Goal: Information Seeking & Learning: Find specific fact

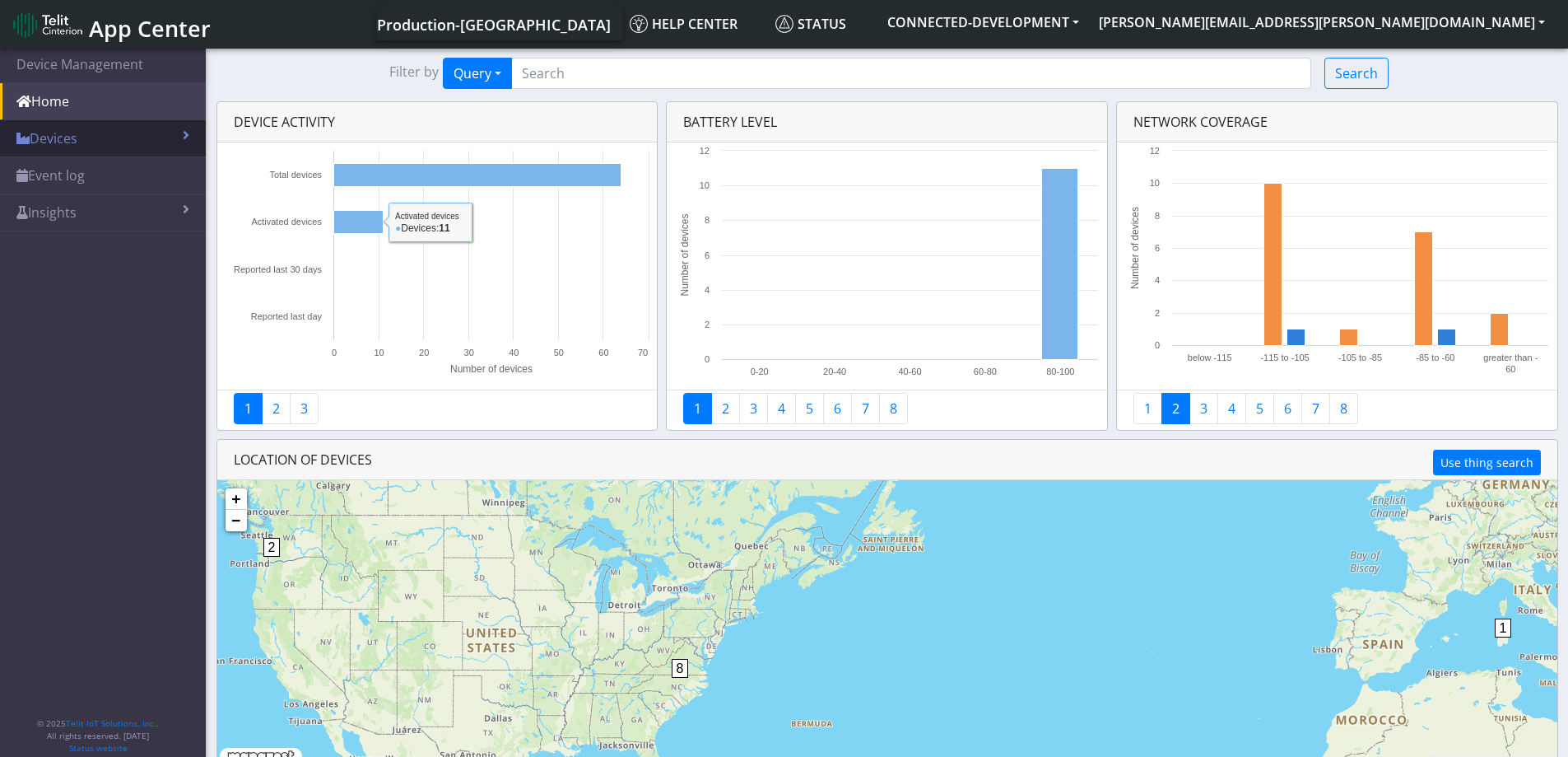
click at [75, 137] on link "Devices" at bounding box center [103, 138] width 205 height 36
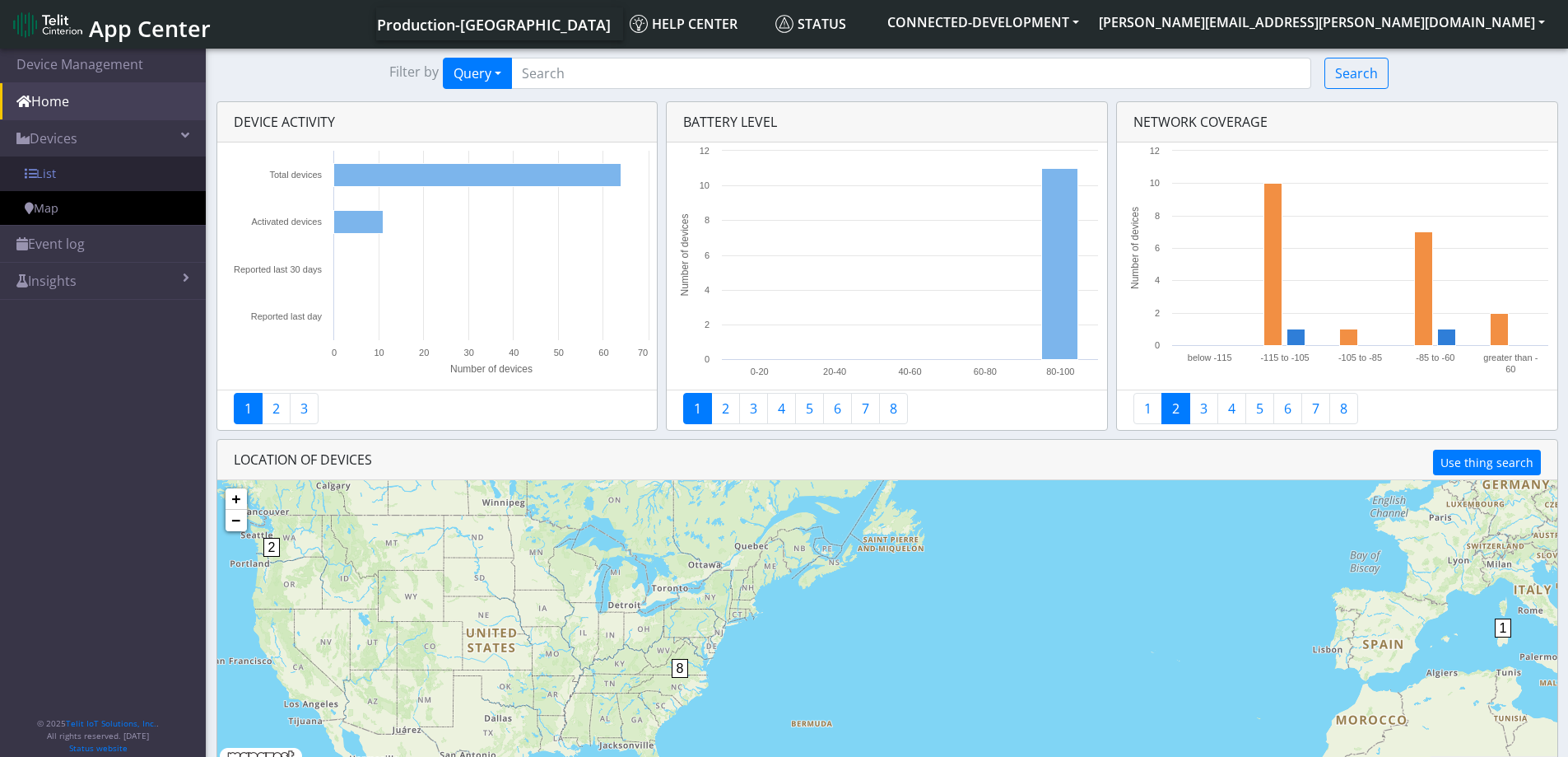
click at [61, 169] on link "List" at bounding box center [103, 174] width 205 height 34
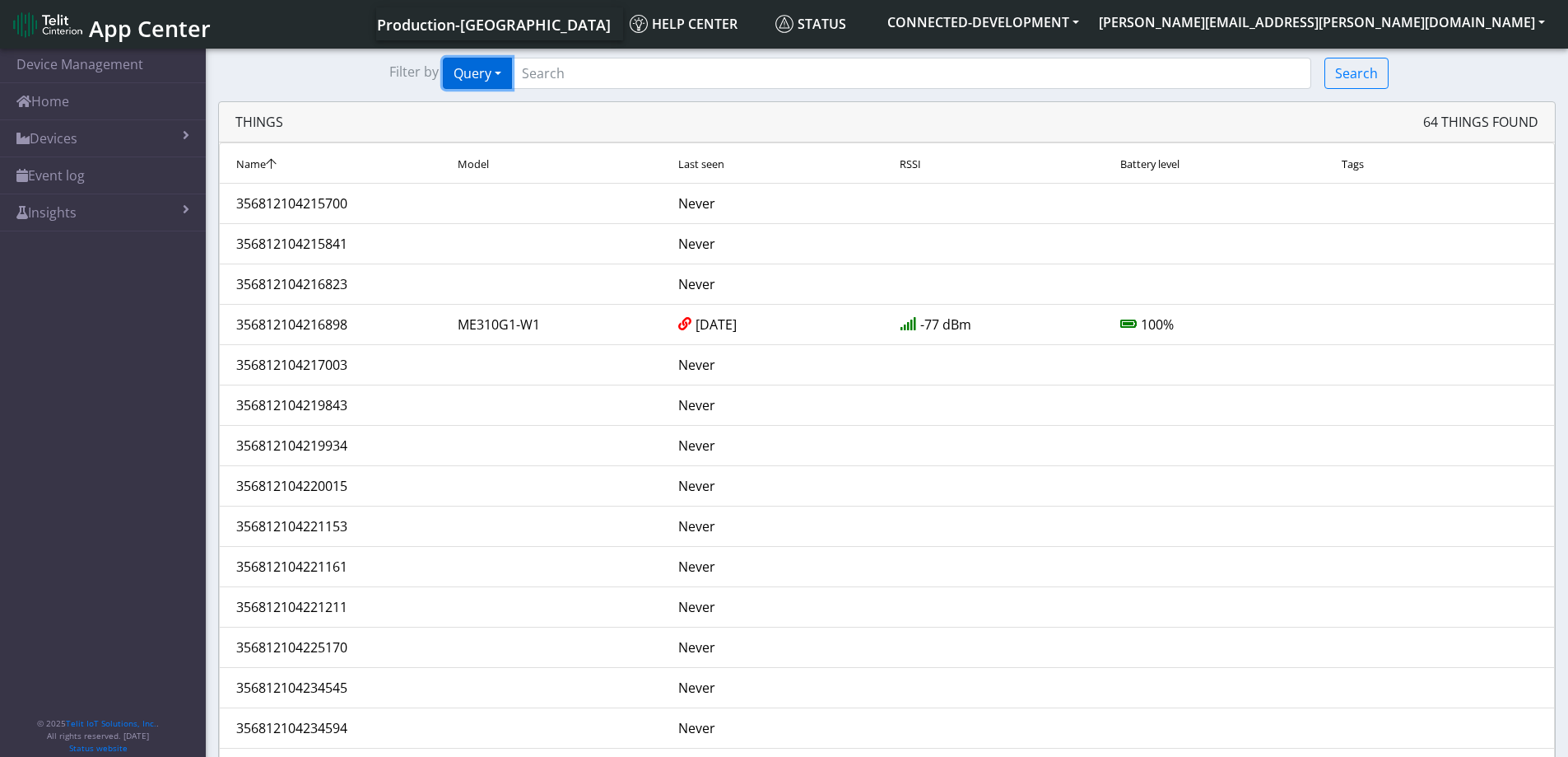
click at [499, 74] on button "Query" at bounding box center [478, 73] width 69 height 32
click at [503, 135] on button "Connected" at bounding box center [508, 137] width 130 height 27
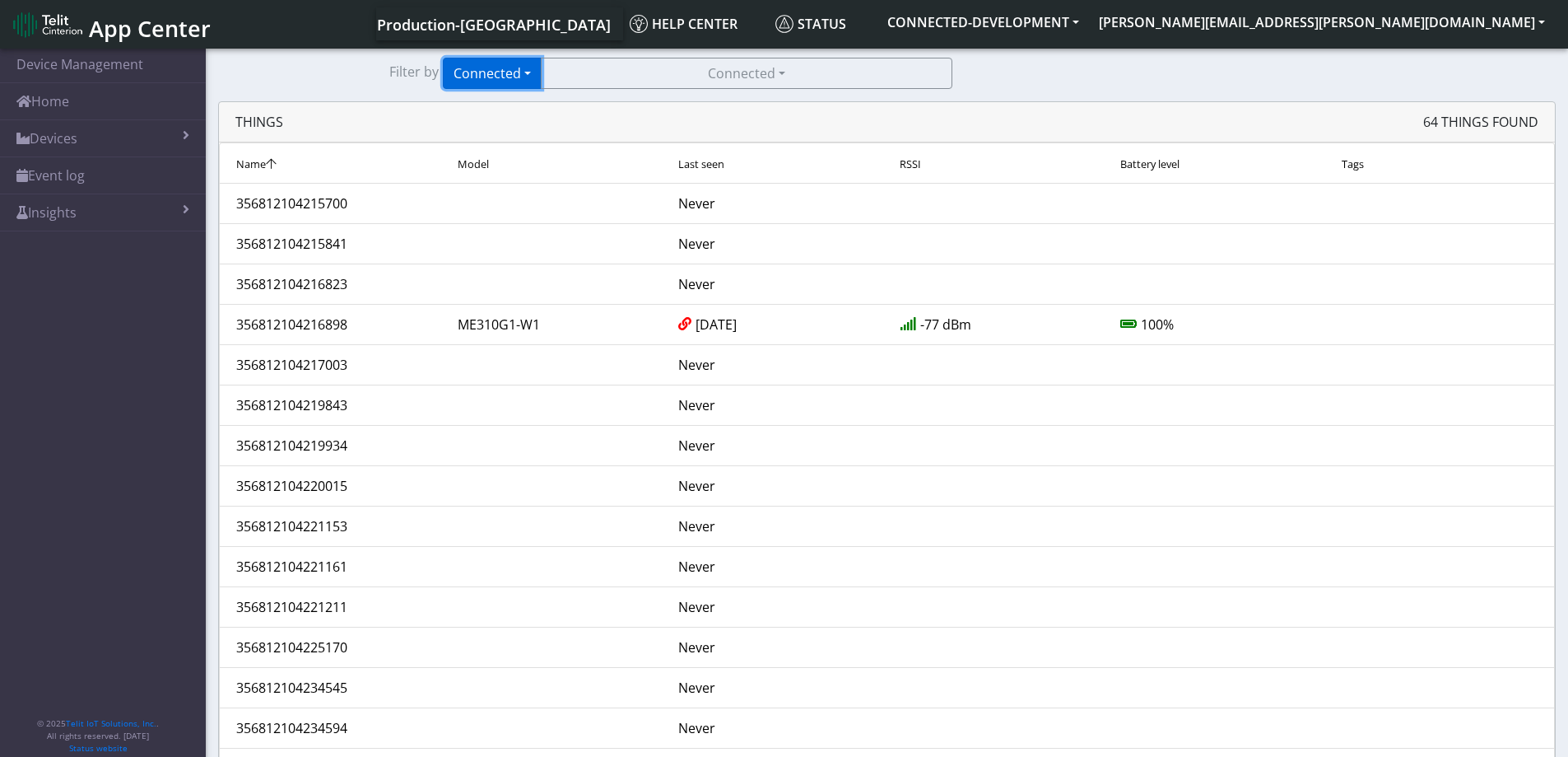
click at [524, 74] on button "Connected" at bounding box center [492, 73] width 98 height 32
click at [370, 75] on div "Filter by Connected Query Connected Tags Country Connected True False" at bounding box center [887, 73] width 1363 height 32
click at [699, 162] on span "Last seen" at bounding box center [702, 164] width 46 height 15
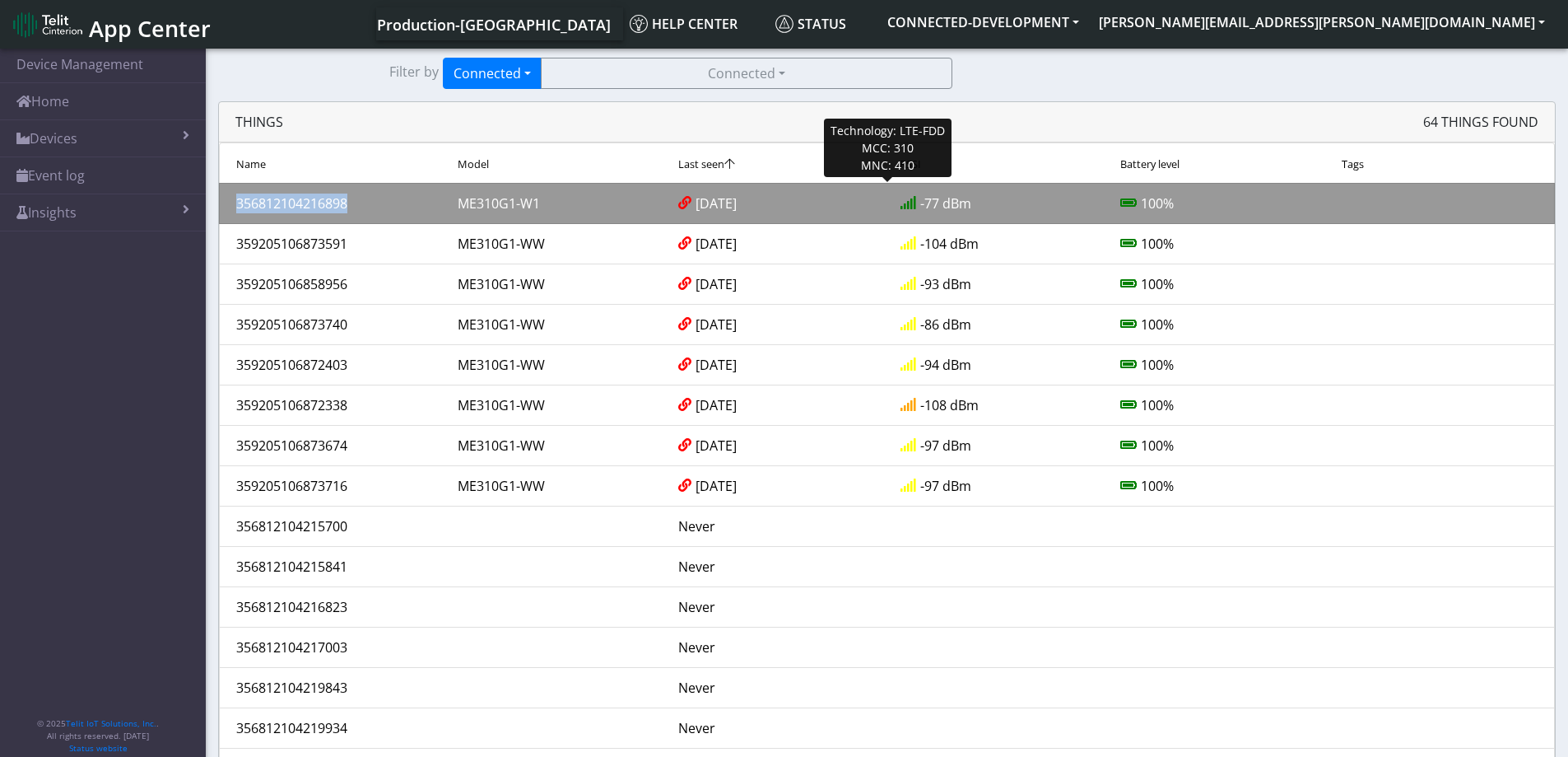
drag, startPoint x: 235, startPoint y: 206, endPoint x: 349, endPoint y: 206, distance: 114.0
click at [349, 206] on div "356812104216898" at bounding box center [335, 203] width 222 height 20
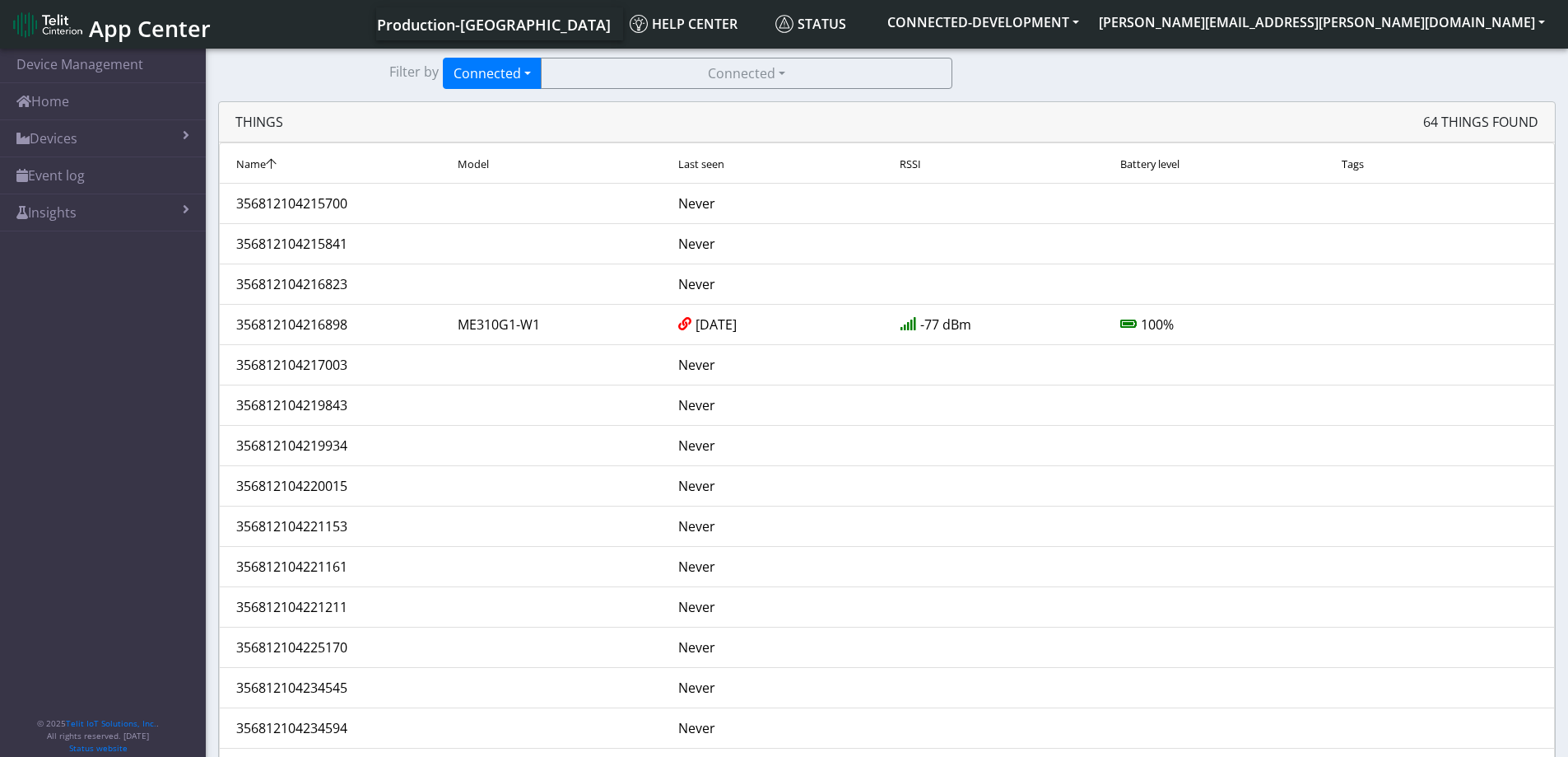
click at [743, 160] on div "Last seen" at bounding box center [776, 163] width 222 height 20
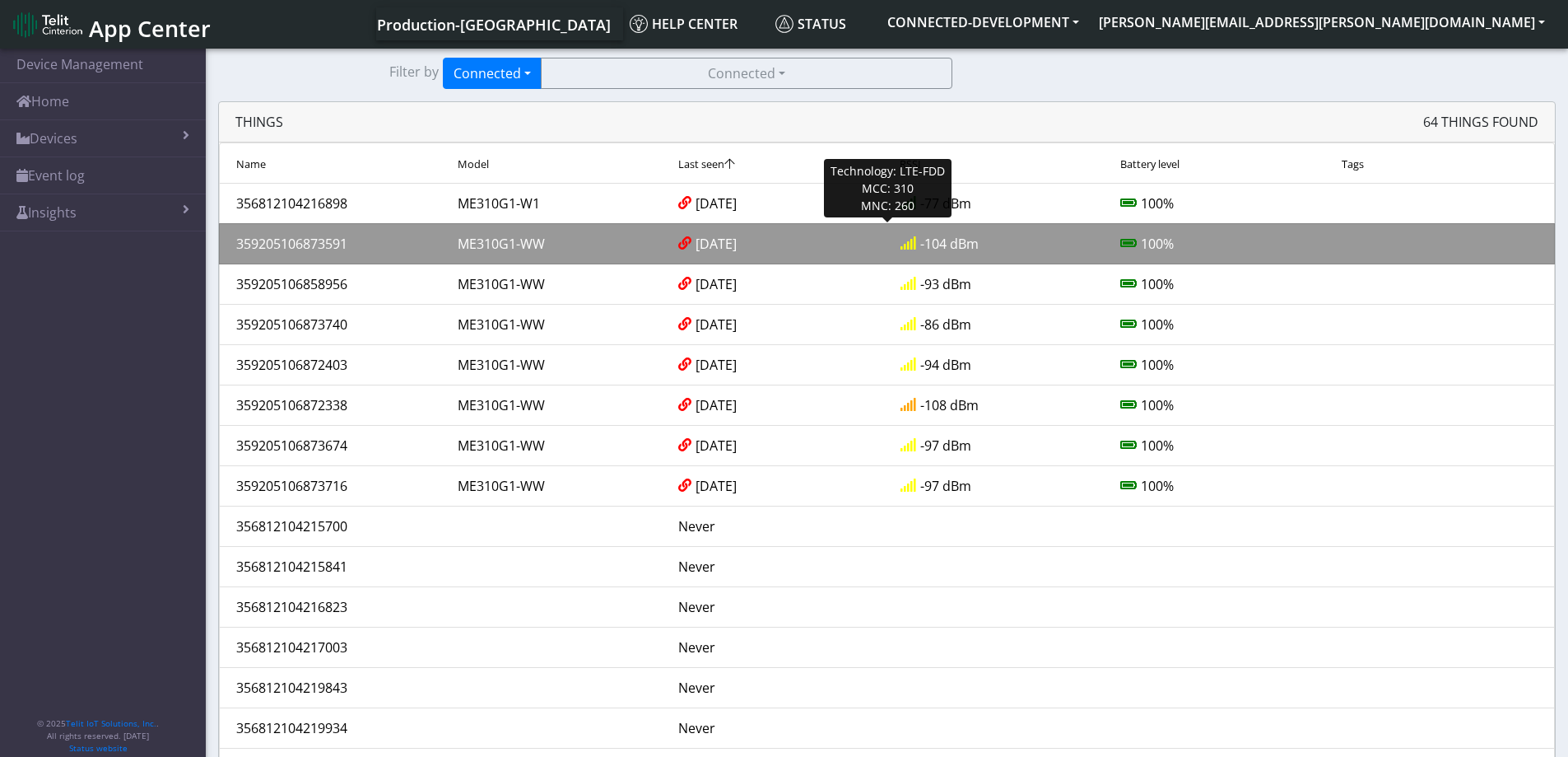
click at [371, 243] on div "359205106873591" at bounding box center [335, 243] width 222 height 20
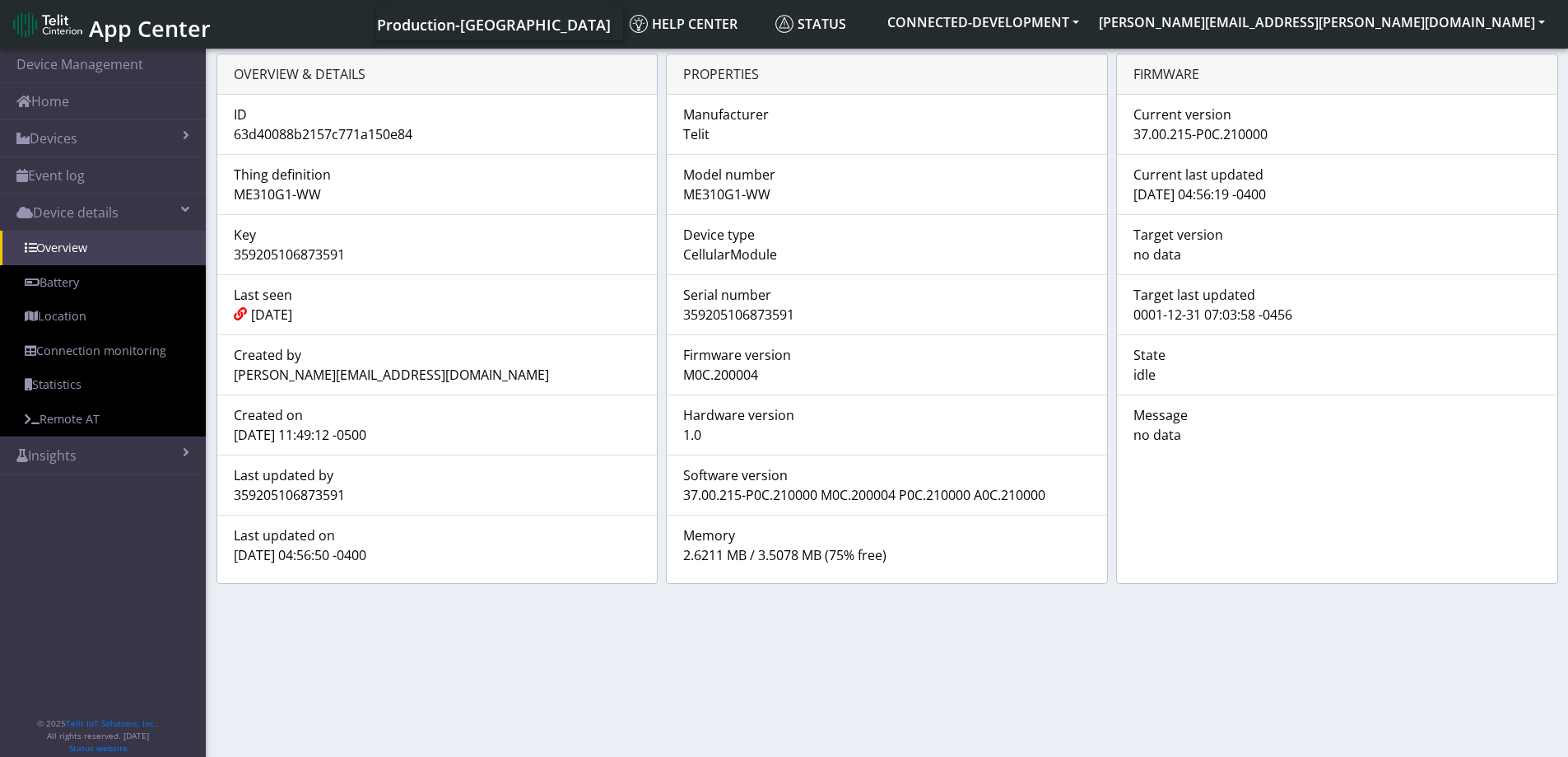
drag, startPoint x: 797, startPoint y: 315, endPoint x: 681, endPoint y: 313, distance: 116.0
click at [681, 313] on div "359205106873591" at bounding box center [887, 314] width 432 height 20
copy div "359205106873591"
drag, startPoint x: 1272, startPoint y: 136, endPoint x: 1133, endPoint y: 133, distance: 139.0
click at [1133, 133] on div "37.00.215-P0C.210000" at bounding box center [1337, 134] width 432 height 20
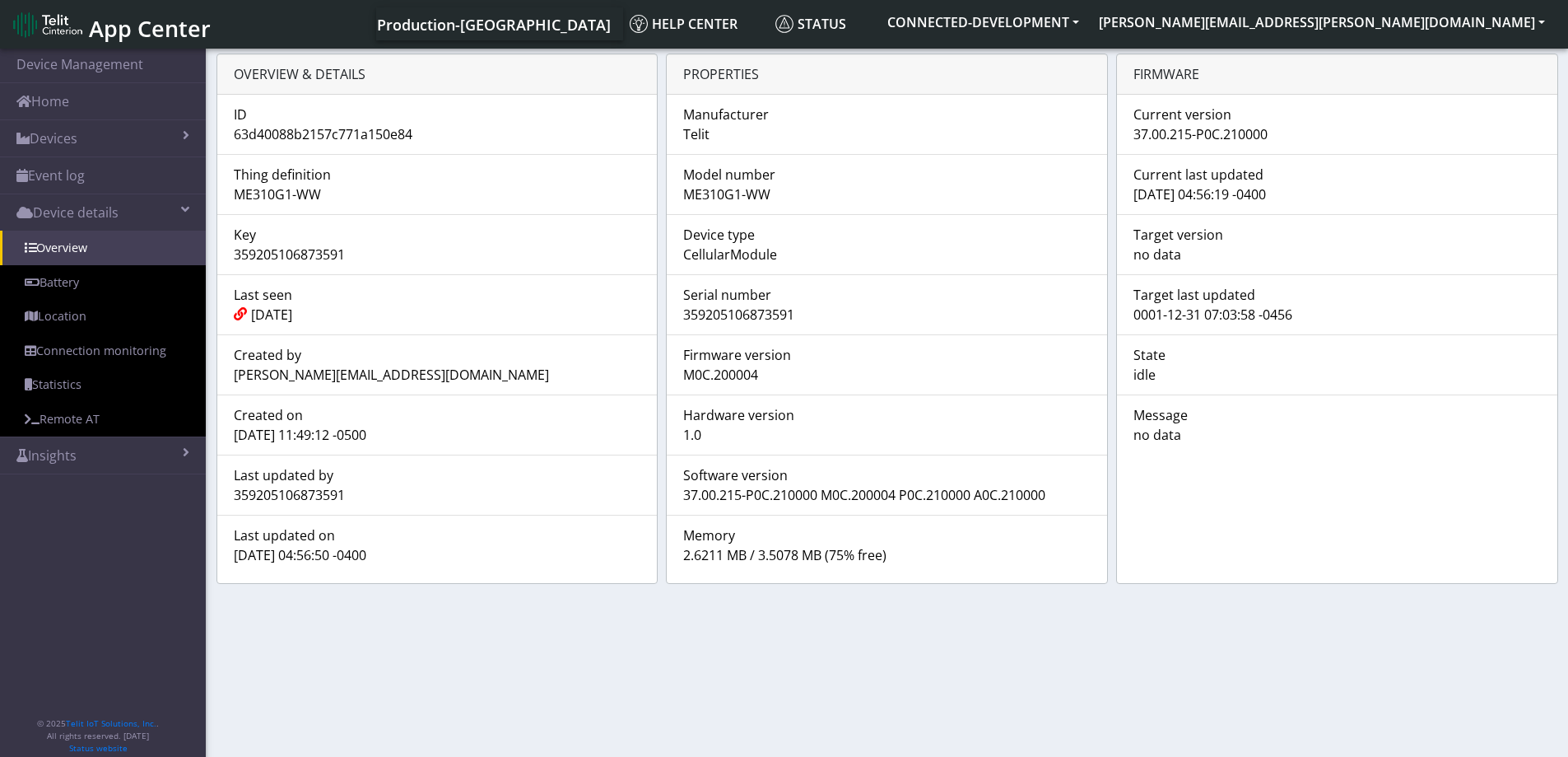
copy div "37.00.215-P0C.210000"
drag, startPoint x: 233, startPoint y: 554, endPoint x: 400, endPoint y: 559, distance: 167.1
click at [400, 559] on div "[DATE] 04:56:50 -0400" at bounding box center [437, 555] width 432 height 20
copy div "[DATE] 04:56:50 -0400"
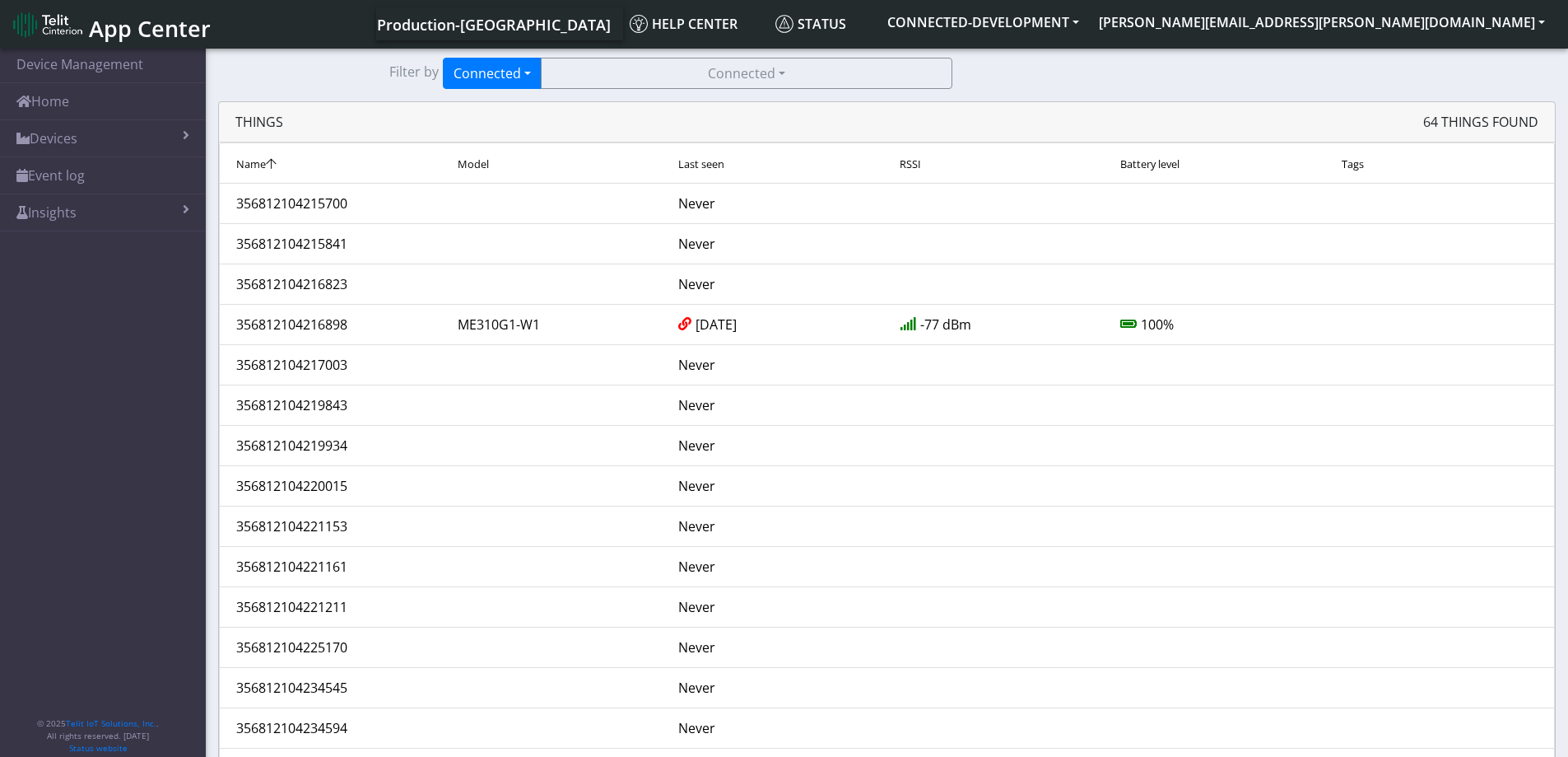
click at [783, 162] on div "Last seen" at bounding box center [776, 163] width 222 height 20
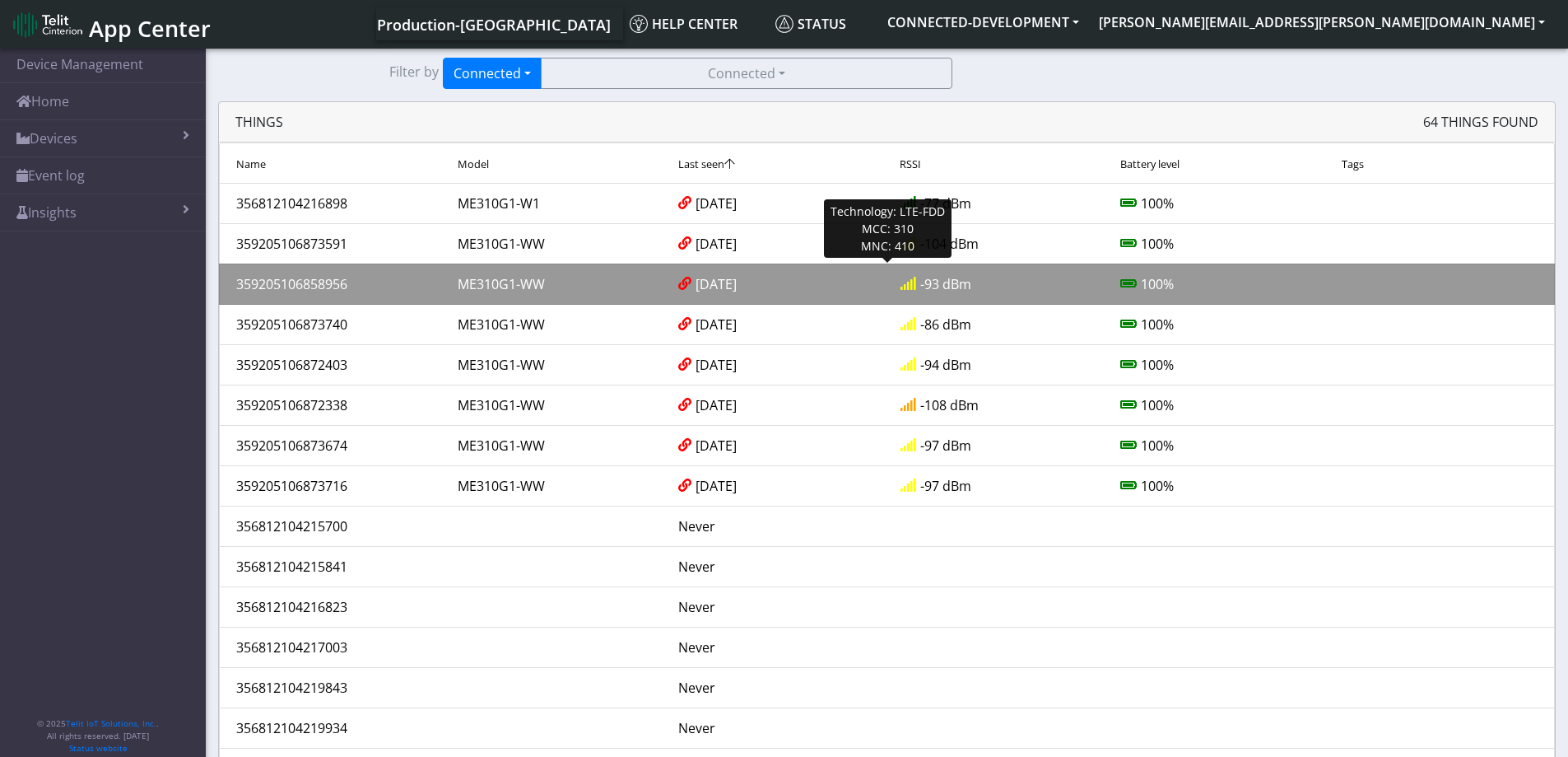
click at [324, 286] on div "359205106858956" at bounding box center [335, 283] width 222 height 20
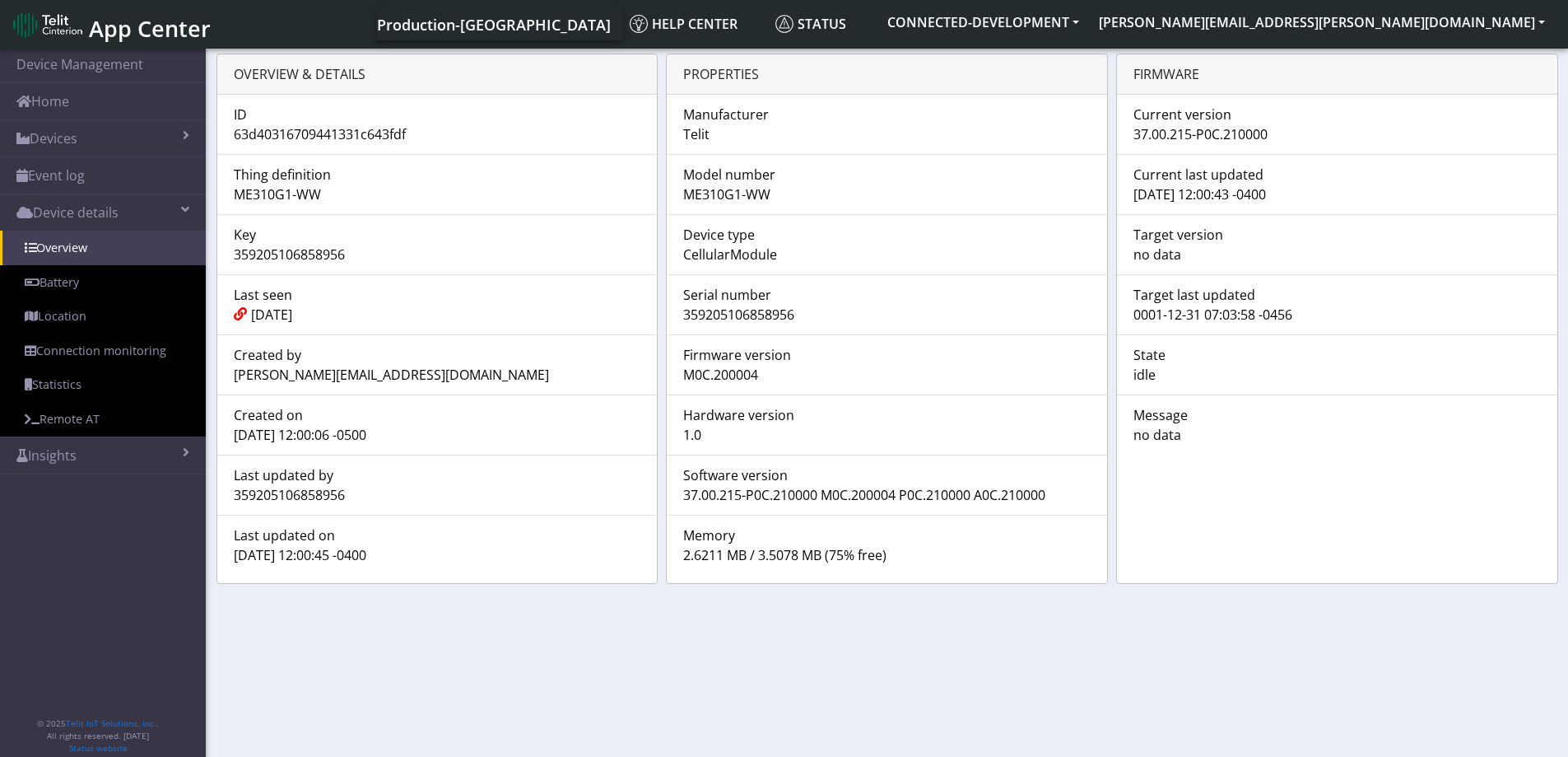
drag, startPoint x: 797, startPoint y: 314, endPoint x: 686, endPoint y: 312, distance: 111.0
click at [686, 312] on div "359205106858956" at bounding box center [887, 314] width 432 height 20
copy div "359205106858956"
drag, startPoint x: 1271, startPoint y: 136, endPoint x: 1134, endPoint y: 137, distance: 137.0
click at [1134, 137] on div "37.00.215-P0C.210000" at bounding box center [1337, 134] width 432 height 20
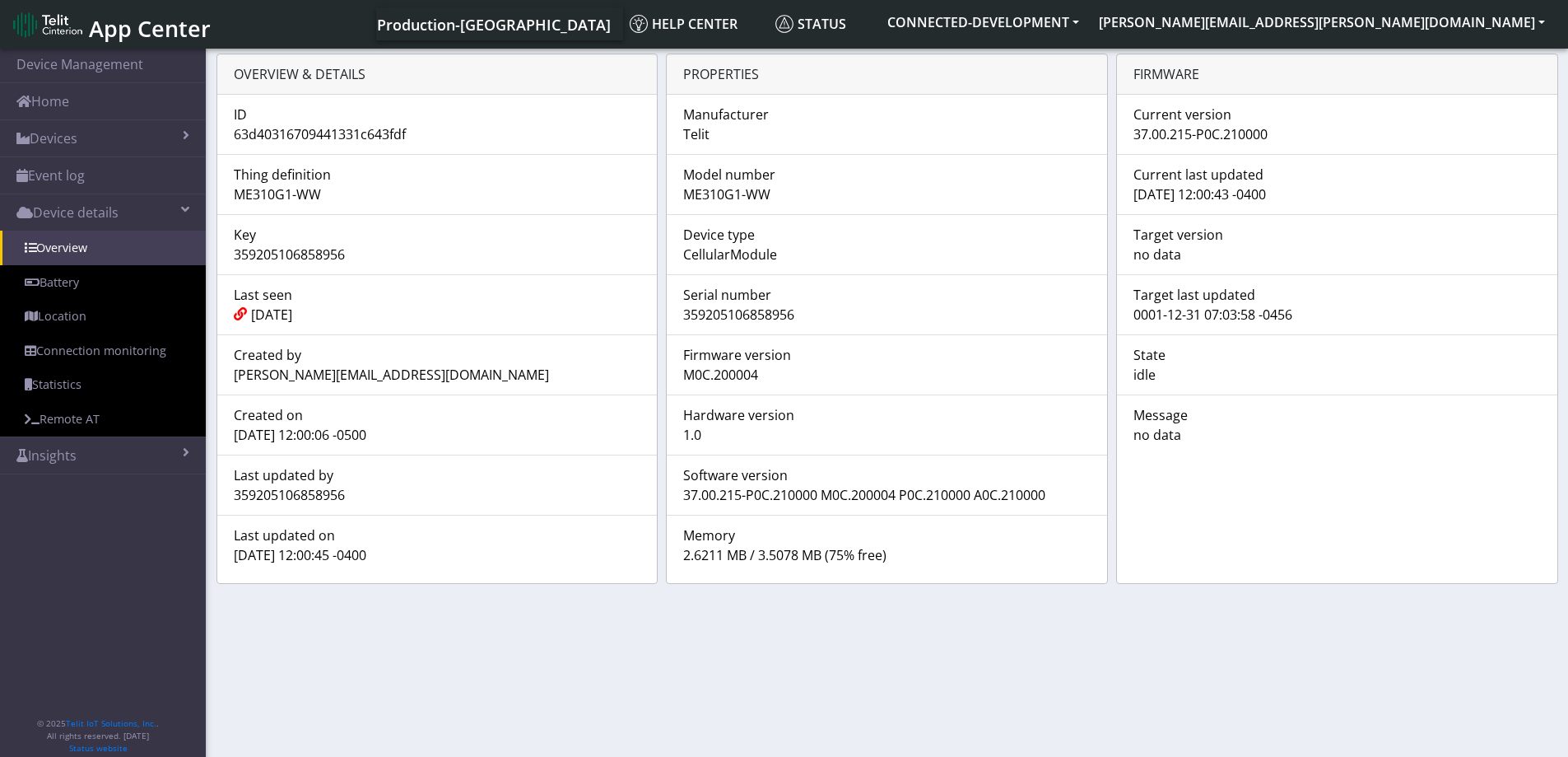
copy div "37.00.215-P0C.210000"
drag, startPoint x: 399, startPoint y: 555, endPoint x: 235, endPoint y: 555, distance: 164.0
click at [235, 555] on div "[DATE] 12:00:45 -0400" at bounding box center [437, 555] width 432 height 20
copy div "[DATE] 12:00:45 -0400"
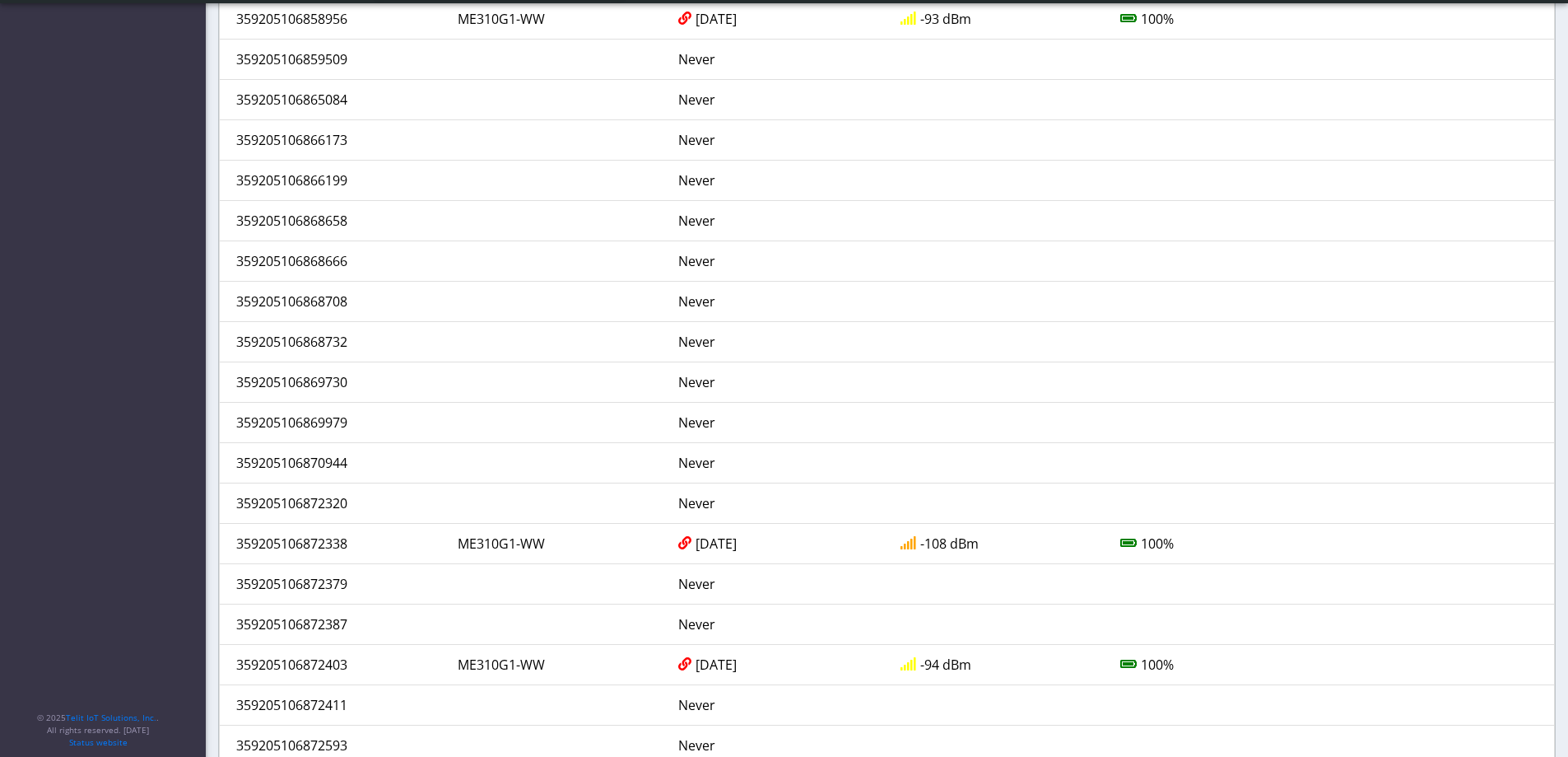
scroll to position [988, 0]
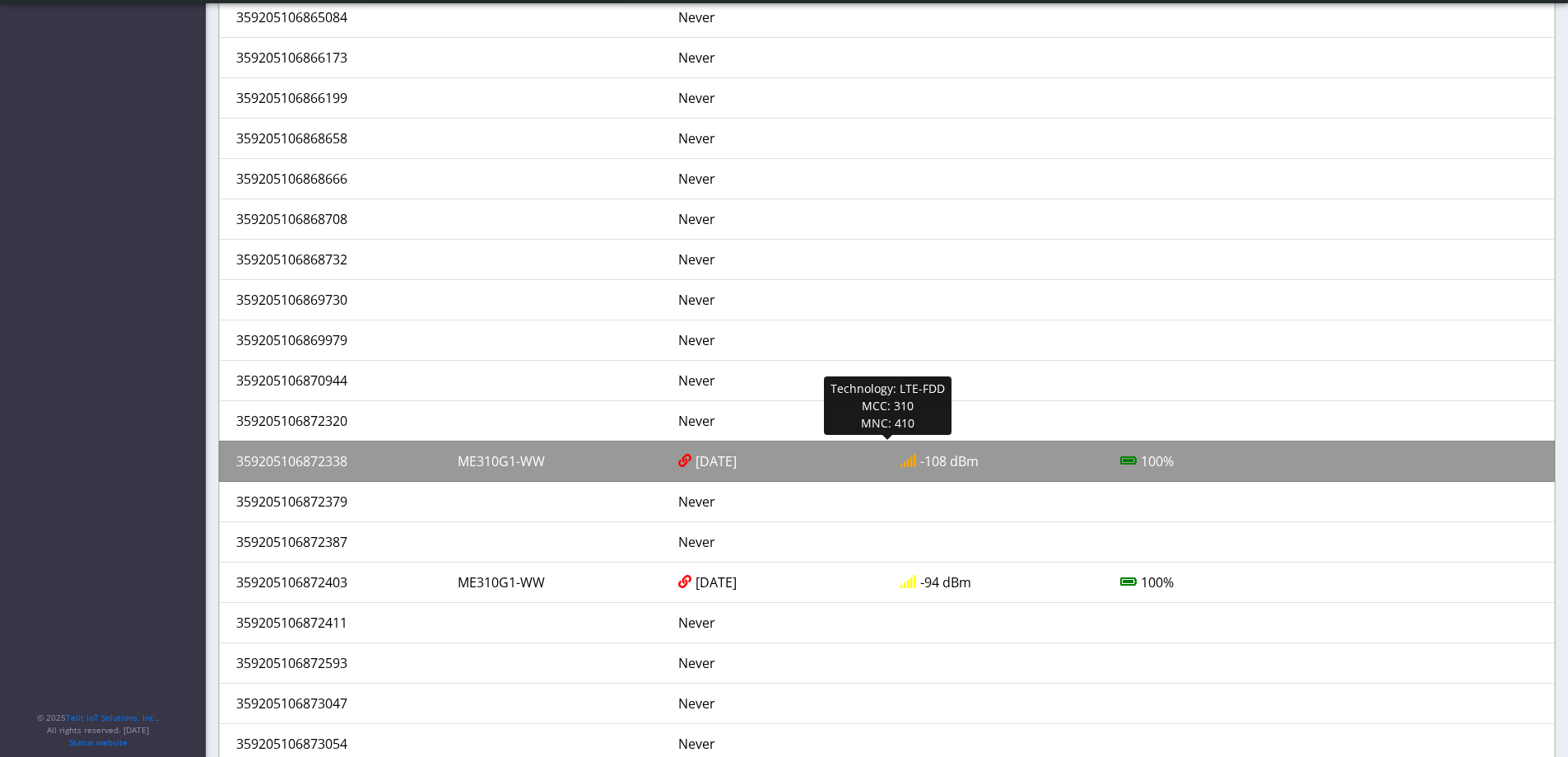
click at [310, 460] on div "359205106872338" at bounding box center [335, 461] width 222 height 20
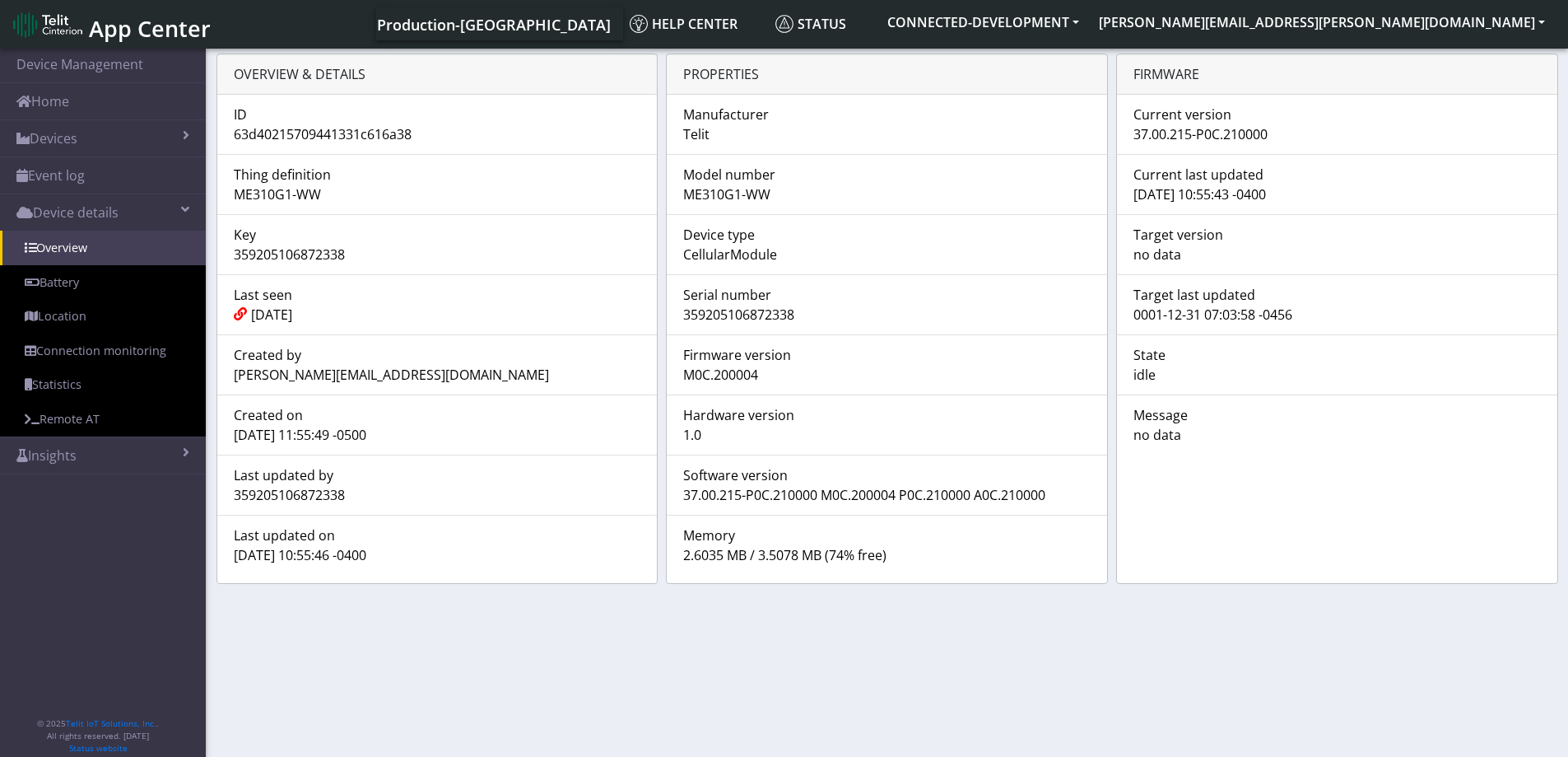
drag, startPoint x: 798, startPoint y: 313, endPoint x: 682, endPoint y: 311, distance: 116.0
click at [682, 311] on div "359205106872338" at bounding box center [887, 314] width 432 height 20
copy div "359205106872338"
drag, startPoint x: 1265, startPoint y: 133, endPoint x: 1135, endPoint y: 133, distance: 130.0
click at [1135, 133] on div "37.00.215-P0C.210000" at bounding box center [1337, 134] width 432 height 20
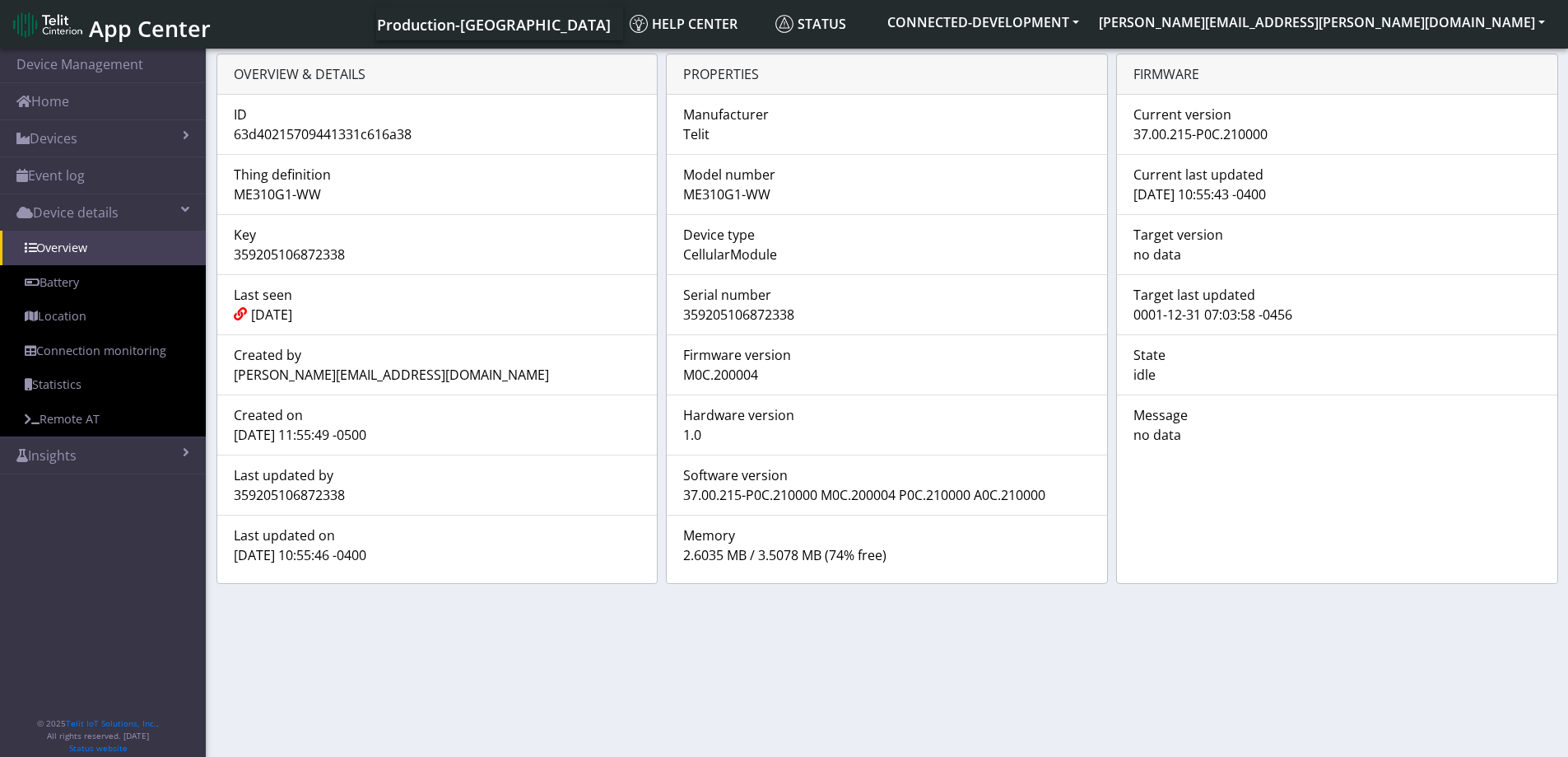
copy div "37.00.215-P0C.210000"
drag, startPoint x: 397, startPoint y: 555, endPoint x: 237, endPoint y: 552, distance: 160.0
click at [237, 552] on div "[DATE] 10:55:46 -0400" at bounding box center [437, 555] width 432 height 20
copy div "[DATE] 10:55:46 -0400"
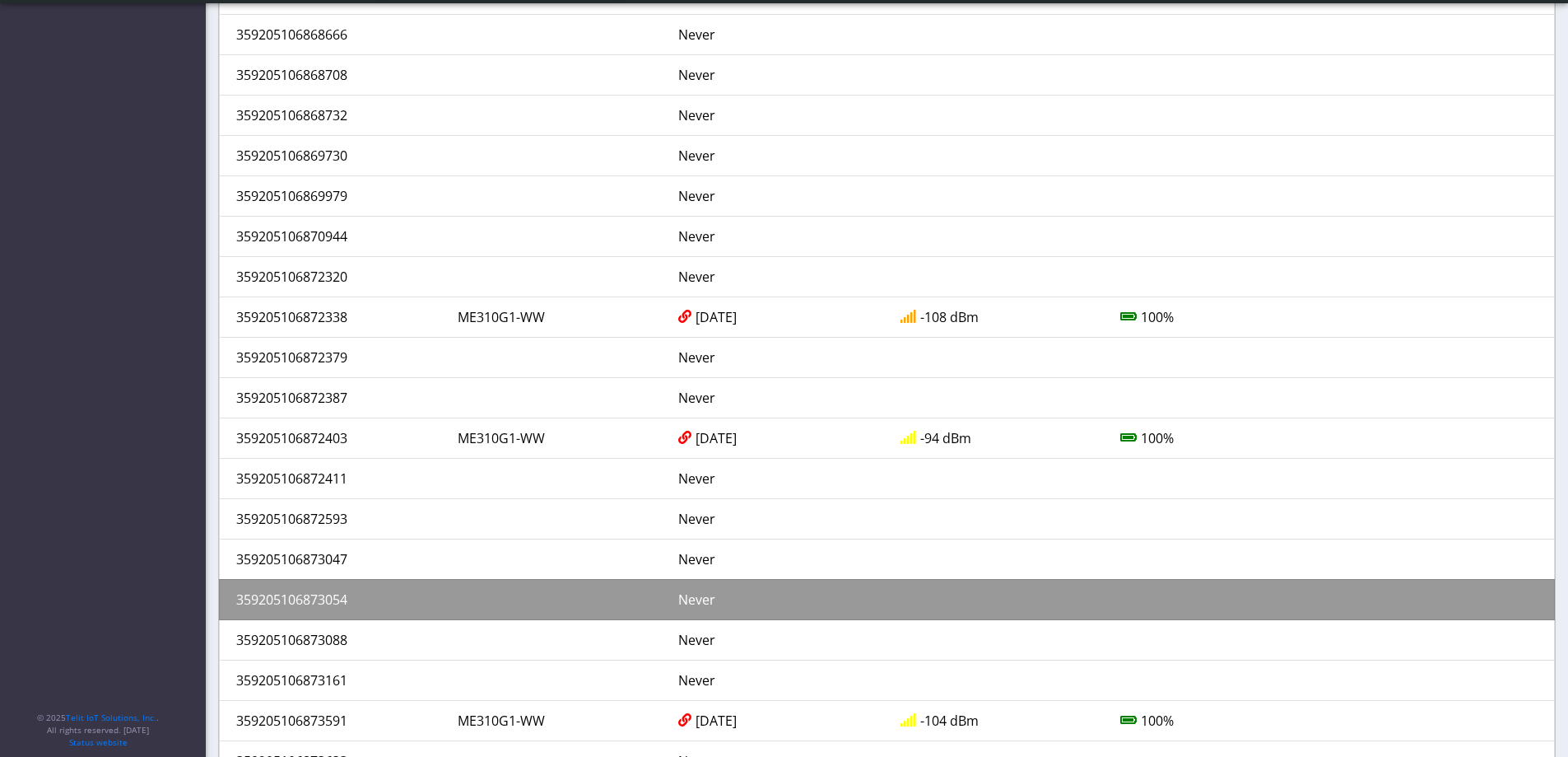
scroll to position [1159, 0]
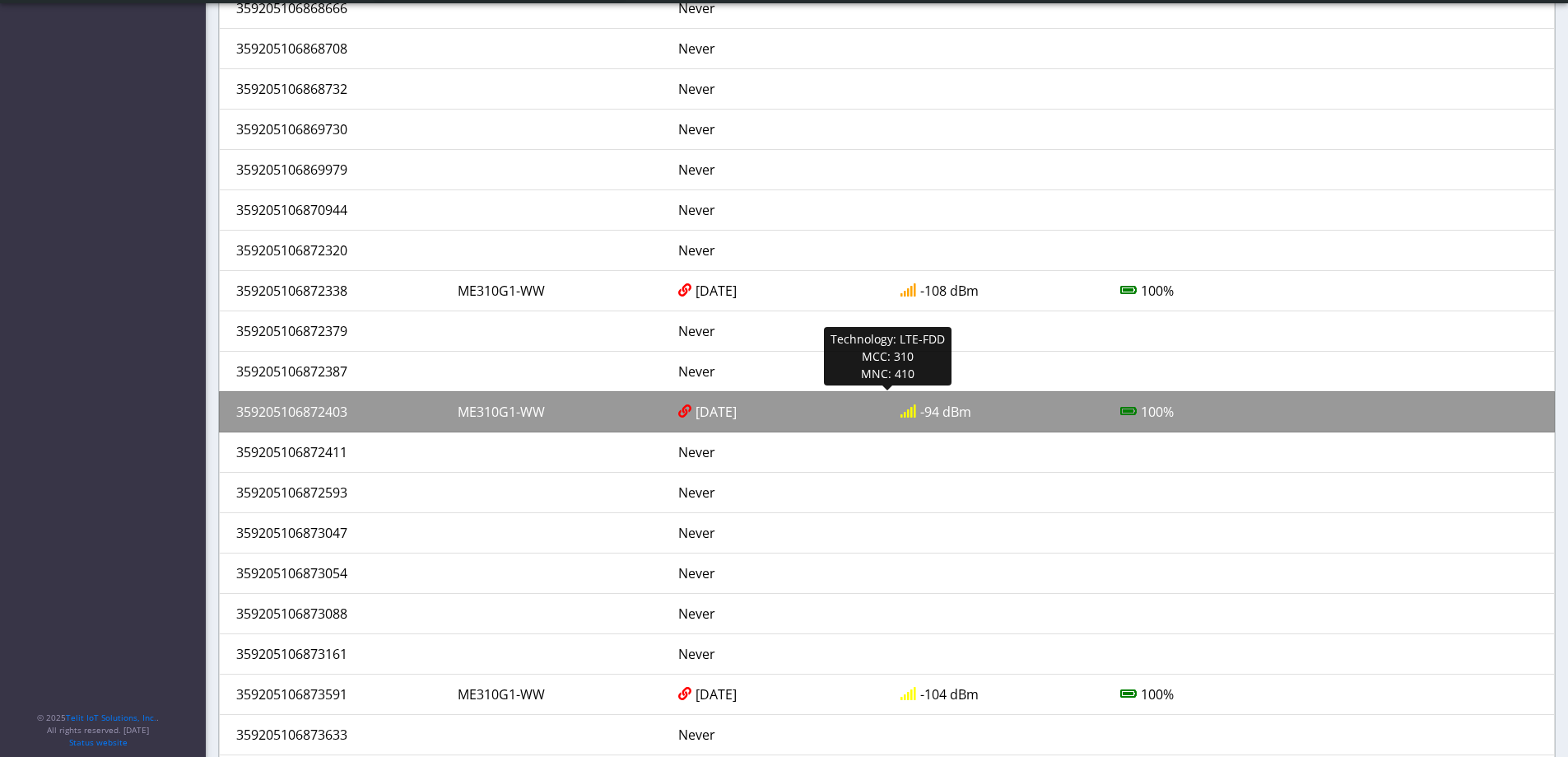
click at [323, 410] on div "359205106872403" at bounding box center [335, 411] width 222 height 20
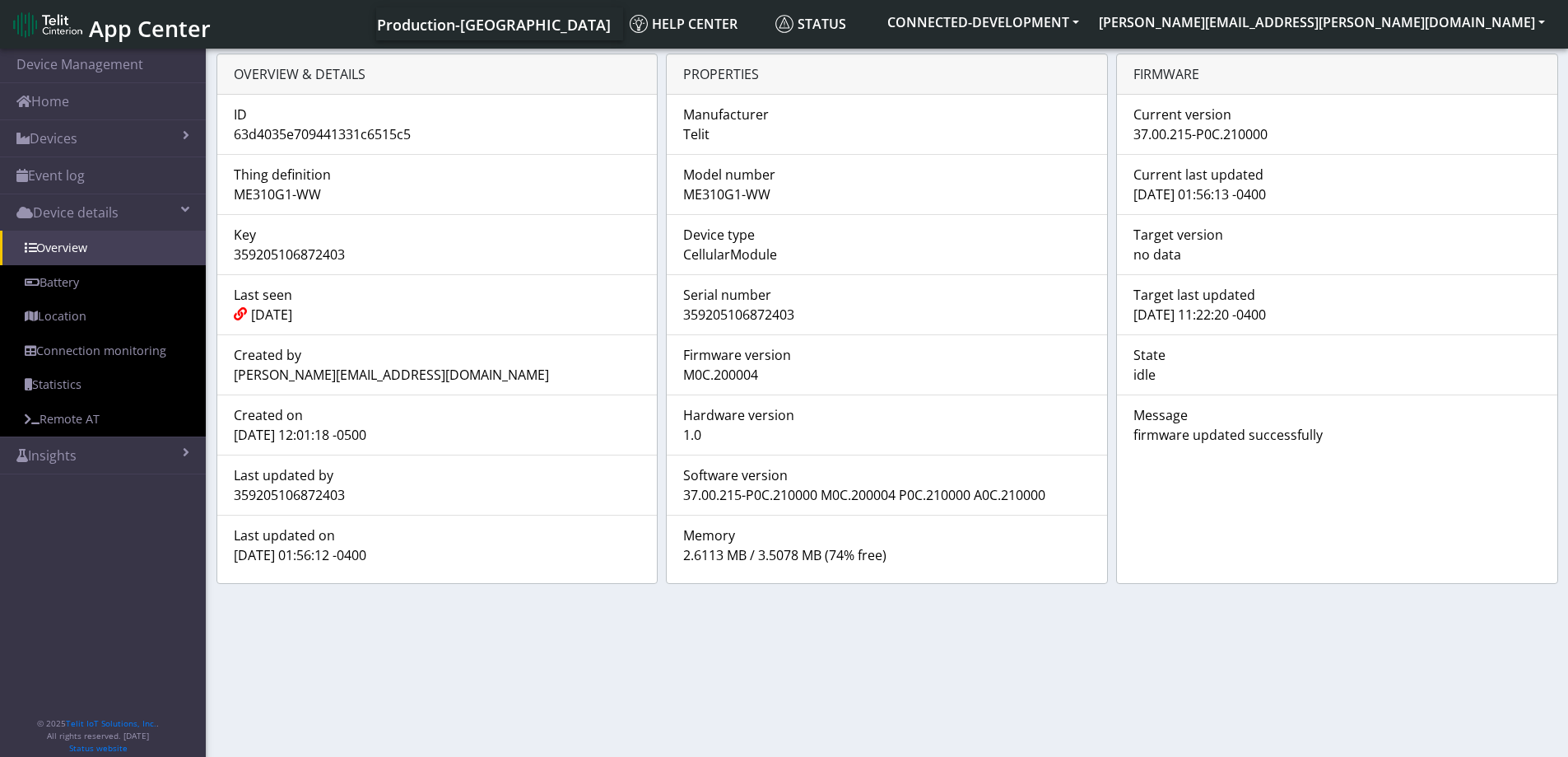
drag, startPoint x: 799, startPoint y: 315, endPoint x: 682, endPoint y: 311, distance: 117.1
click at [682, 311] on div "359205106872403" at bounding box center [887, 314] width 432 height 20
copy div "359205106872403"
drag, startPoint x: 1267, startPoint y: 133, endPoint x: 1135, endPoint y: 131, distance: 132.0
click at [1135, 131] on div "37.00.215-P0C.210000" at bounding box center [1337, 134] width 432 height 20
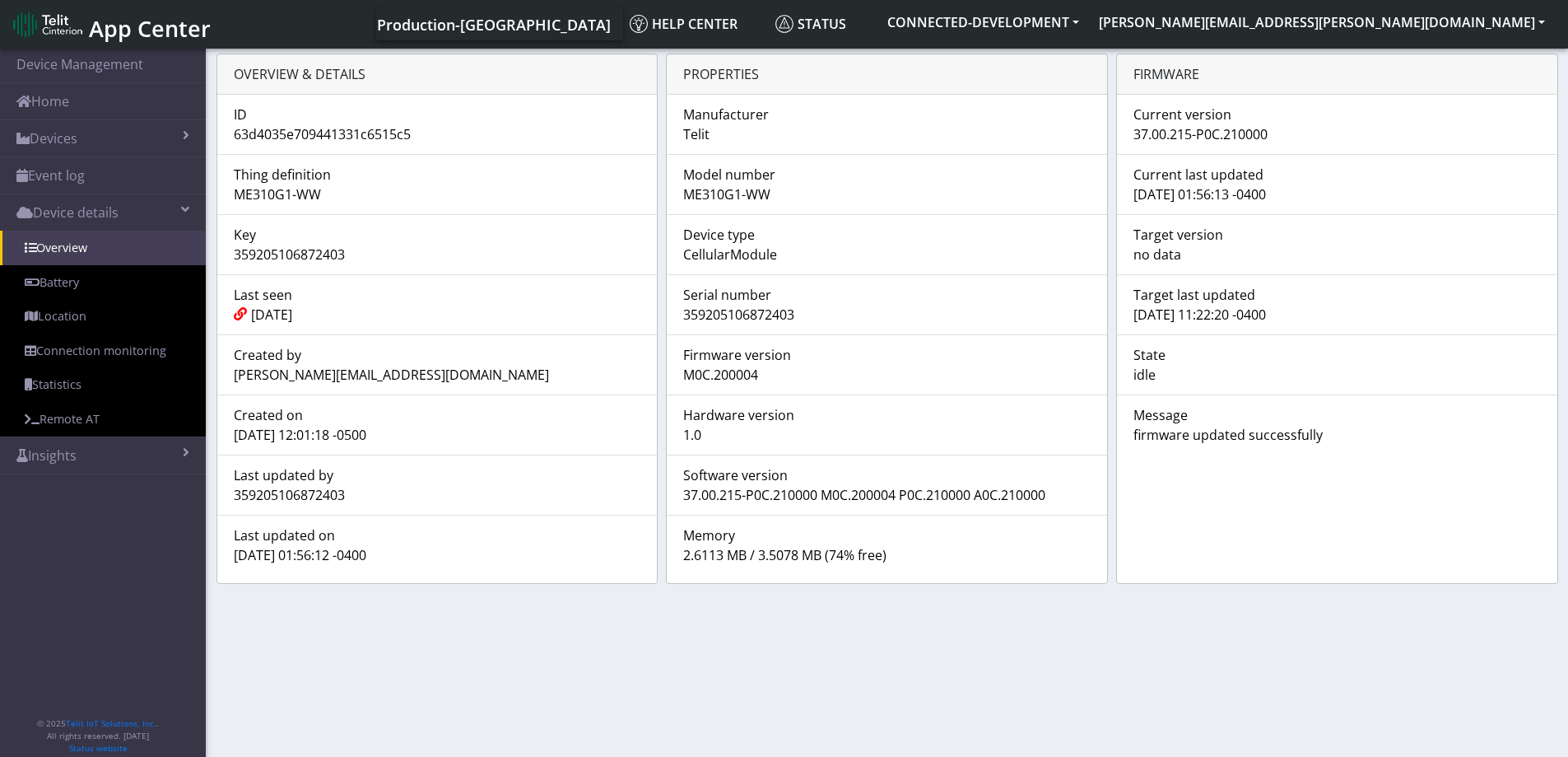
drag, startPoint x: 397, startPoint y: 555, endPoint x: 224, endPoint y: 560, distance: 173.1
click at [224, 560] on div "[DATE] 01:56:12 -0400" at bounding box center [437, 555] width 432 height 20
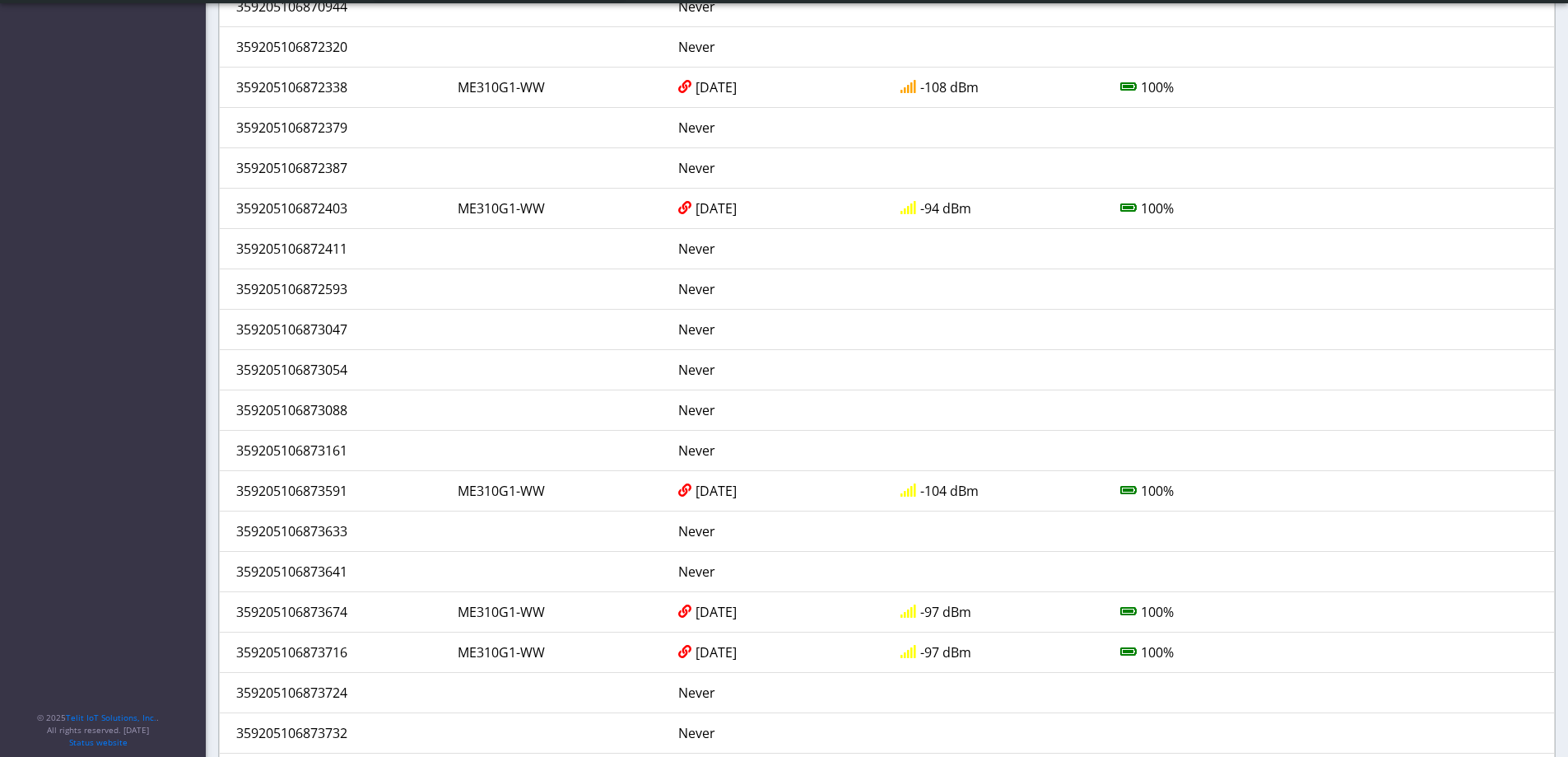
scroll to position [1406, 0]
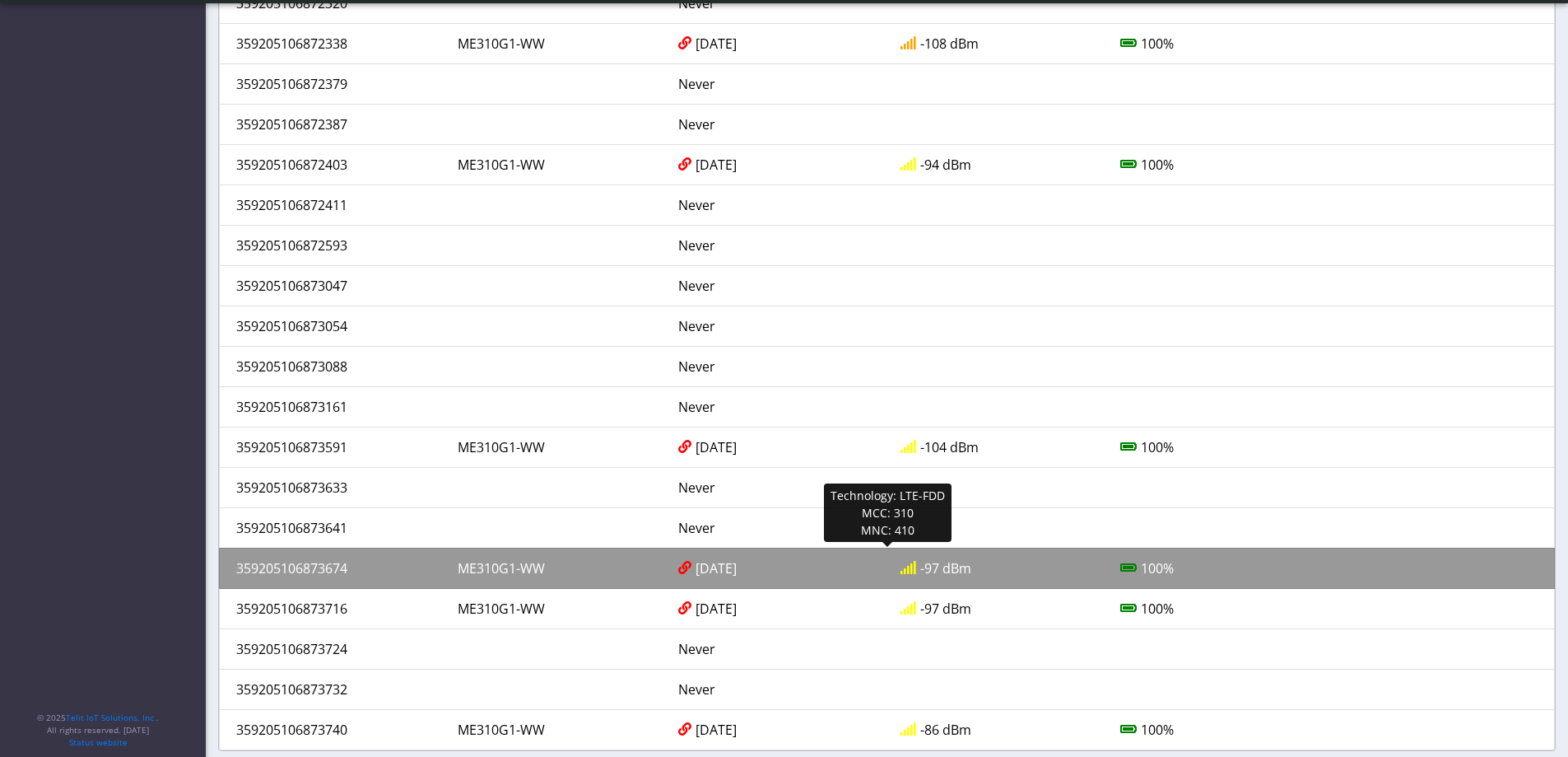
click at [320, 564] on div "359205106873674" at bounding box center [335, 568] width 222 height 20
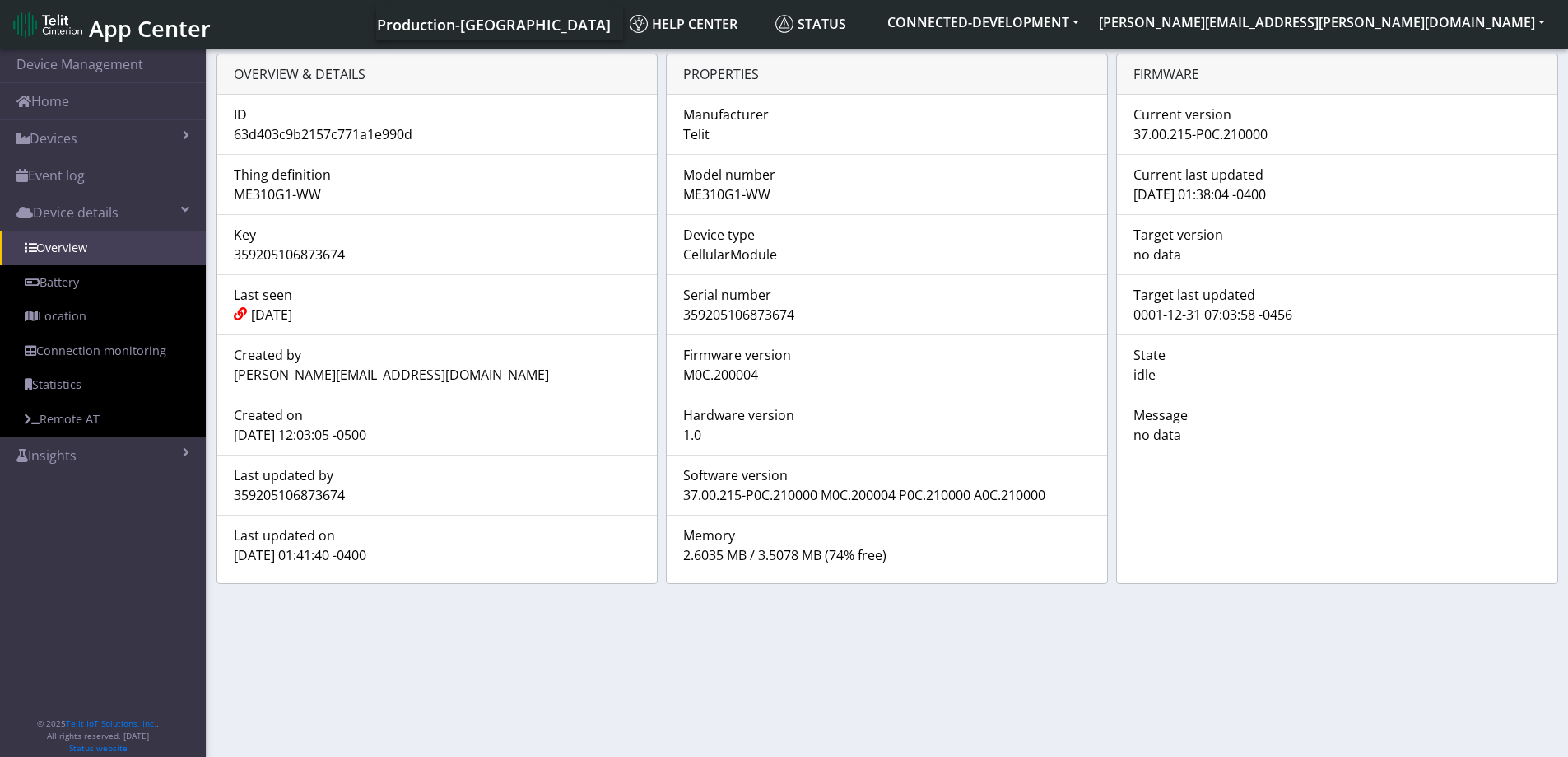
drag, startPoint x: 800, startPoint y: 315, endPoint x: 671, endPoint y: 313, distance: 129.0
click at [671, 313] on div "359205106873674" at bounding box center [887, 314] width 432 height 20
drag, startPoint x: 1272, startPoint y: 136, endPoint x: 1132, endPoint y: 128, distance: 140.2
click at [1132, 128] on div "37.00.215-P0C.210000" at bounding box center [1337, 134] width 432 height 20
drag, startPoint x: 397, startPoint y: 555, endPoint x: 236, endPoint y: 550, distance: 161.1
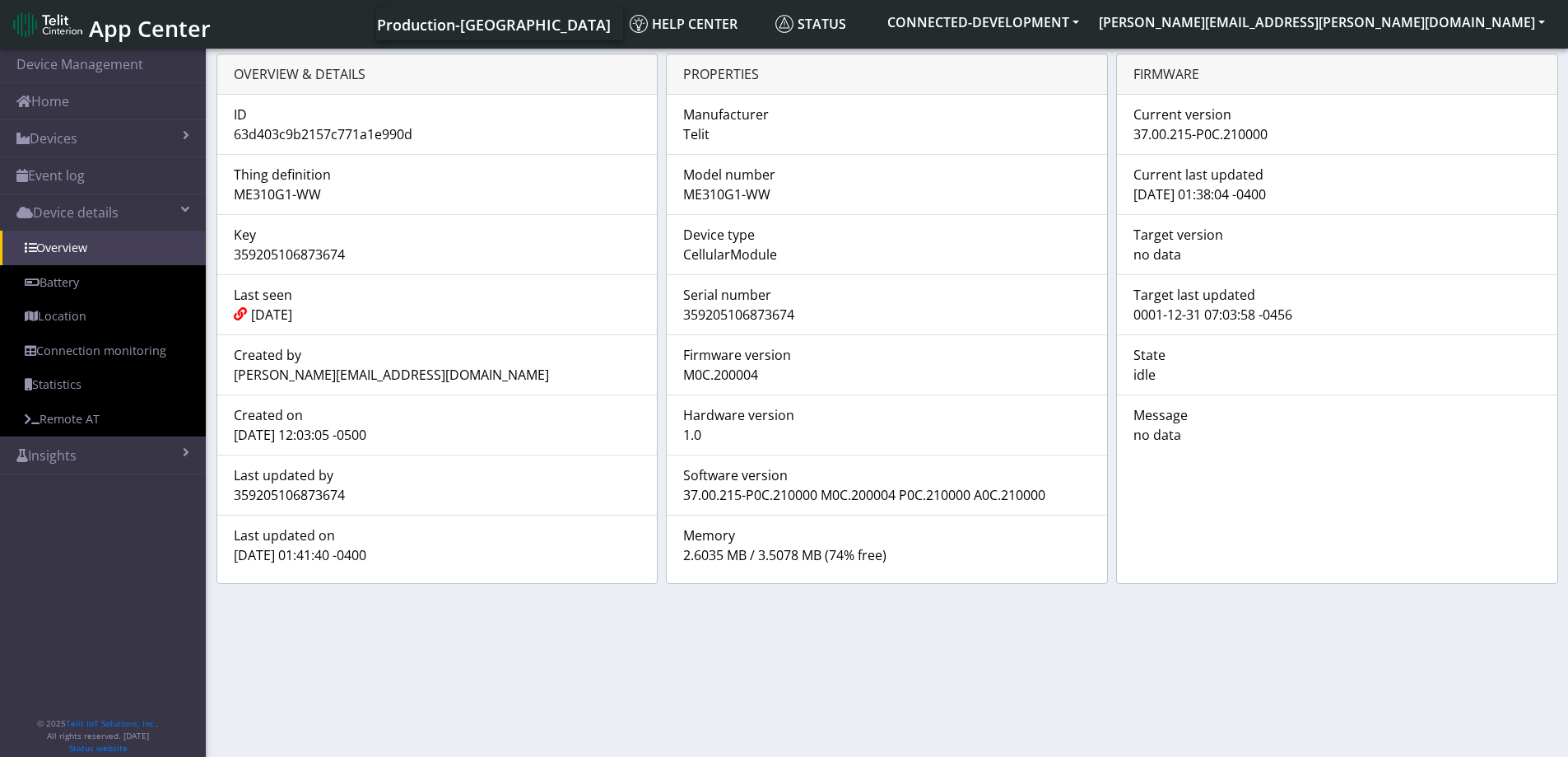
click at [236, 550] on div "[DATE] 01:41:40 -0400" at bounding box center [437, 555] width 432 height 20
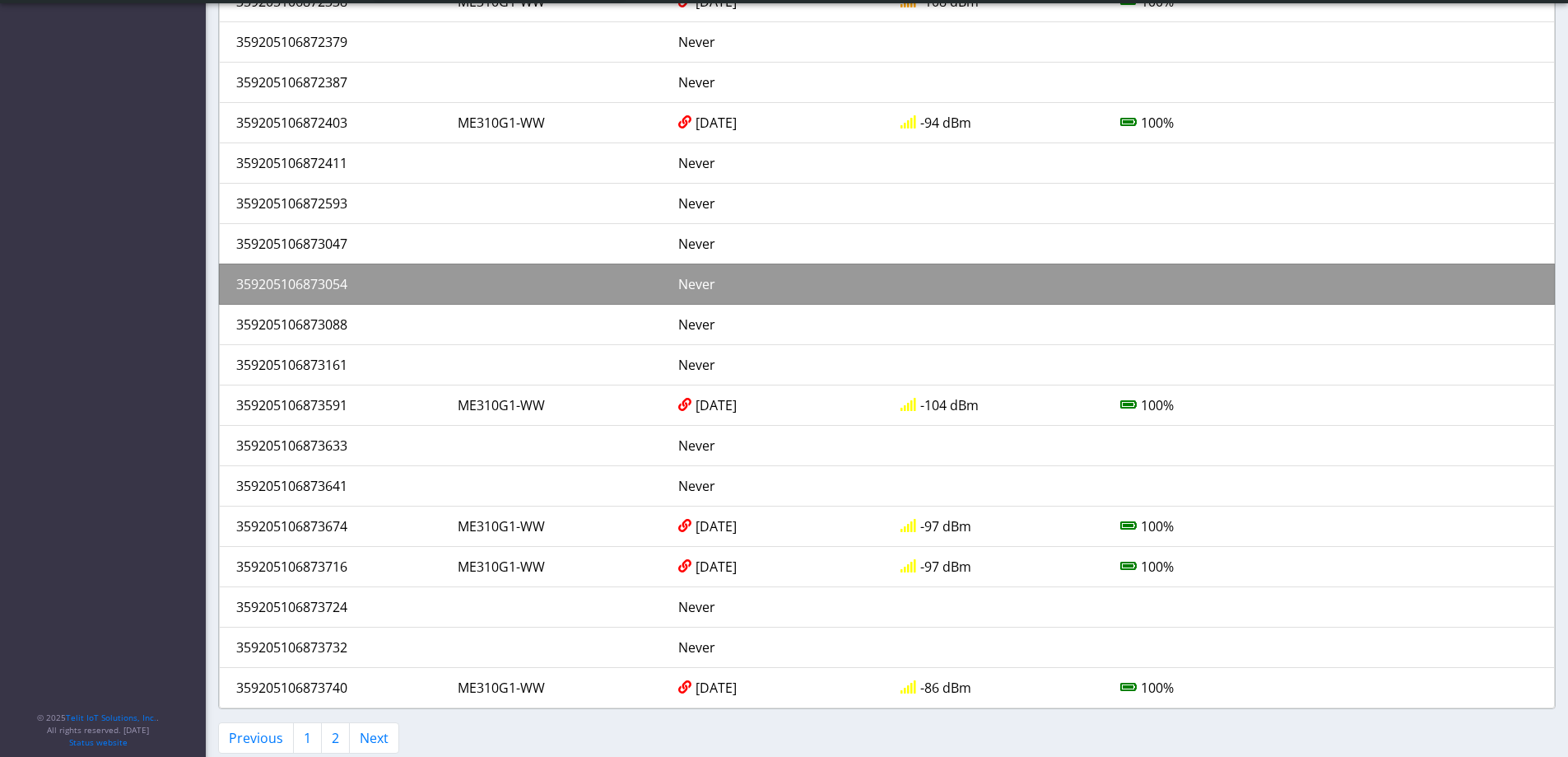
scroll to position [1471, 0]
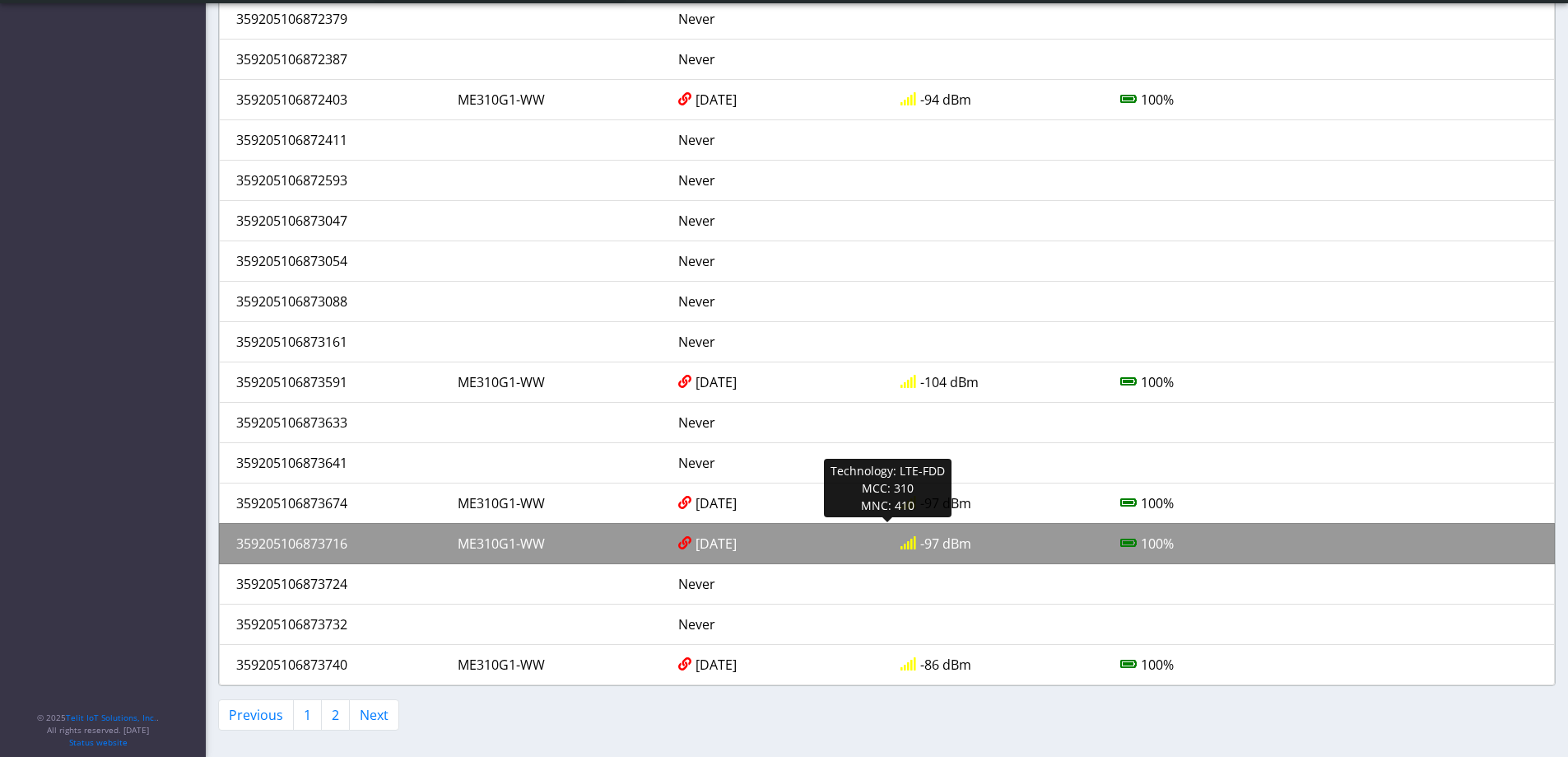
click at [322, 545] on div "359205106873716" at bounding box center [335, 543] width 222 height 20
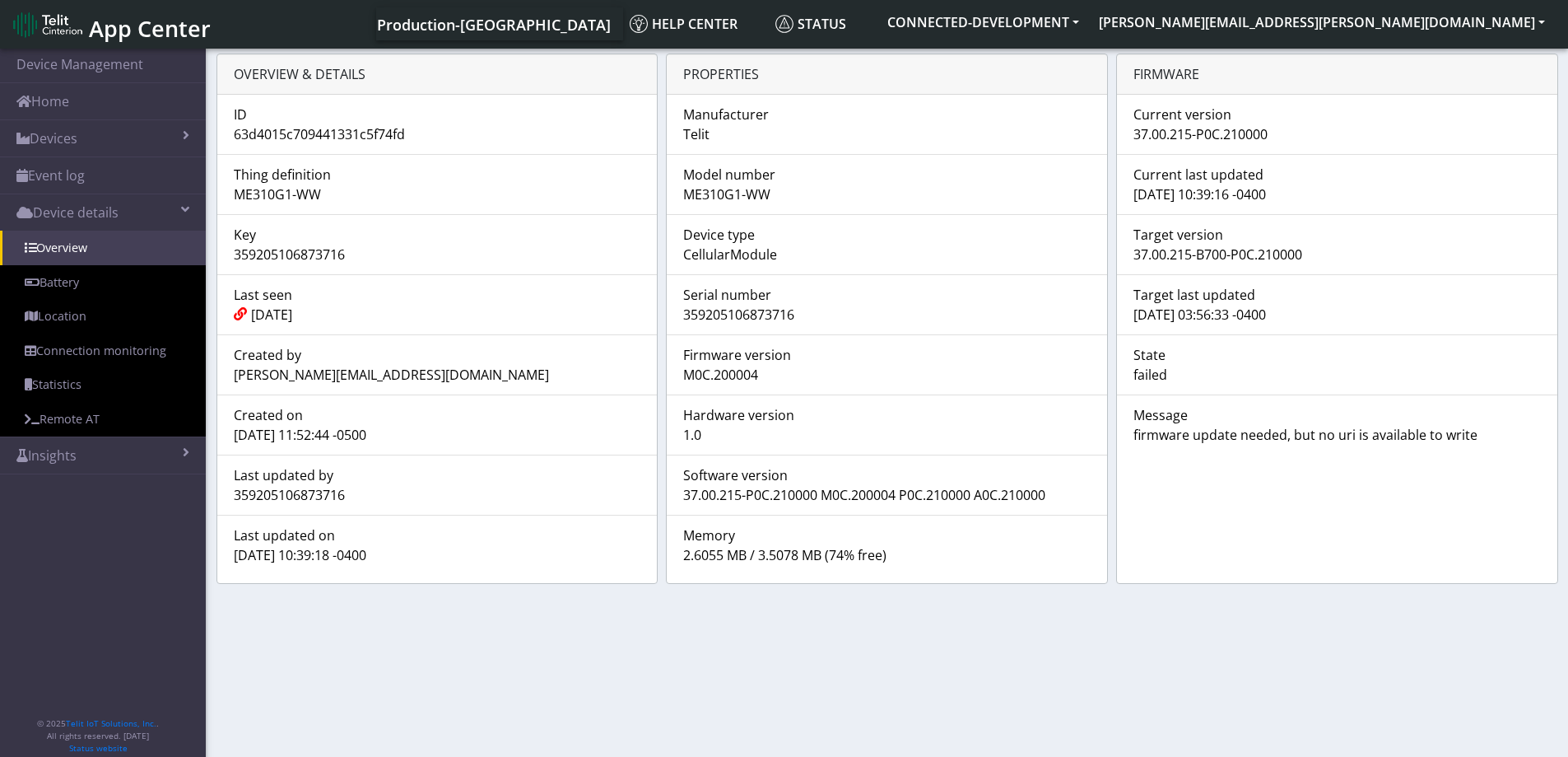
drag, startPoint x: 685, startPoint y: 314, endPoint x: 802, endPoint y: 314, distance: 117.0
click at [802, 314] on div "359205106873716" at bounding box center [887, 314] width 432 height 20
drag, startPoint x: 1136, startPoint y: 134, endPoint x: 1281, endPoint y: 140, distance: 145.1
click at [1281, 140] on div "37.00.215-P0C.210000" at bounding box center [1337, 134] width 432 height 20
drag, startPoint x: 235, startPoint y: 554, endPoint x: 401, endPoint y: 554, distance: 166.0
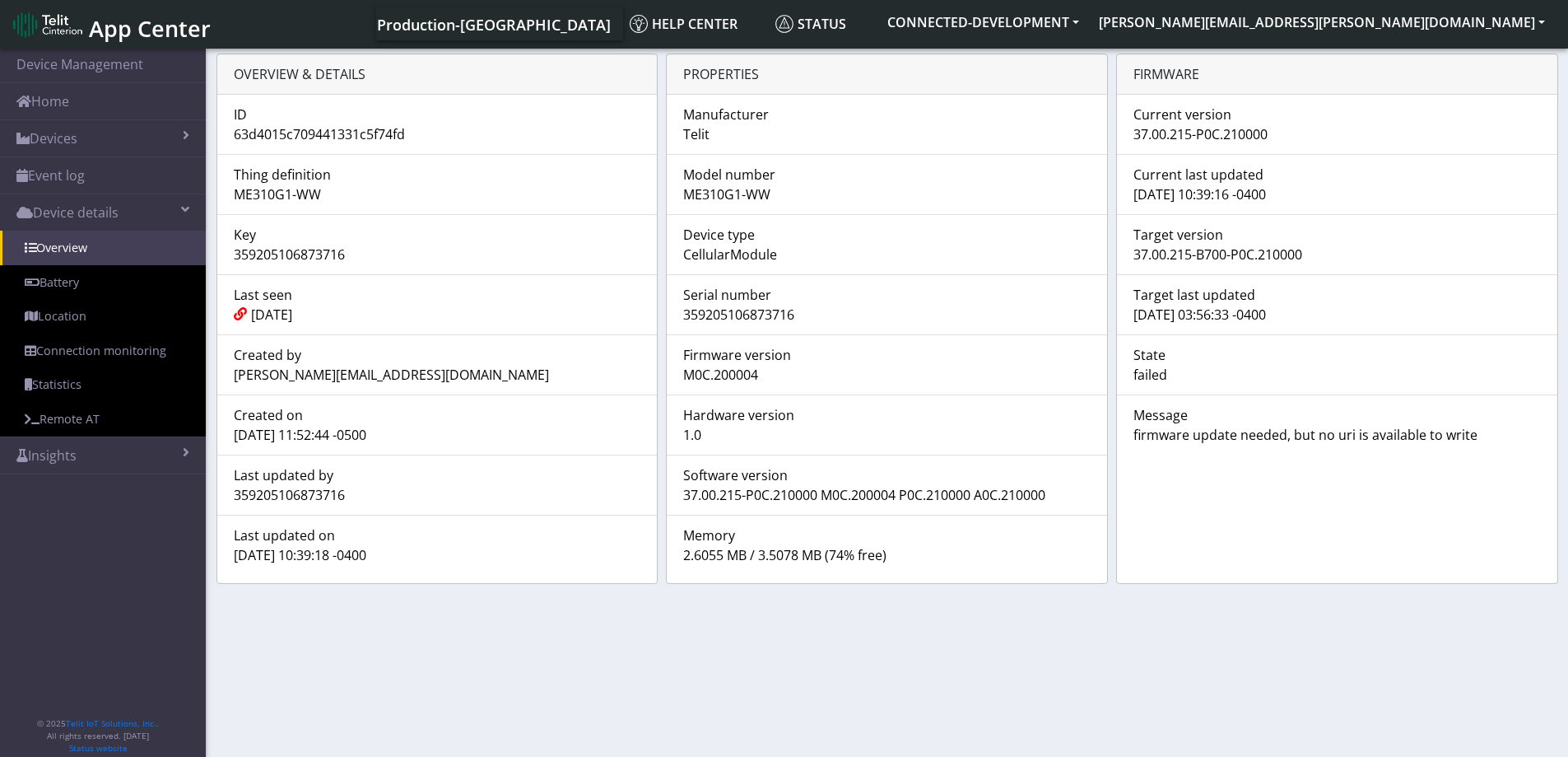
click at [401, 554] on div "[DATE] 10:39:18 -0400" at bounding box center [437, 555] width 432 height 20
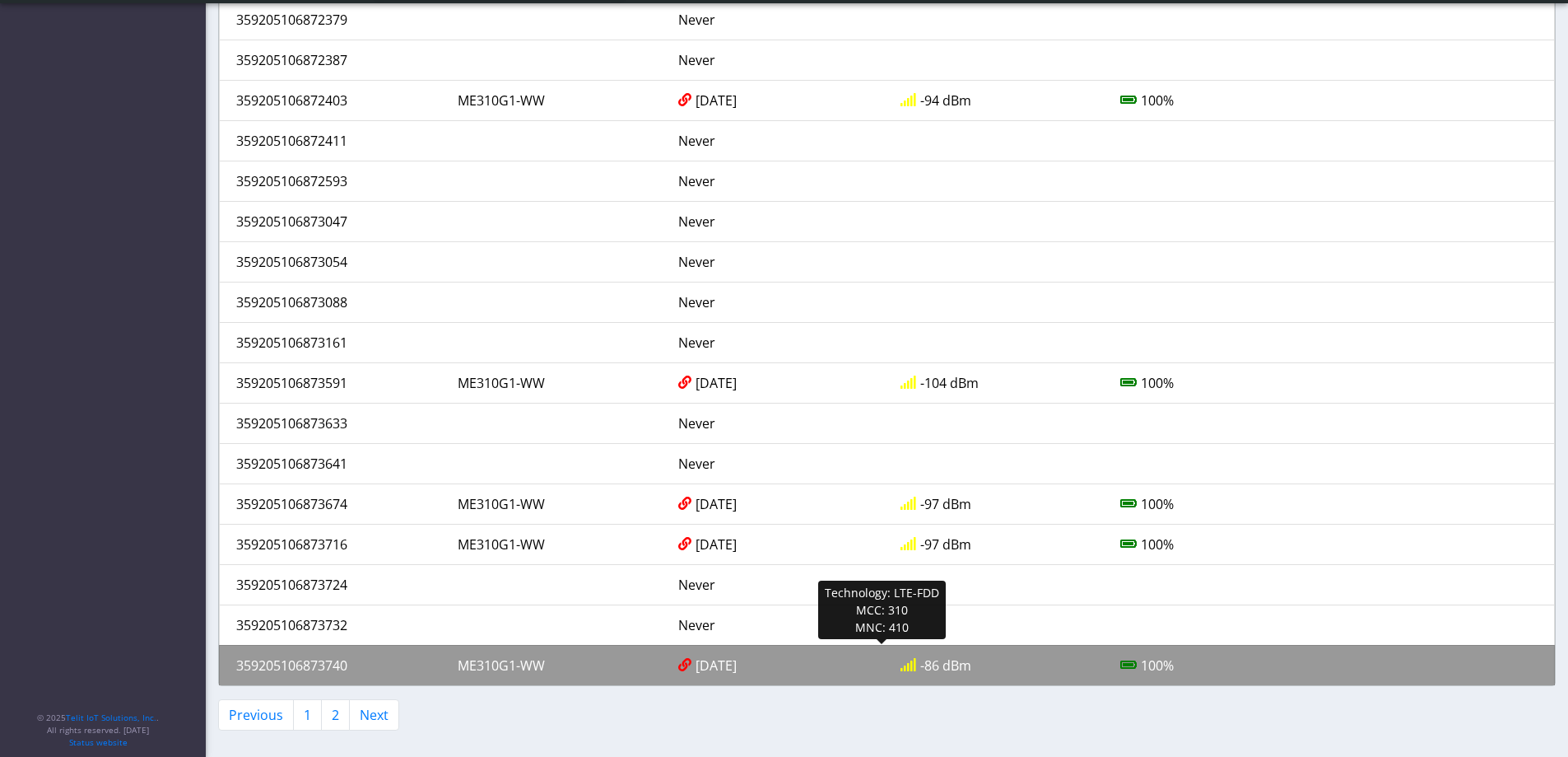
scroll to position [1470, 0]
click at [313, 663] on div "359205106873740" at bounding box center [335, 665] width 222 height 20
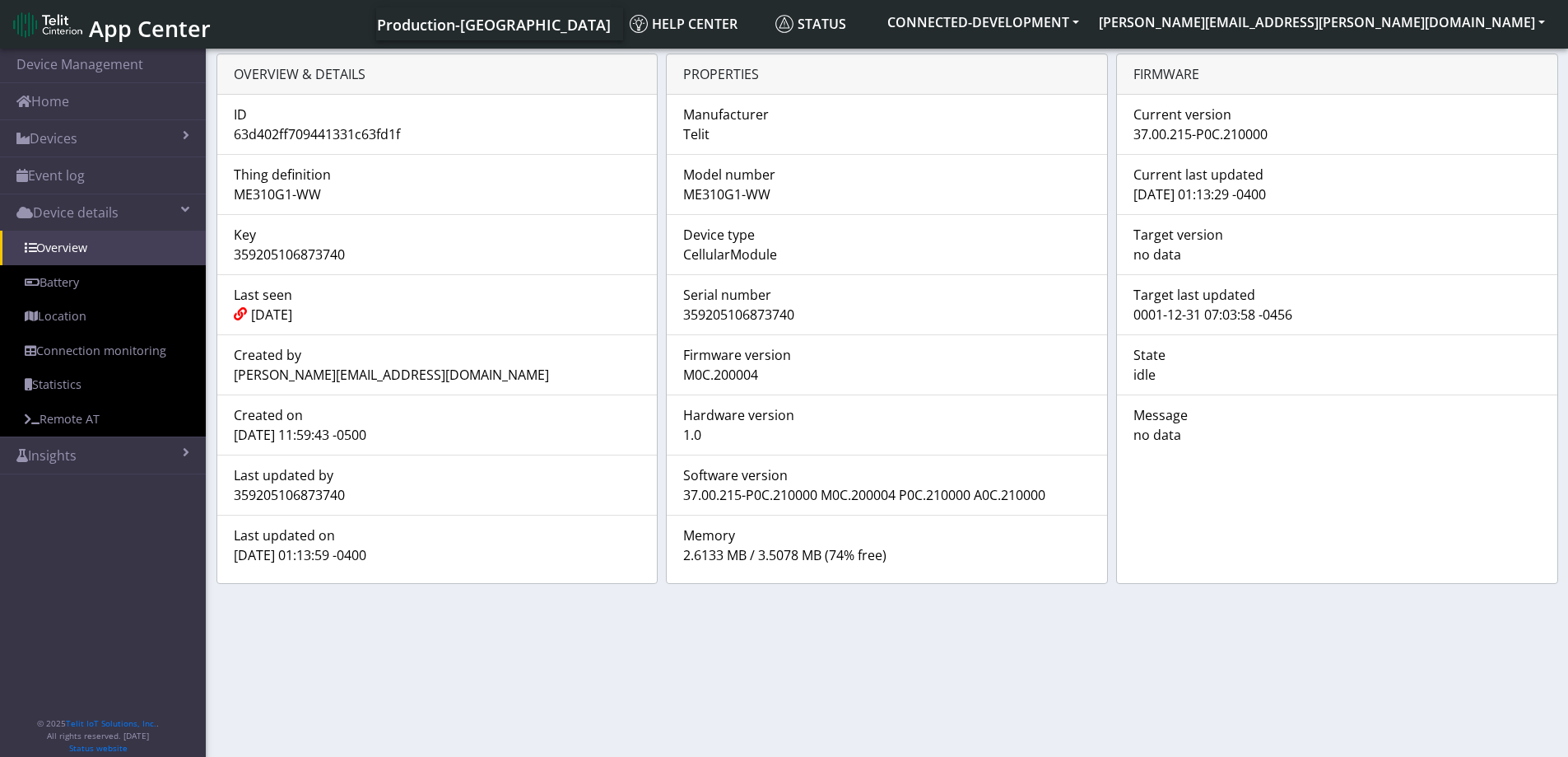
drag, startPoint x: 797, startPoint y: 314, endPoint x: 686, endPoint y: 310, distance: 111.1
click at [686, 310] on div "359205106873740" at bounding box center [887, 314] width 432 height 20
drag, startPoint x: 1268, startPoint y: 133, endPoint x: 1131, endPoint y: 131, distance: 137.0
click at [1131, 131] on div "37.00.215-P0C.210000" at bounding box center [1337, 134] width 432 height 20
drag, startPoint x: 396, startPoint y: 554, endPoint x: 234, endPoint y: 556, distance: 162.0
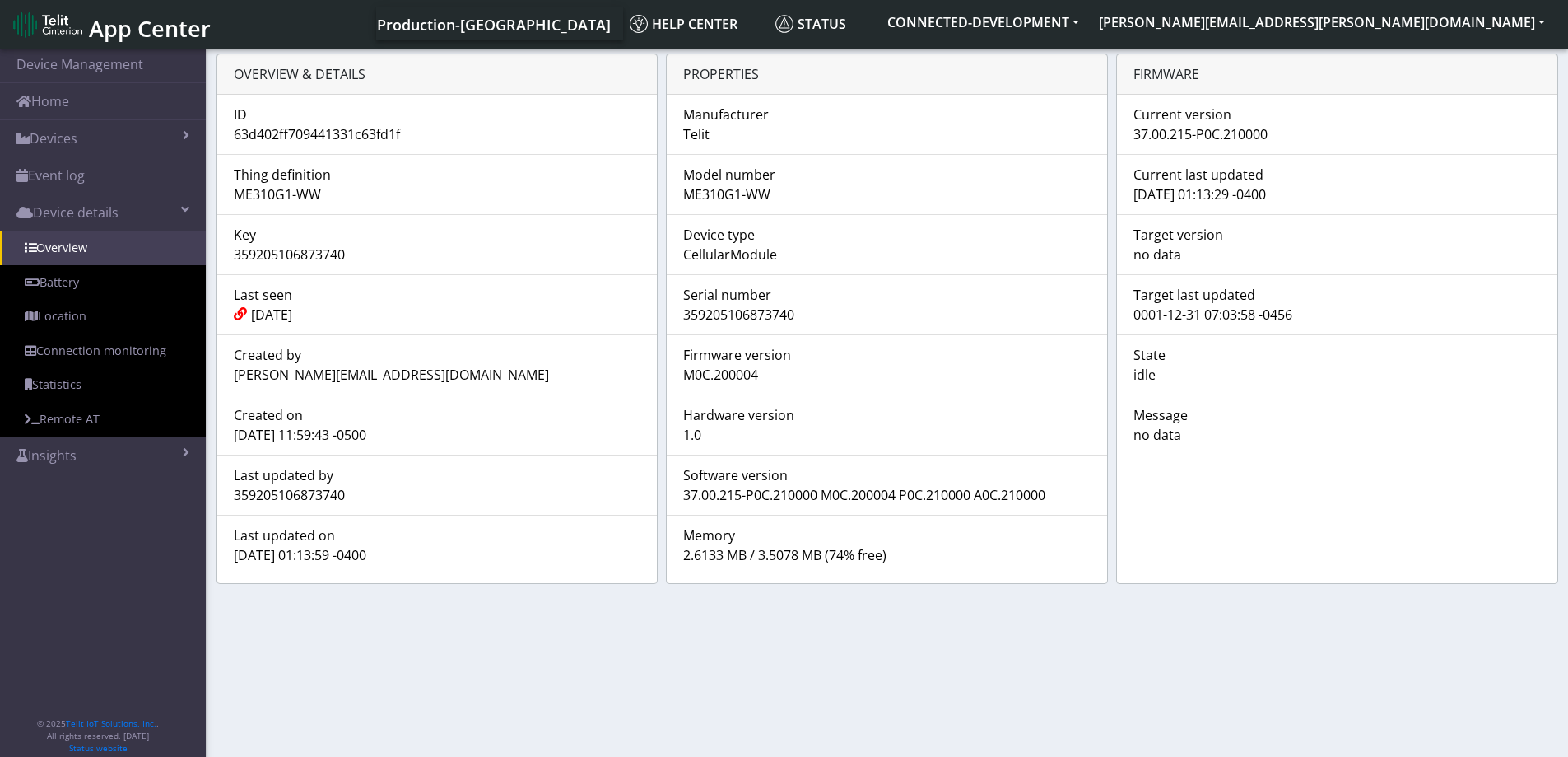
click at [234, 556] on div "[DATE] 01:13:59 -0400" at bounding box center [437, 555] width 432 height 20
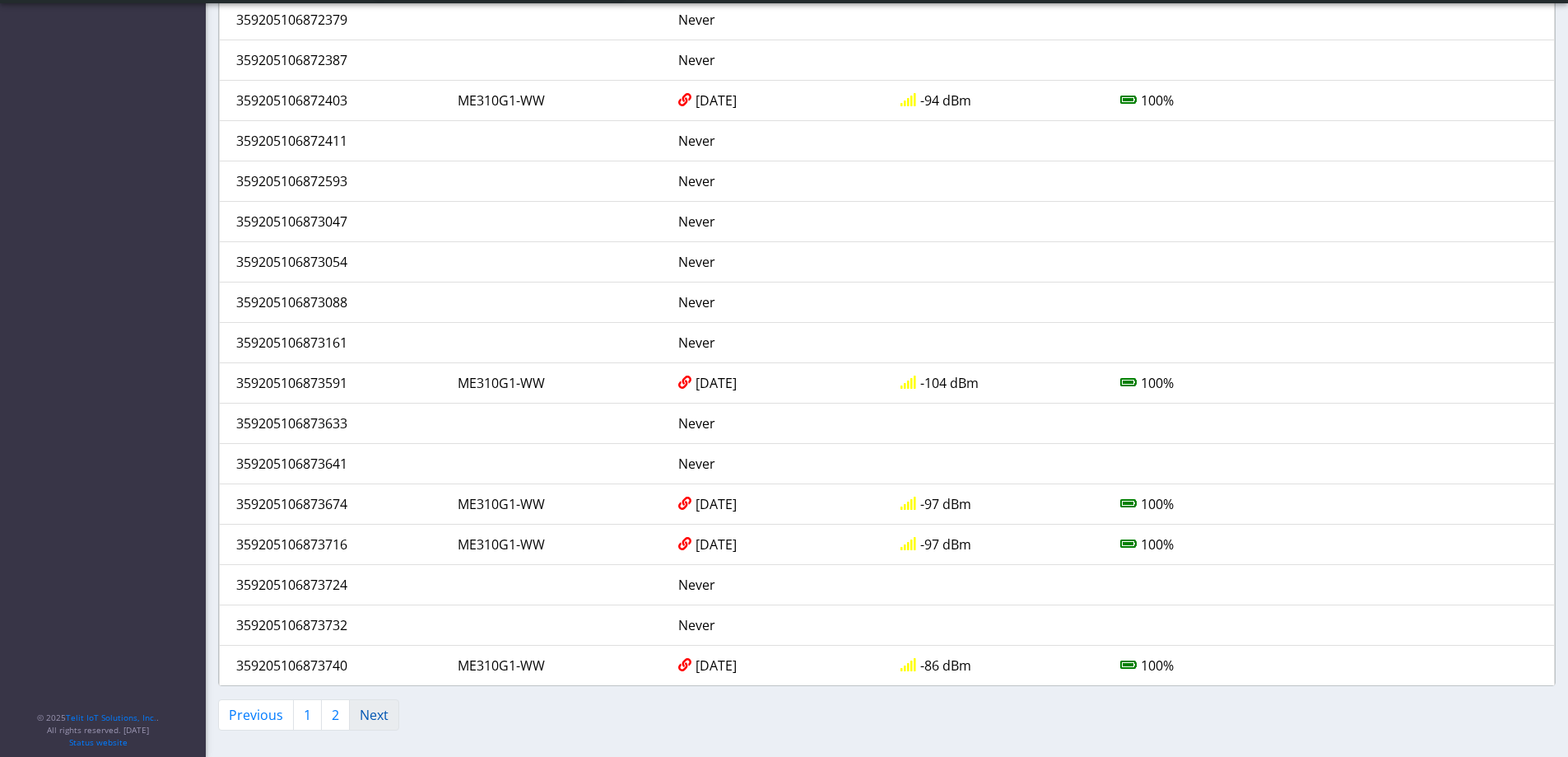
scroll to position [1471, 0]
click at [377, 718] on link "Next" at bounding box center [374, 715] width 50 height 32
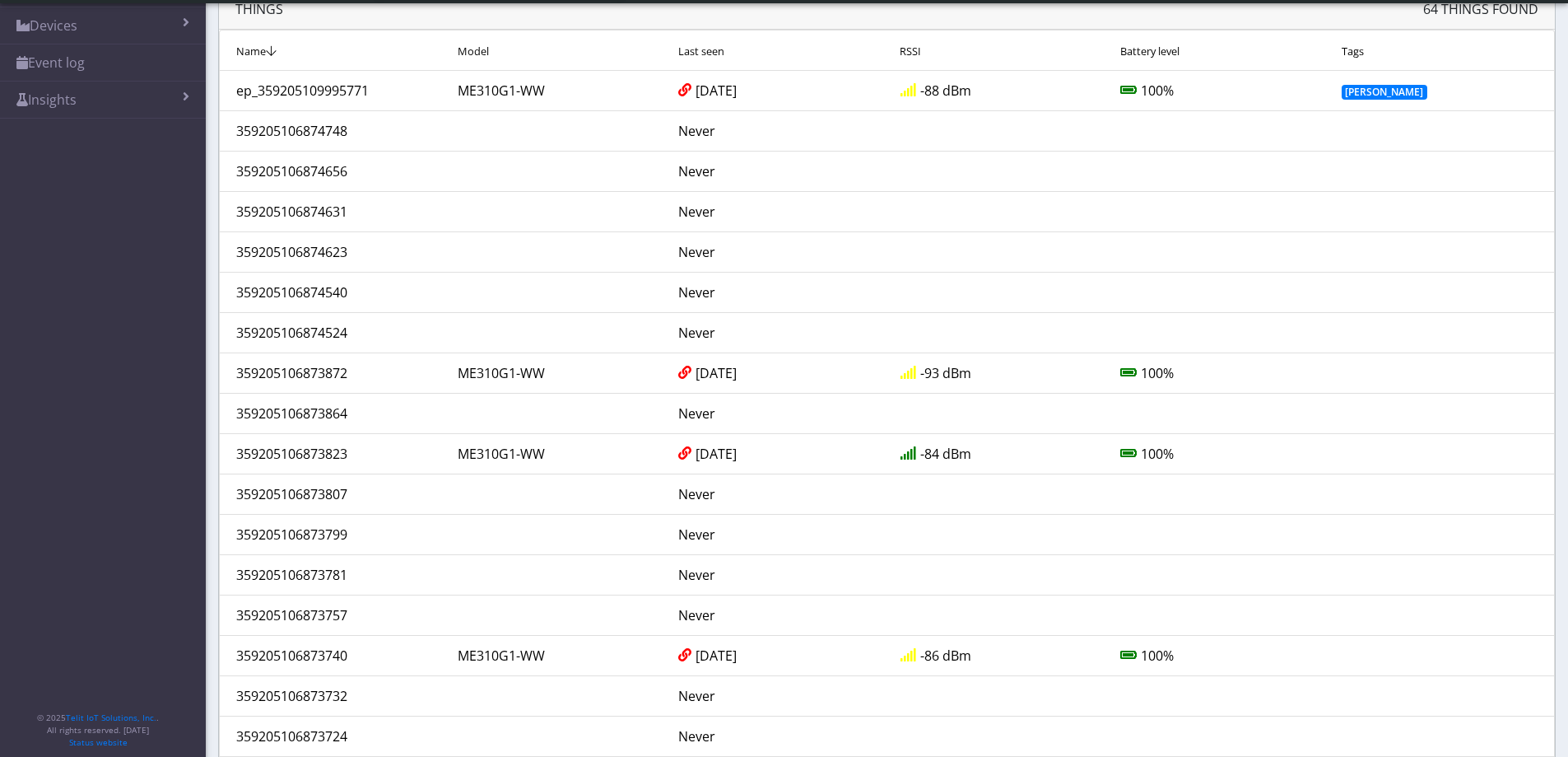
scroll to position [0, 0]
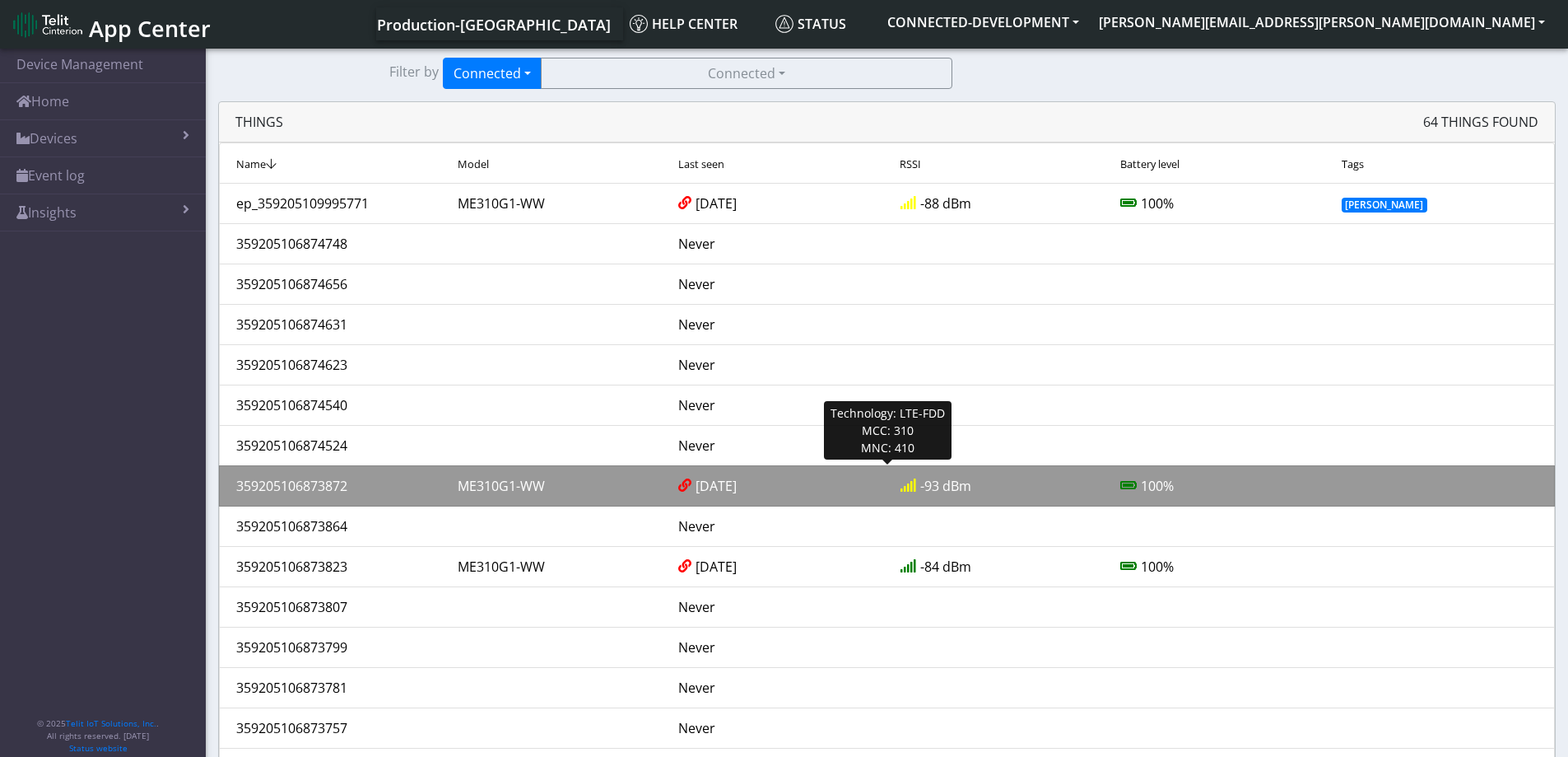
click at [326, 485] on div "359205106873872" at bounding box center [335, 486] width 222 height 20
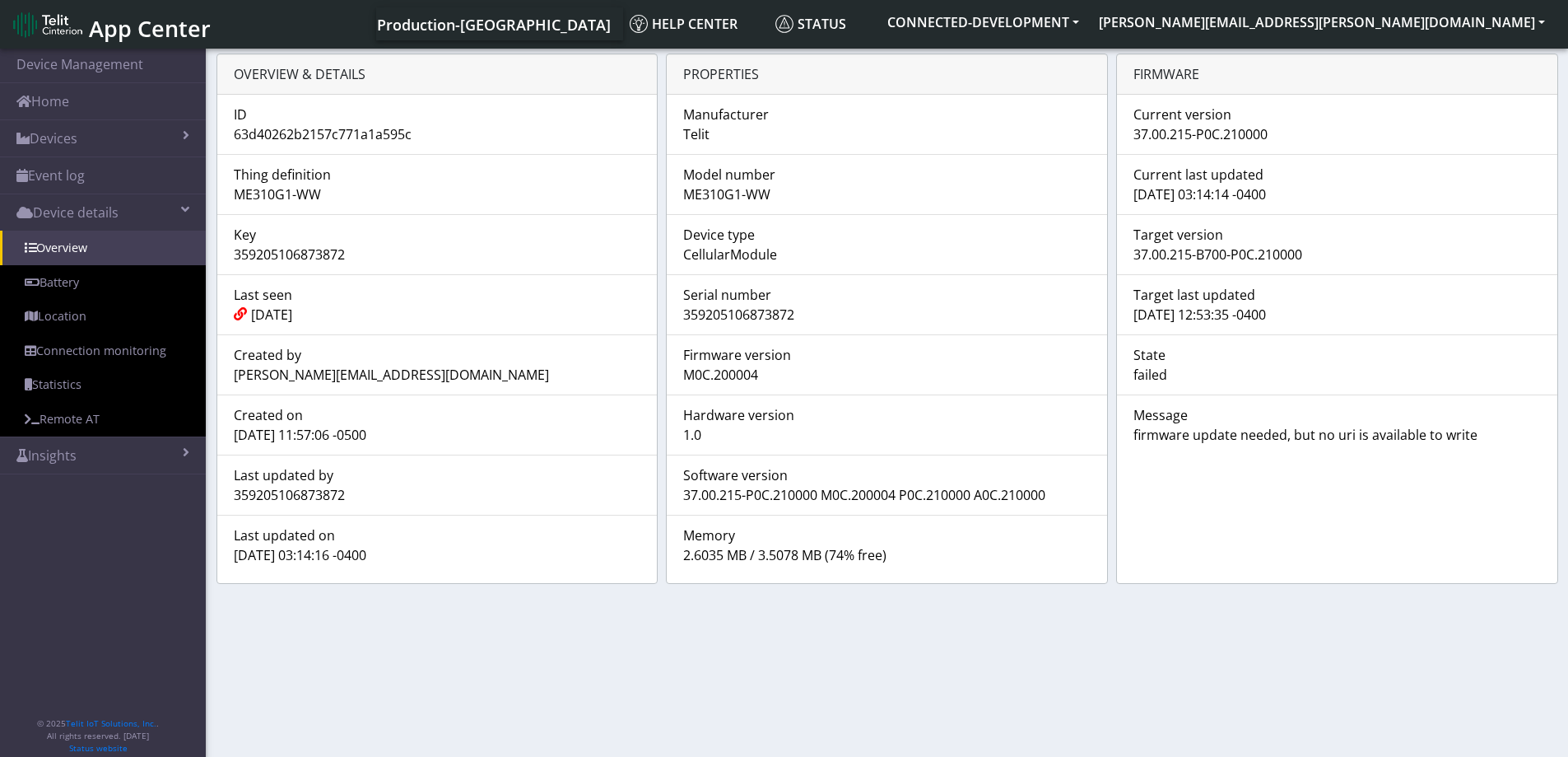
drag, startPoint x: 799, startPoint y: 313, endPoint x: 680, endPoint y: 311, distance: 119.0
click at [680, 311] on div "359205106873872" at bounding box center [887, 314] width 432 height 20
drag, startPoint x: 1256, startPoint y: 132, endPoint x: 1136, endPoint y: 134, distance: 120.0
click at [1136, 134] on div "37.00.215-P0C.210000" at bounding box center [1337, 134] width 432 height 20
drag, startPoint x: 395, startPoint y: 555, endPoint x: 190, endPoint y: 551, distance: 205.0
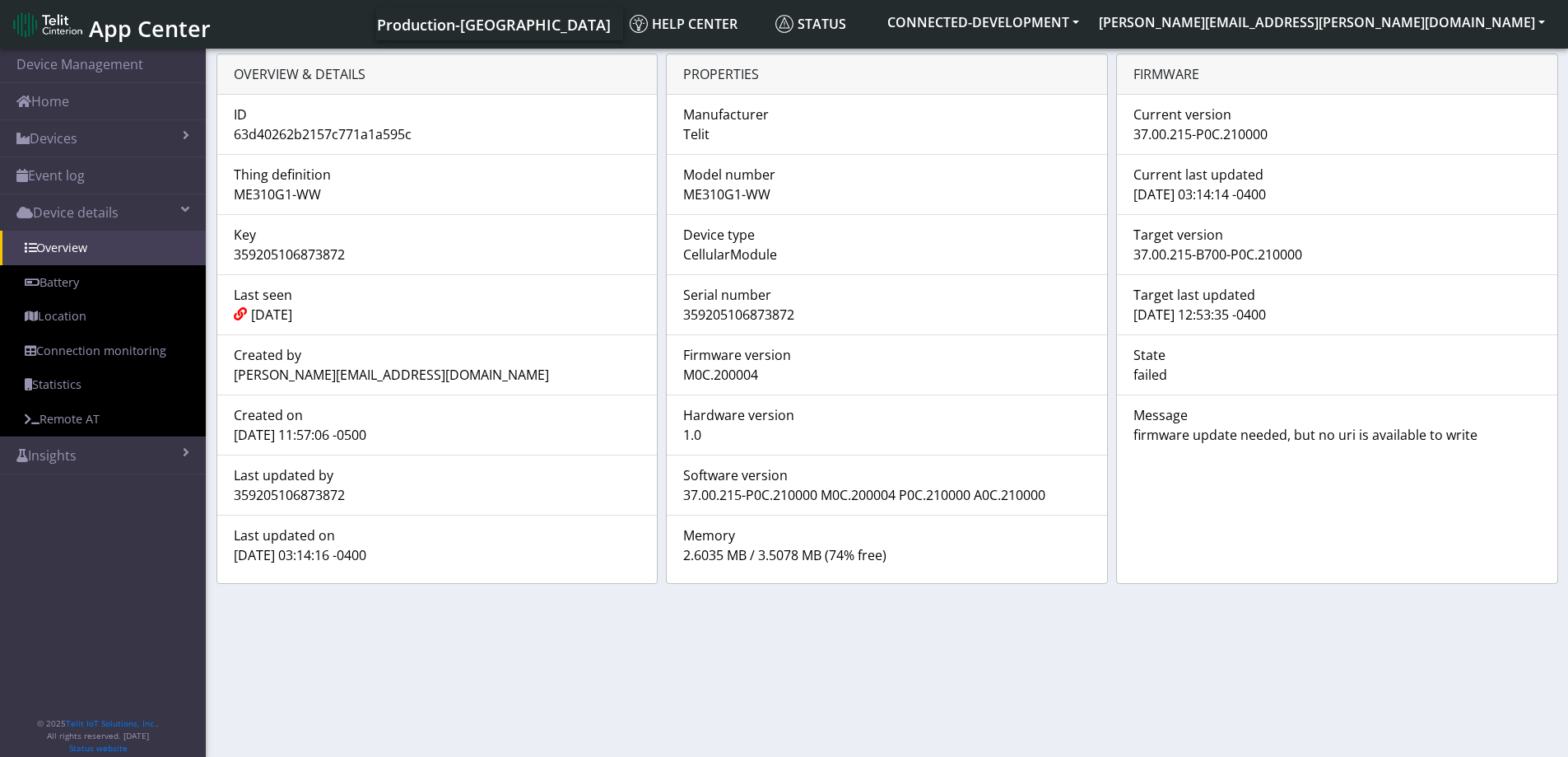
click at [190, 551] on section "Device Management Home Devices List Map Event log Device details Overview Batte…" at bounding box center [784, 404] width 1568 height 718
click at [401, 553] on div "[DATE] 03:14:16 -0400" at bounding box center [437, 555] width 432 height 20
click at [395, 553] on div "[DATE] 03:14:16 -0400" at bounding box center [437, 555] width 432 height 20
drag, startPoint x: 235, startPoint y: 554, endPoint x: 397, endPoint y: 554, distance: 162.0
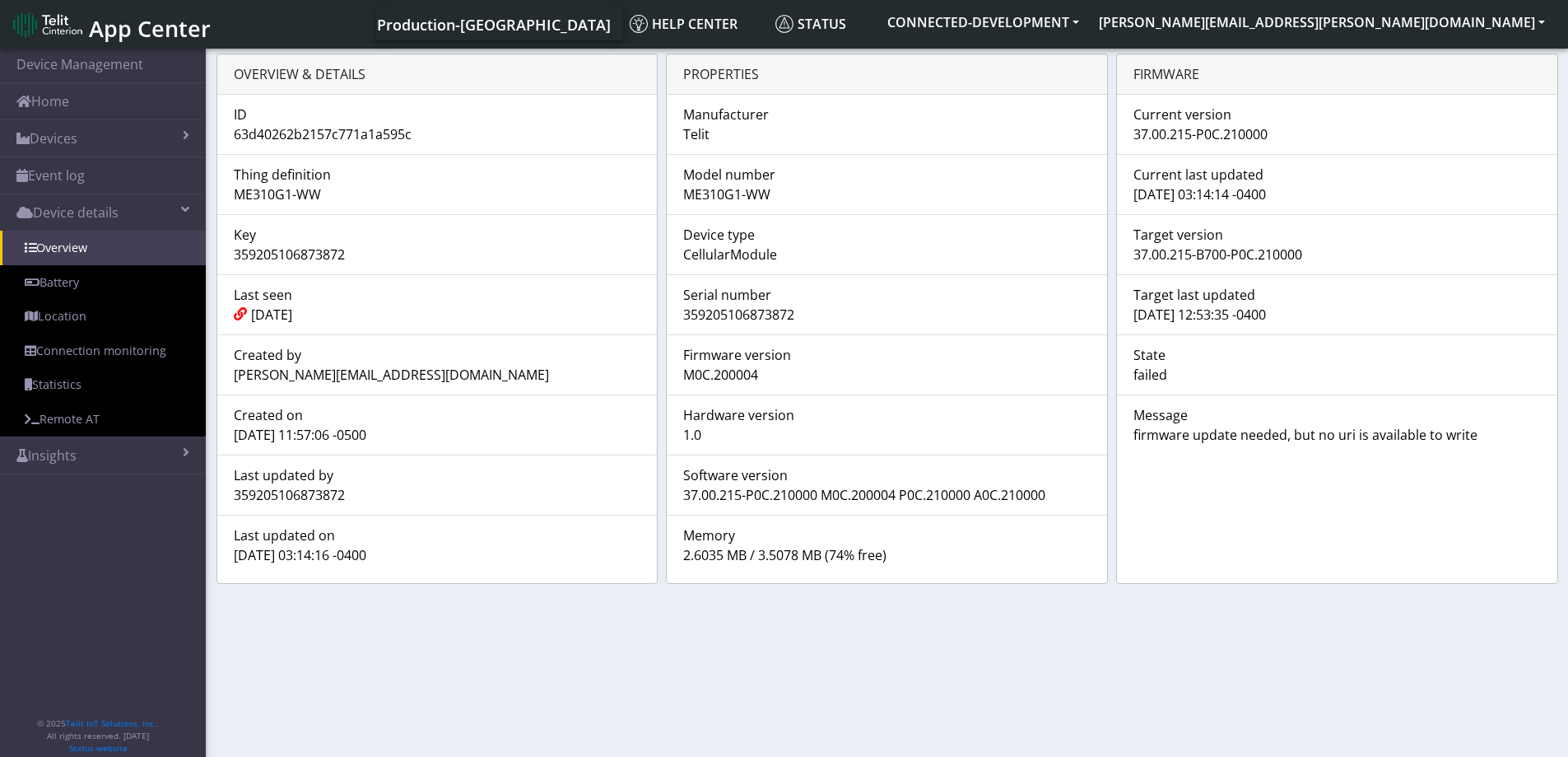
click at [397, 554] on div "[DATE] 03:14:16 -0400" at bounding box center [437, 555] width 432 height 20
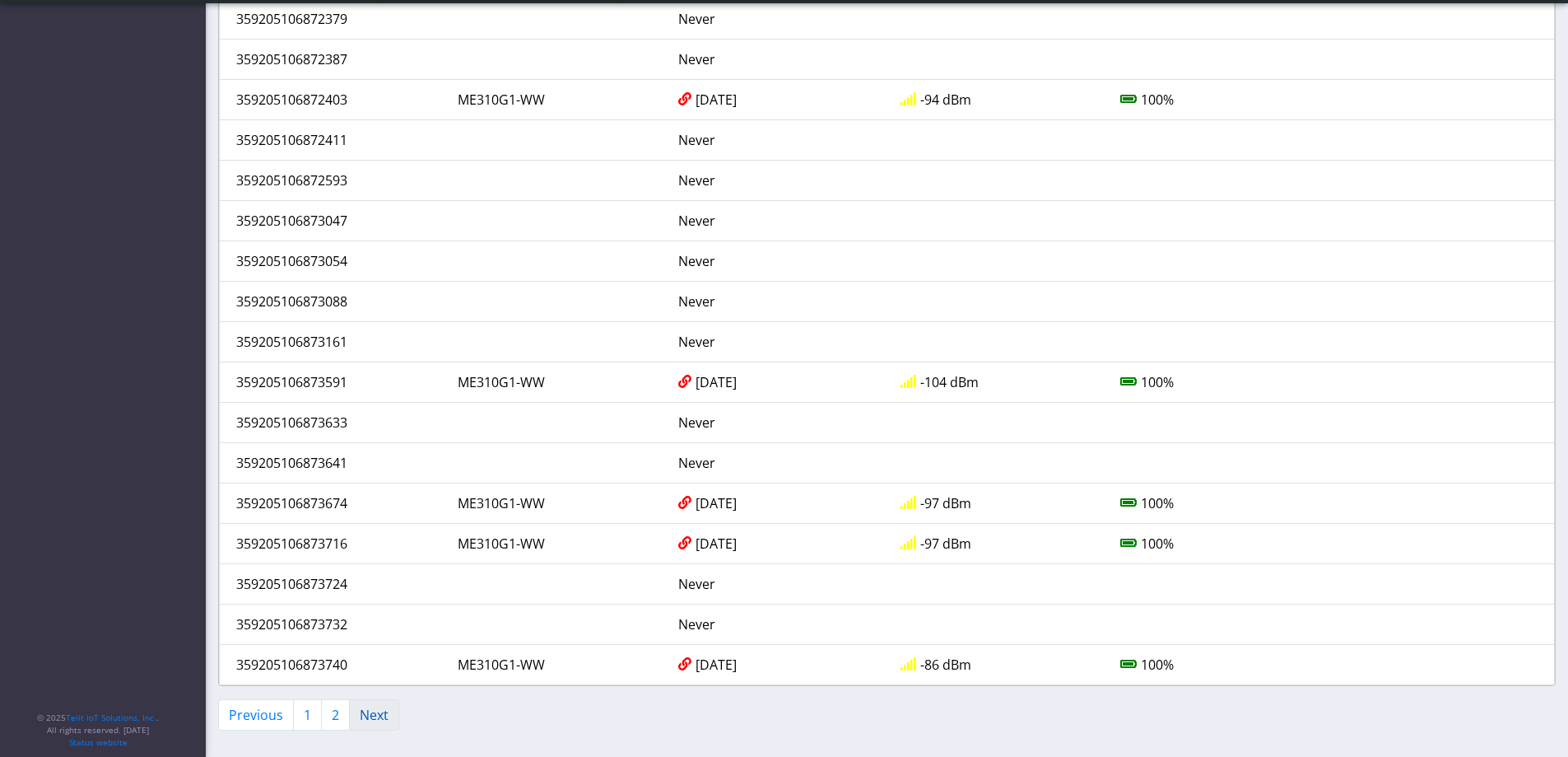
click at [375, 715] on link "Next" at bounding box center [374, 715] width 50 height 32
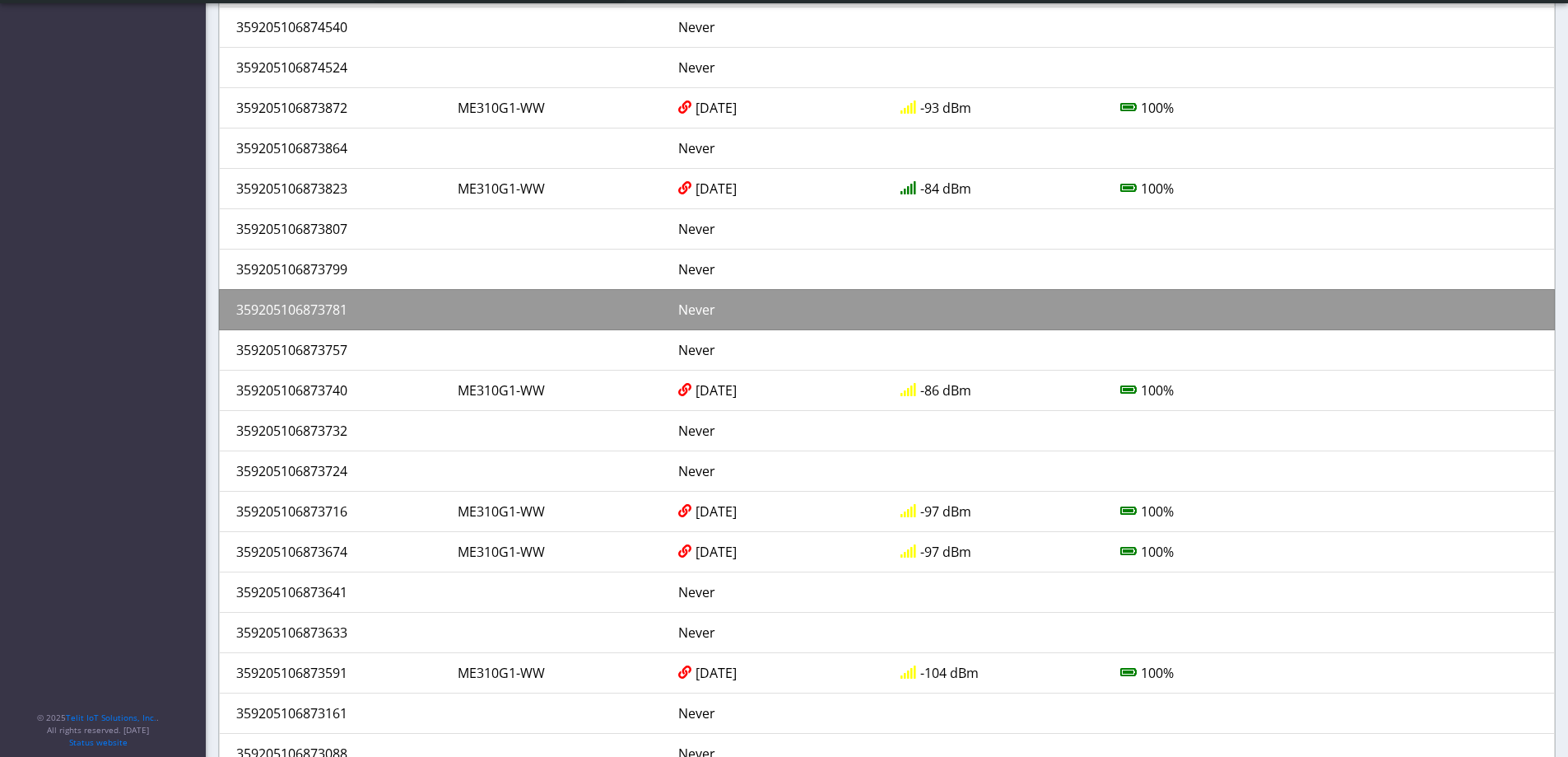
scroll to position [339, 0]
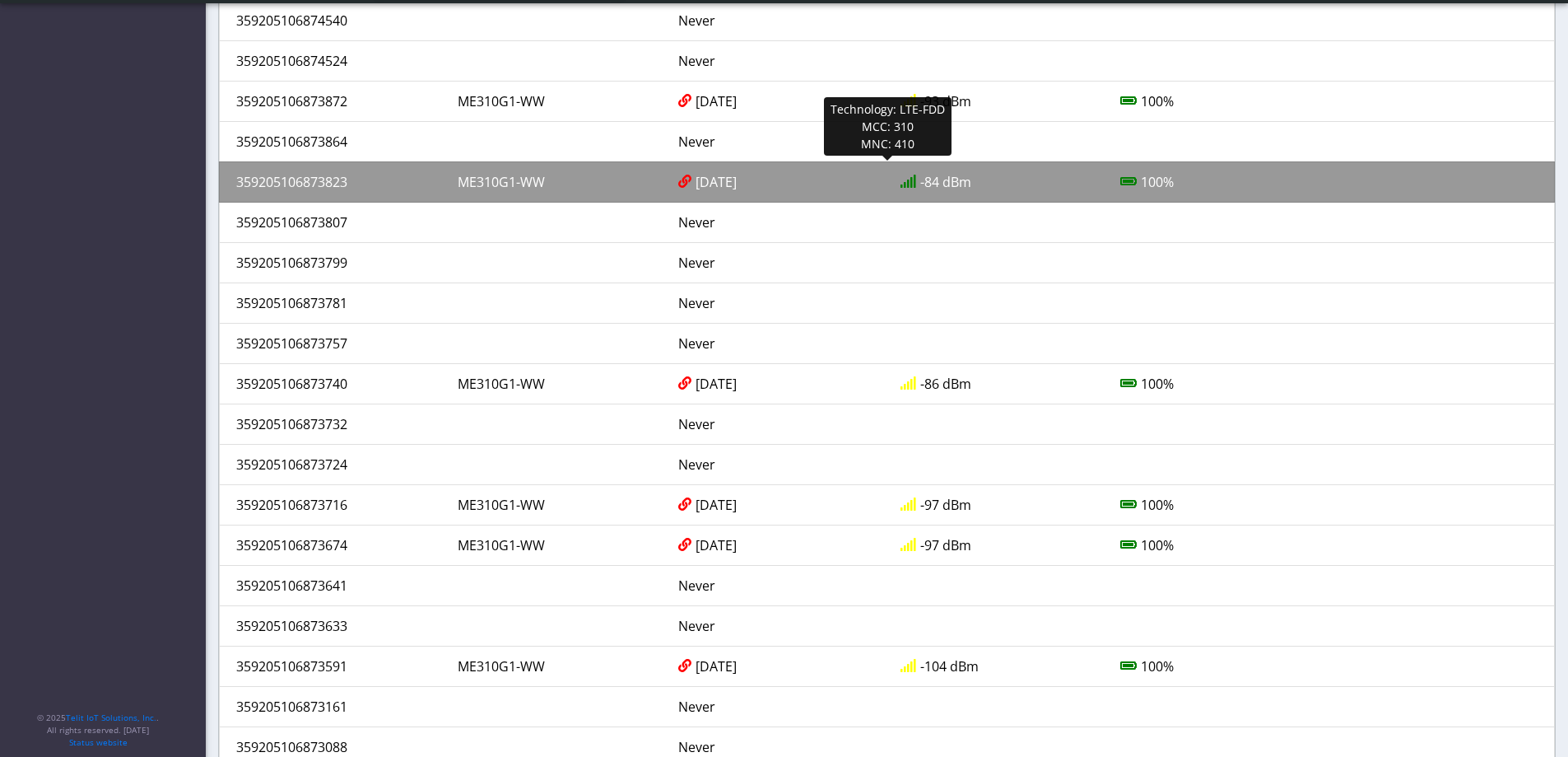
click at [318, 184] on div "359205106873823" at bounding box center [335, 182] width 222 height 20
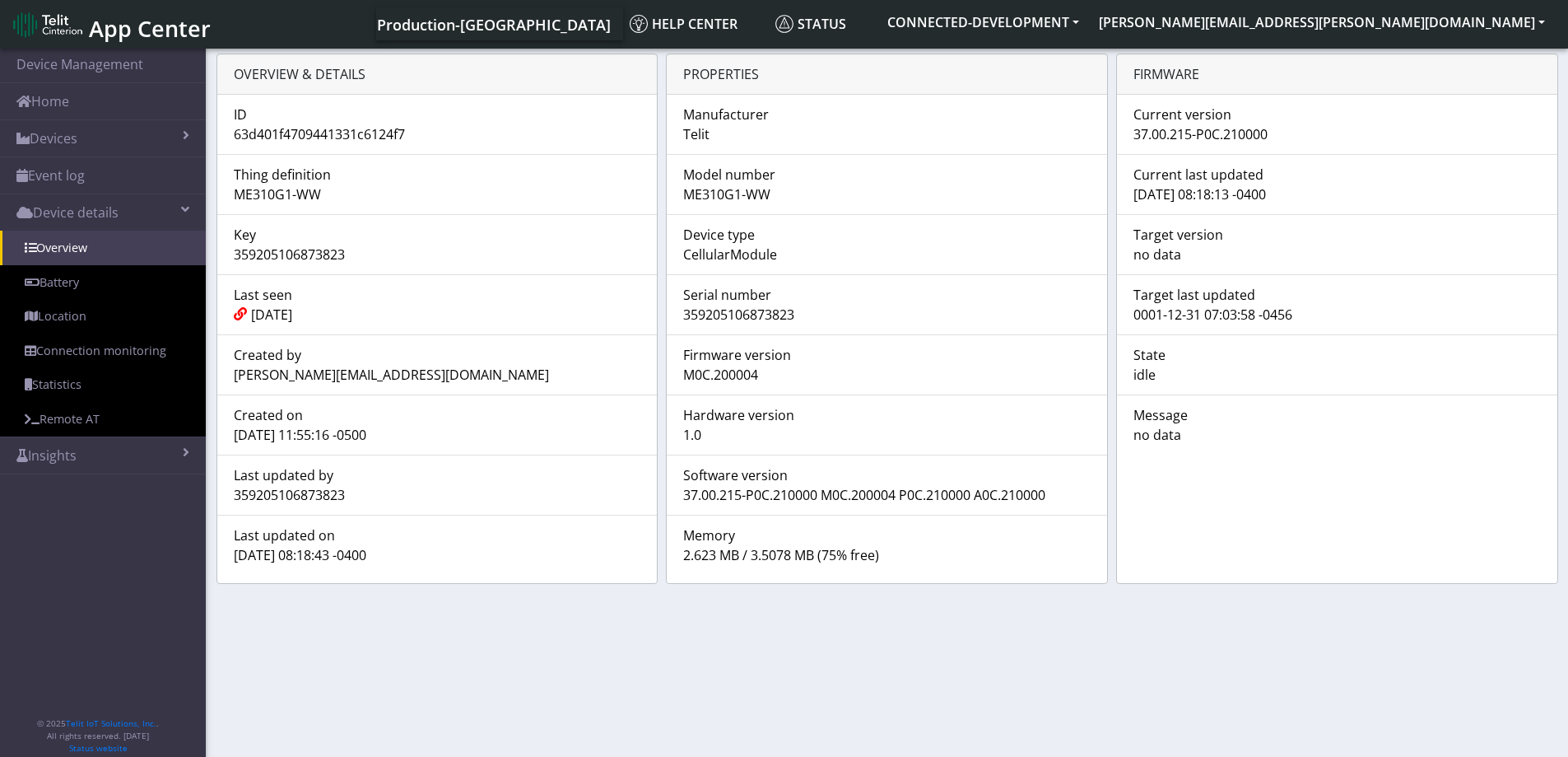
drag, startPoint x: 800, startPoint y: 317, endPoint x: 679, endPoint y: 310, distance: 121.2
click at [679, 310] on div "359205106873823" at bounding box center [887, 314] width 432 height 20
drag, startPoint x: 1270, startPoint y: 133, endPoint x: 1130, endPoint y: 135, distance: 140.0
click at [1130, 135] on div "37.00.215-P0C.210000" at bounding box center [1337, 134] width 432 height 20
drag, startPoint x: 397, startPoint y: 553, endPoint x: 235, endPoint y: 557, distance: 162.0
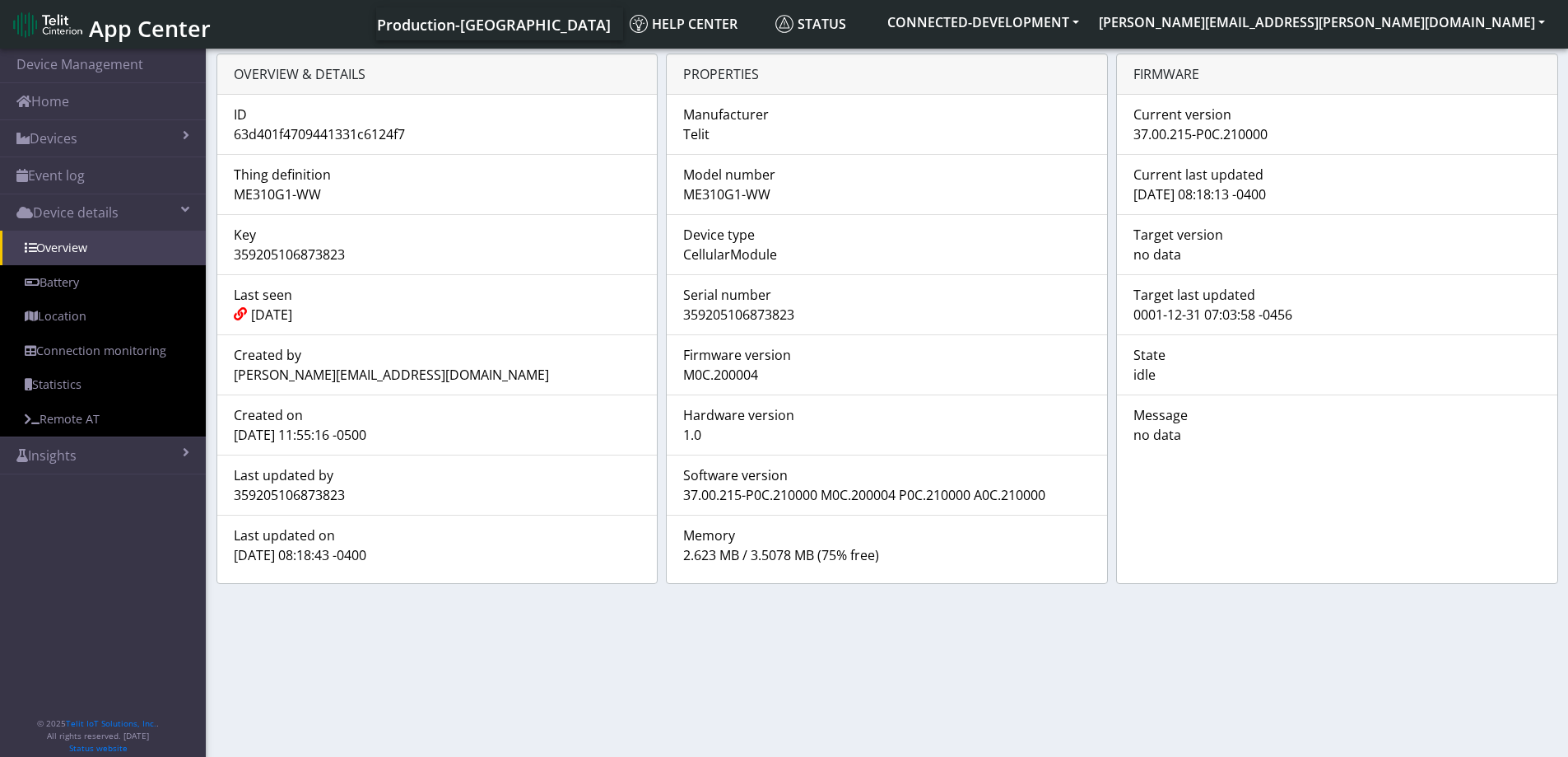
click at [235, 557] on div "[DATE] 08:18:43 -0400" at bounding box center [437, 555] width 432 height 20
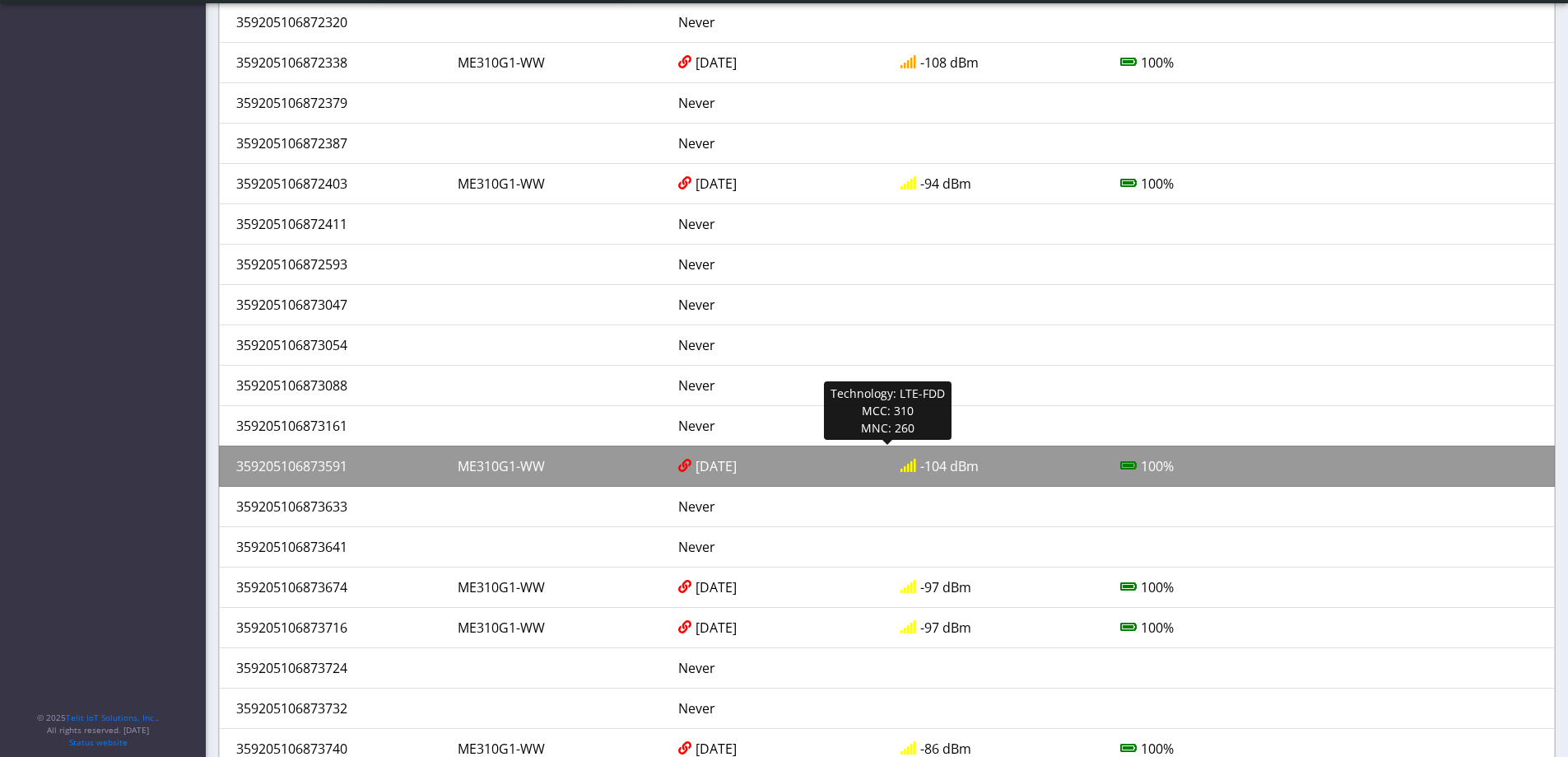
scroll to position [1471, 0]
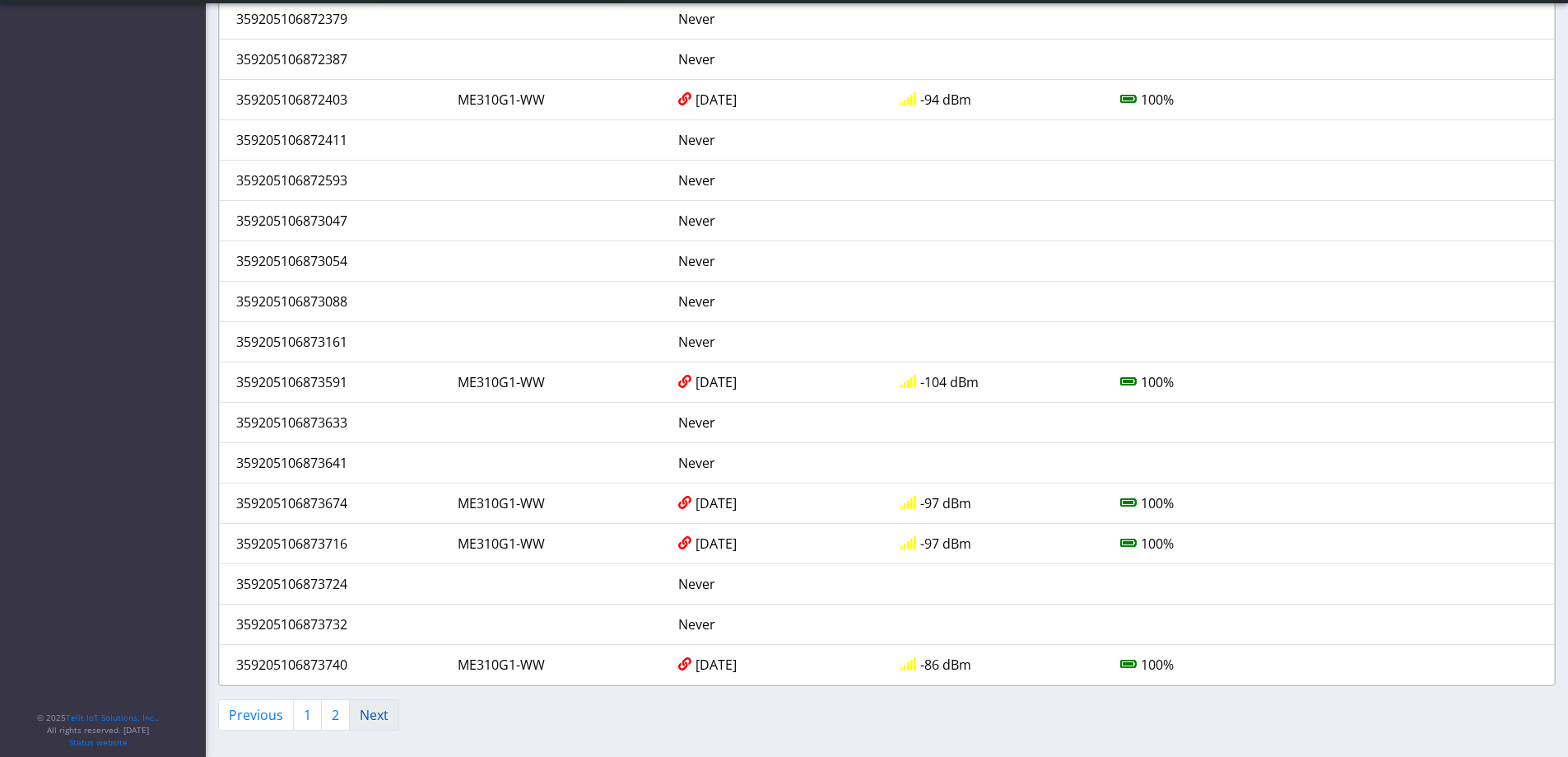
click at [382, 718] on link "Next" at bounding box center [374, 715] width 50 height 32
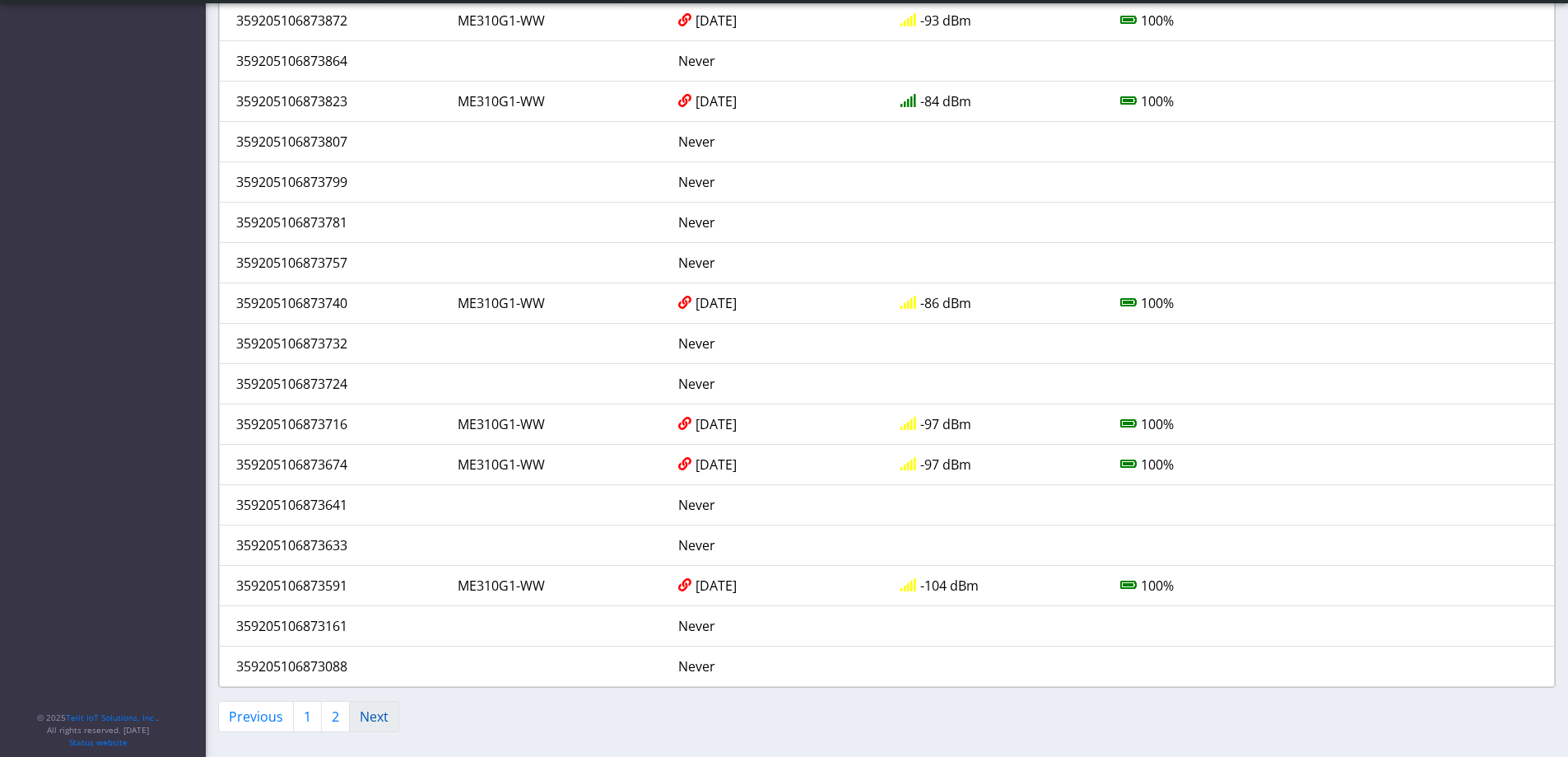
scroll to position [422, 0]
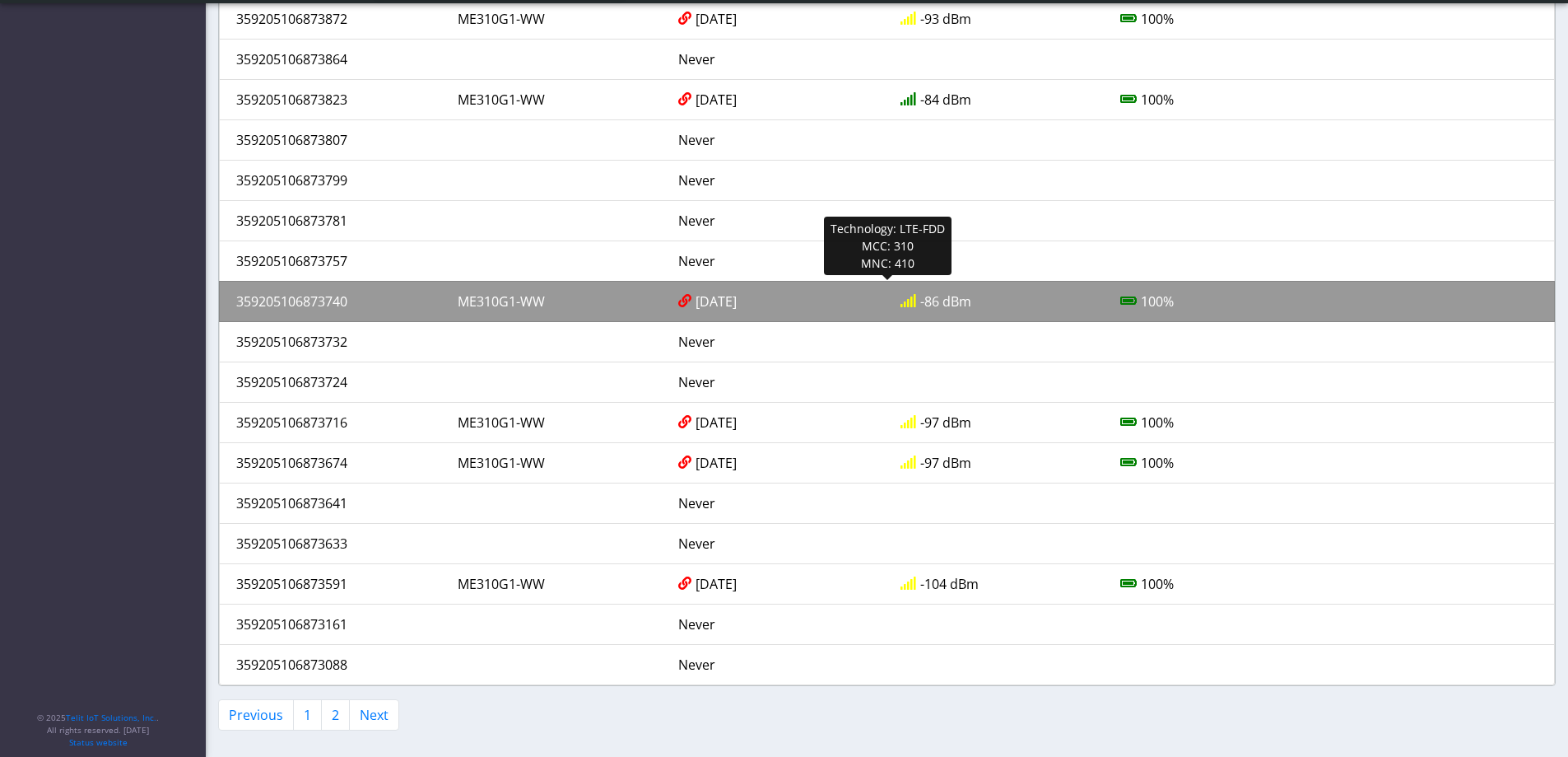
click at [318, 302] on div "359205106873740" at bounding box center [335, 301] width 222 height 20
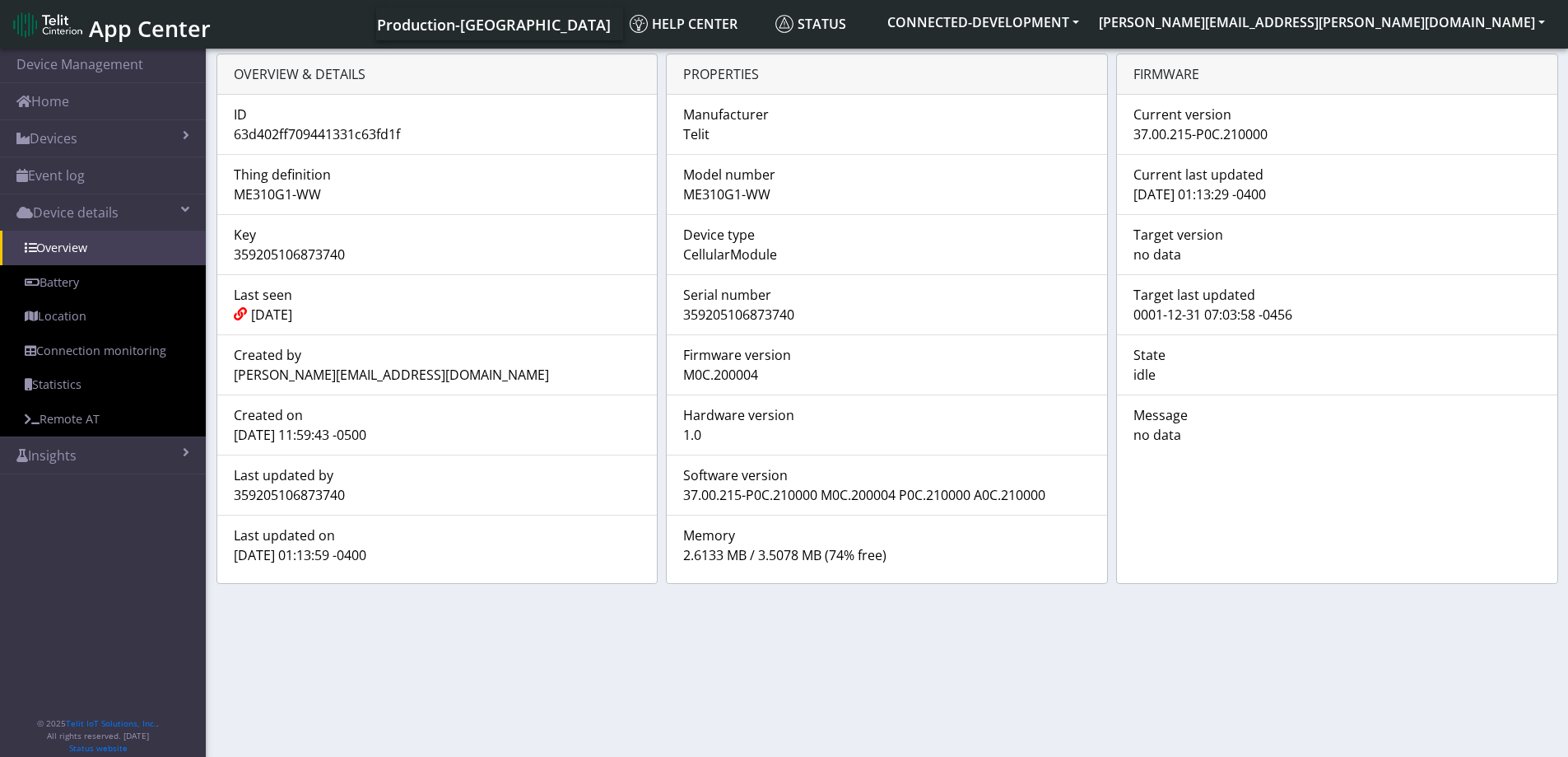
drag, startPoint x: 799, startPoint y: 313, endPoint x: 686, endPoint y: 318, distance: 113.1
click at [686, 318] on div "359205106873740" at bounding box center [887, 314] width 432 height 20
drag, startPoint x: 1268, startPoint y: 136, endPoint x: 1133, endPoint y: 140, distance: 135.1
click at [1133, 140] on div "37.00.215-P0C.210000" at bounding box center [1337, 134] width 432 height 20
drag, startPoint x: 237, startPoint y: 554, endPoint x: 399, endPoint y: 551, distance: 162.0
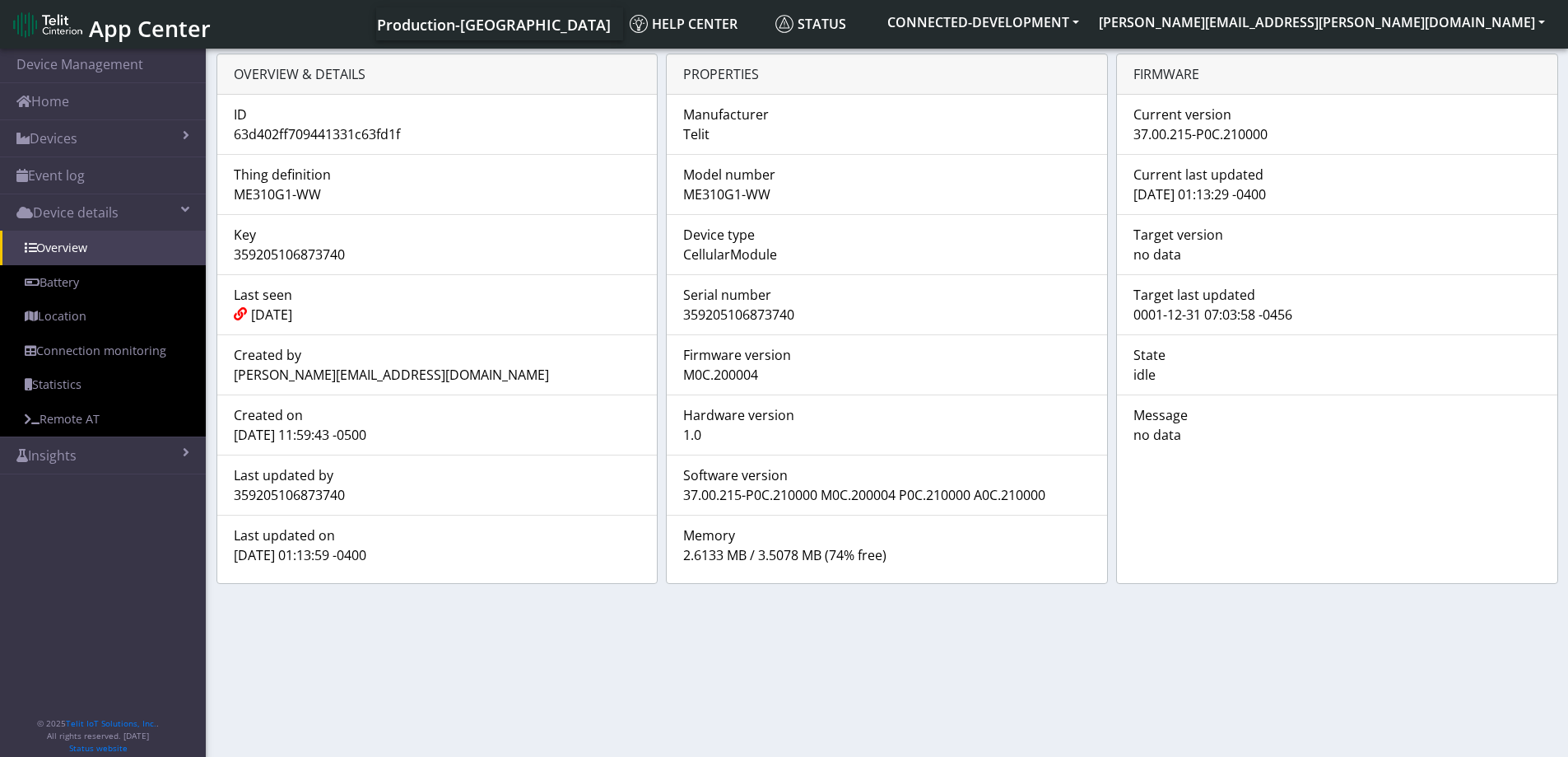
click at [399, 551] on div "[DATE] 01:13:59 -0400" at bounding box center [437, 555] width 432 height 20
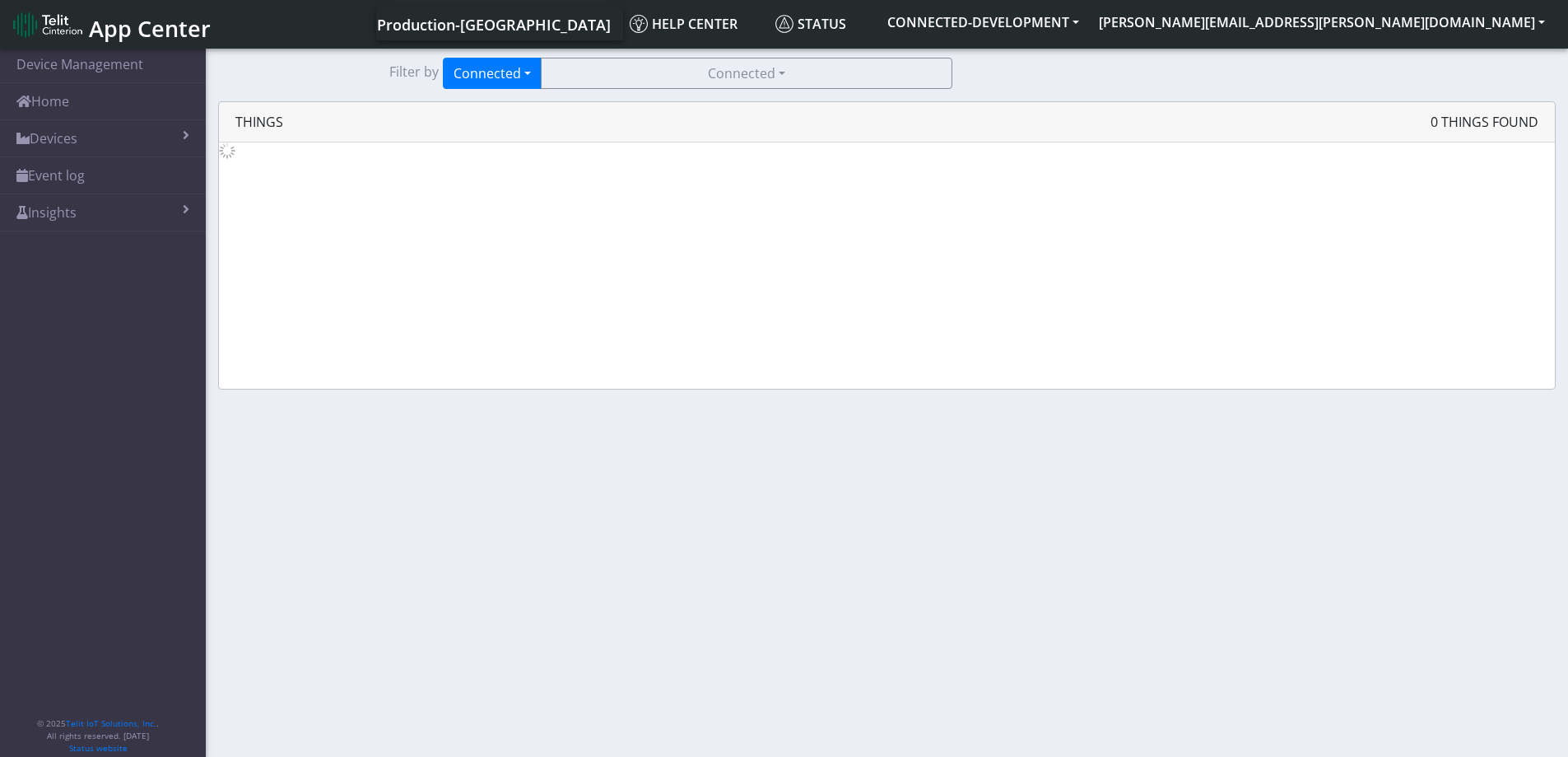
scroll to position [6, 0]
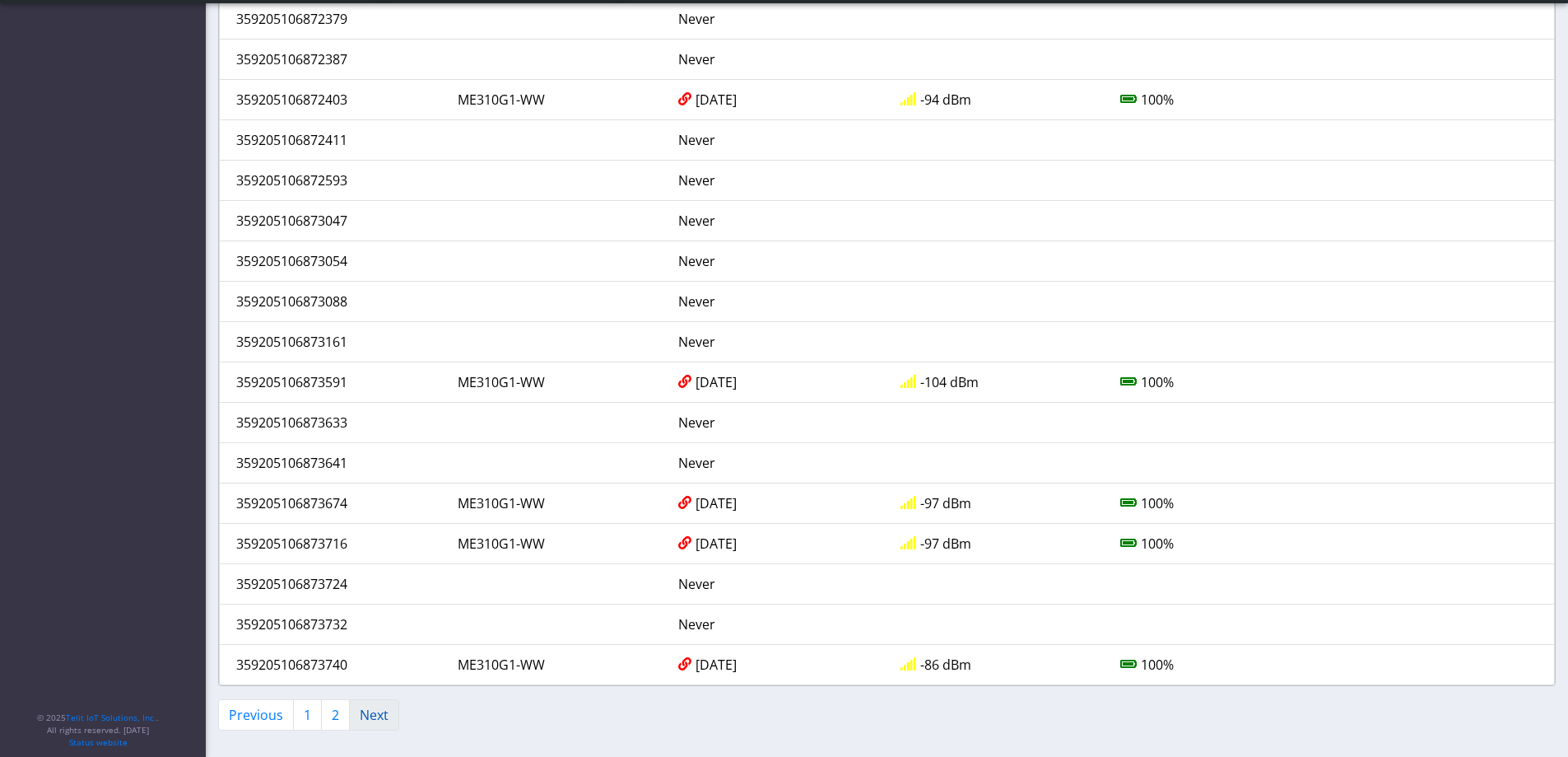
click at [381, 716] on link "Next" at bounding box center [374, 715] width 50 height 32
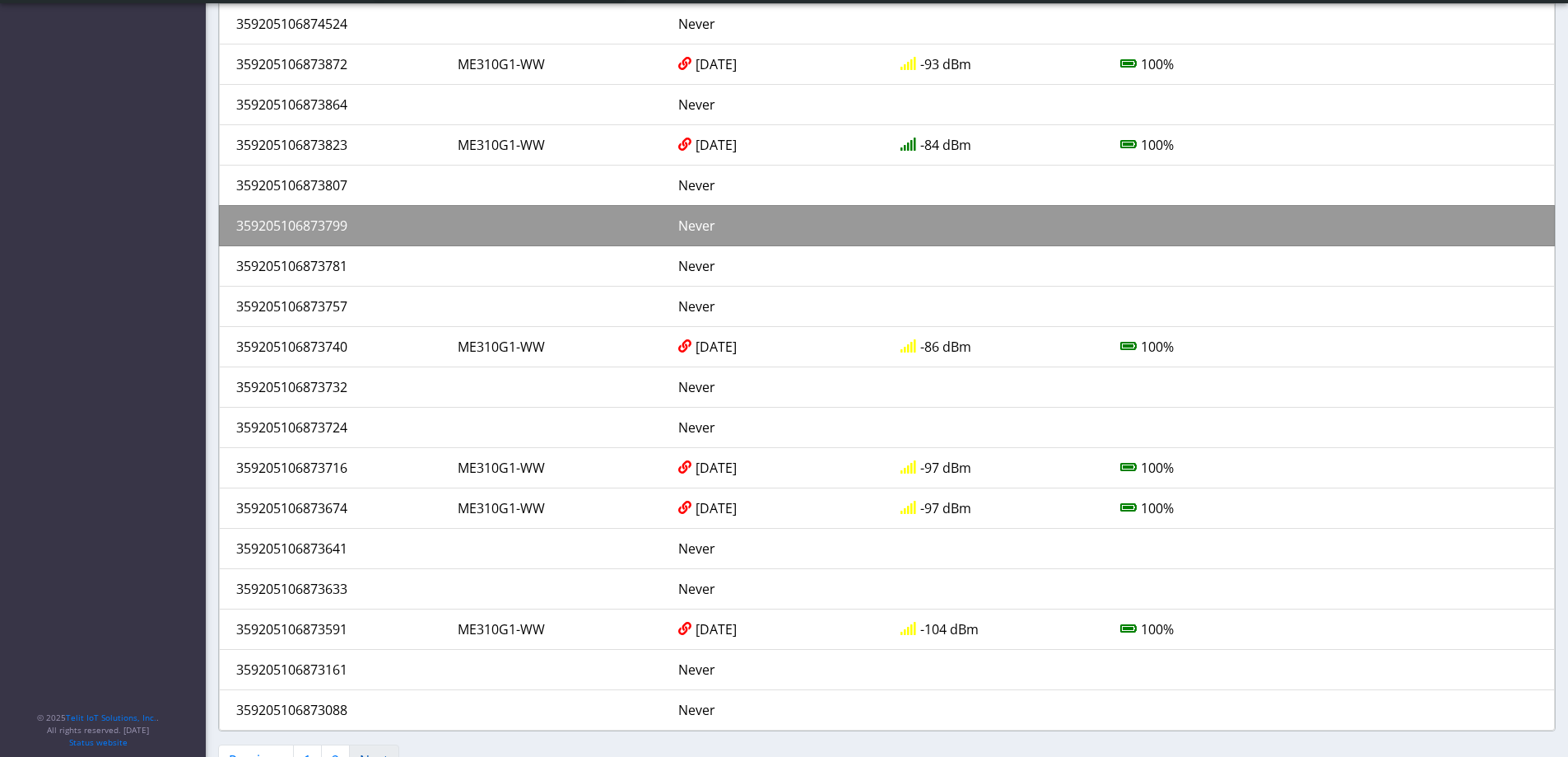
scroll to position [422, 0]
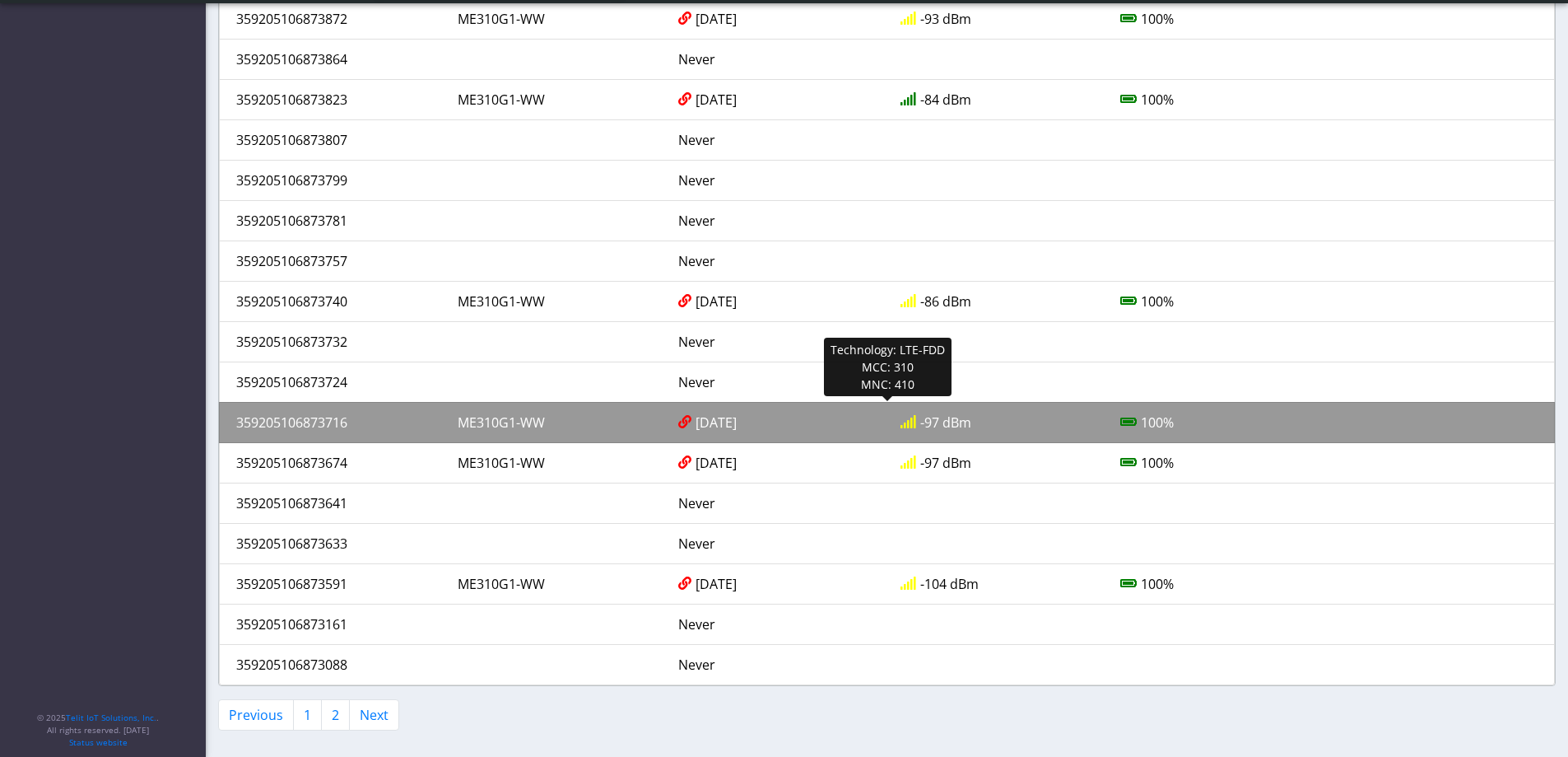
click at [301, 425] on div "359205106873716" at bounding box center [335, 422] width 222 height 20
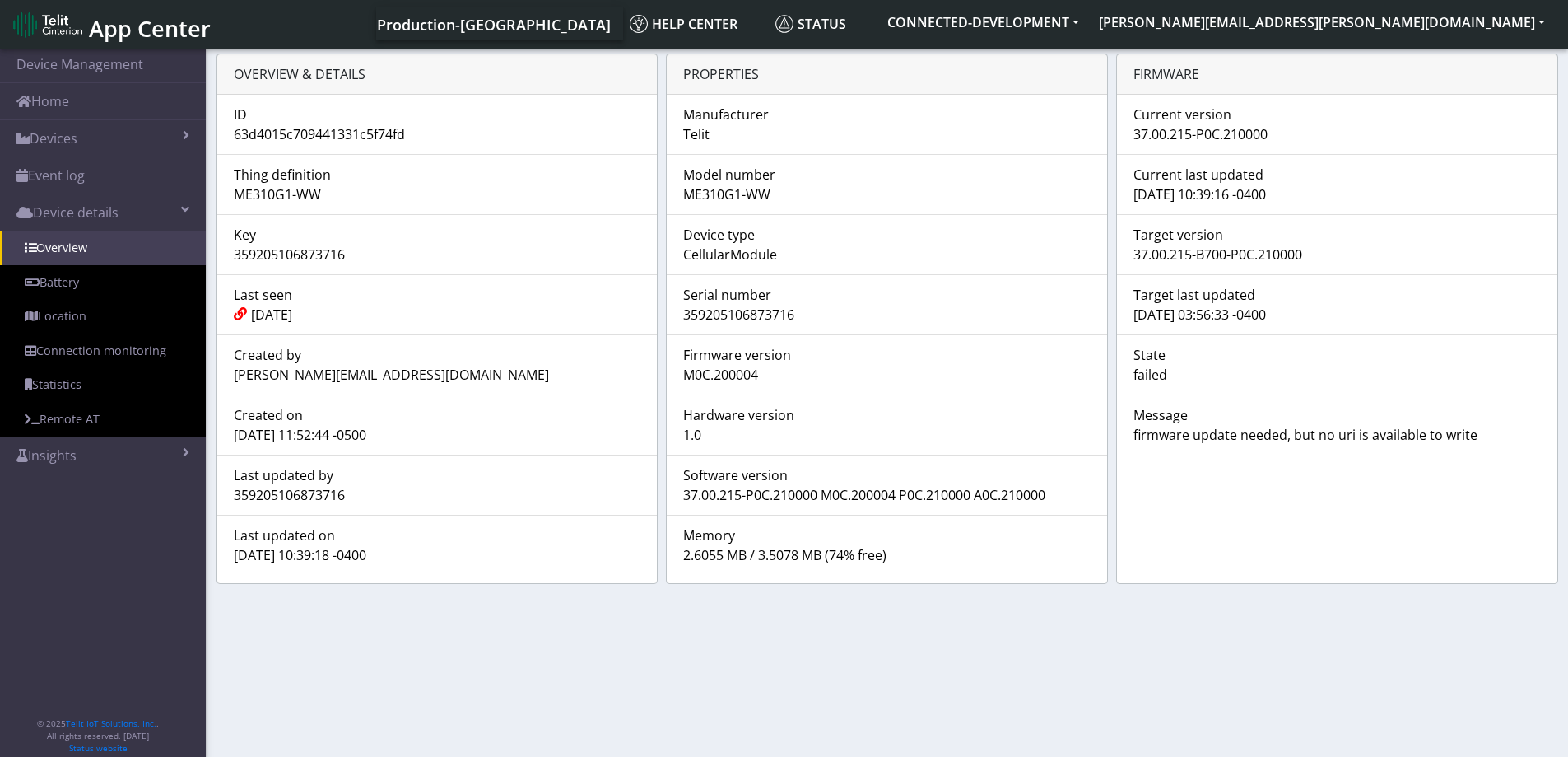
drag, startPoint x: 798, startPoint y: 316, endPoint x: 681, endPoint y: 315, distance: 117.0
click at [681, 315] on div "359205106873716" at bounding box center [887, 314] width 432 height 20
drag, startPoint x: 1136, startPoint y: 136, endPoint x: 1279, endPoint y: 136, distance: 143.0
click at [1279, 136] on div "37.00.215-P0C.210000" at bounding box center [1337, 134] width 432 height 20
drag, startPoint x: 237, startPoint y: 551, endPoint x: 407, endPoint y: 553, distance: 170.0
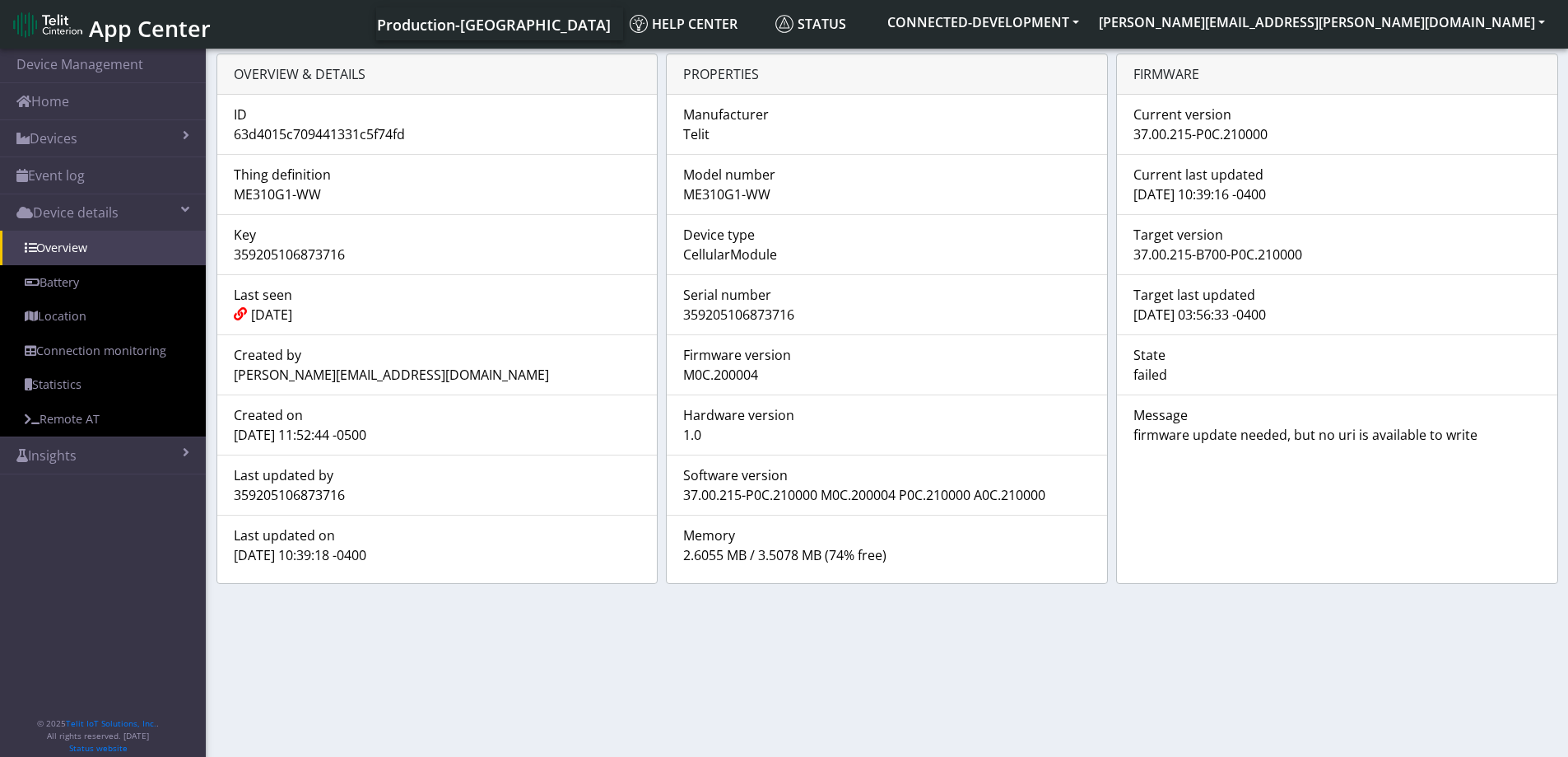
click at [407, 553] on div "[DATE] 10:39:18 -0400" at bounding box center [437, 555] width 432 height 20
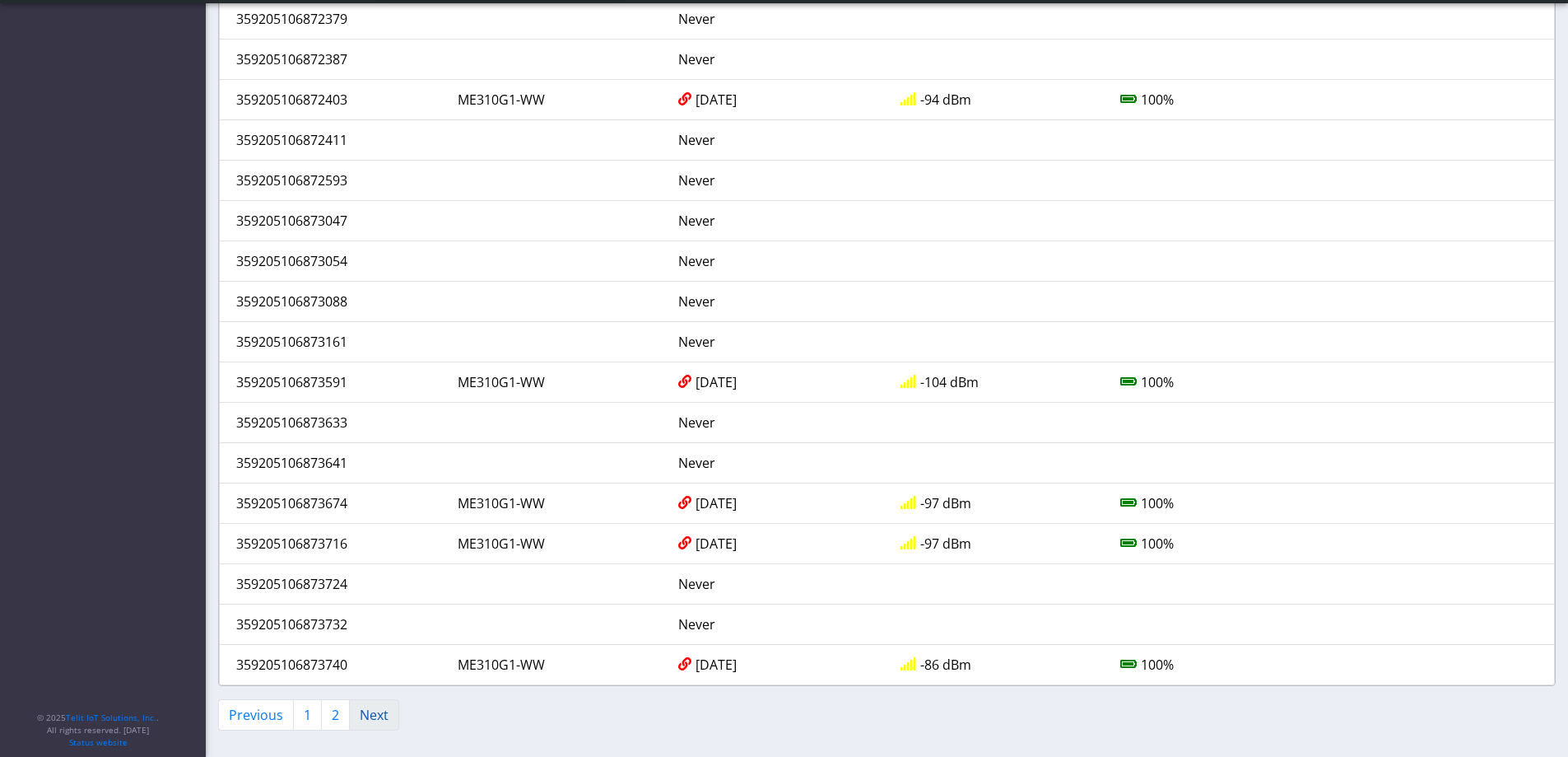
click at [370, 714] on link "Next" at bounding box center [374, 715] width 50 height 32
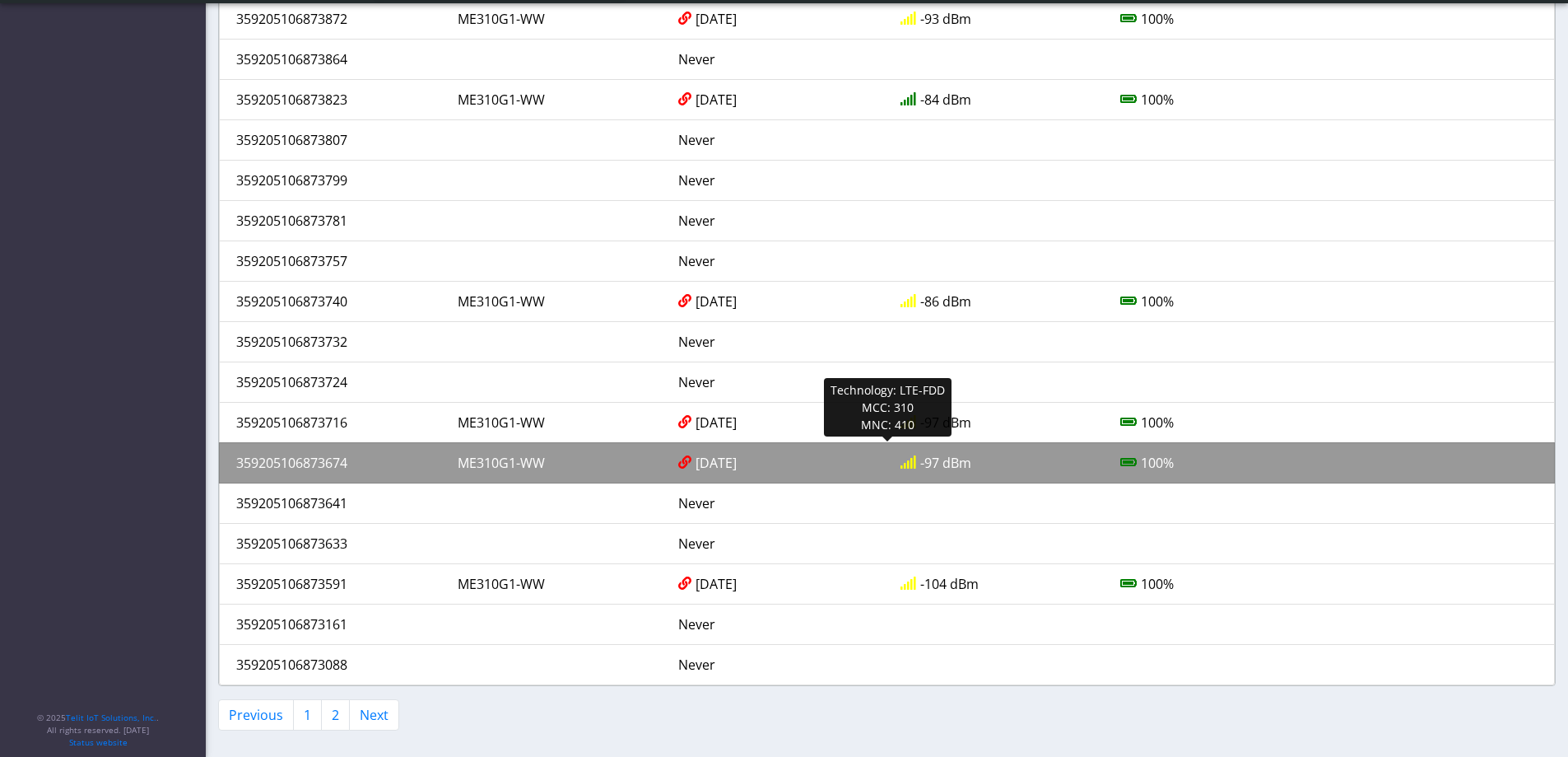
click at [330, 458] on div "359205106873674" at bounding box center [335, 462] width 222 height 20
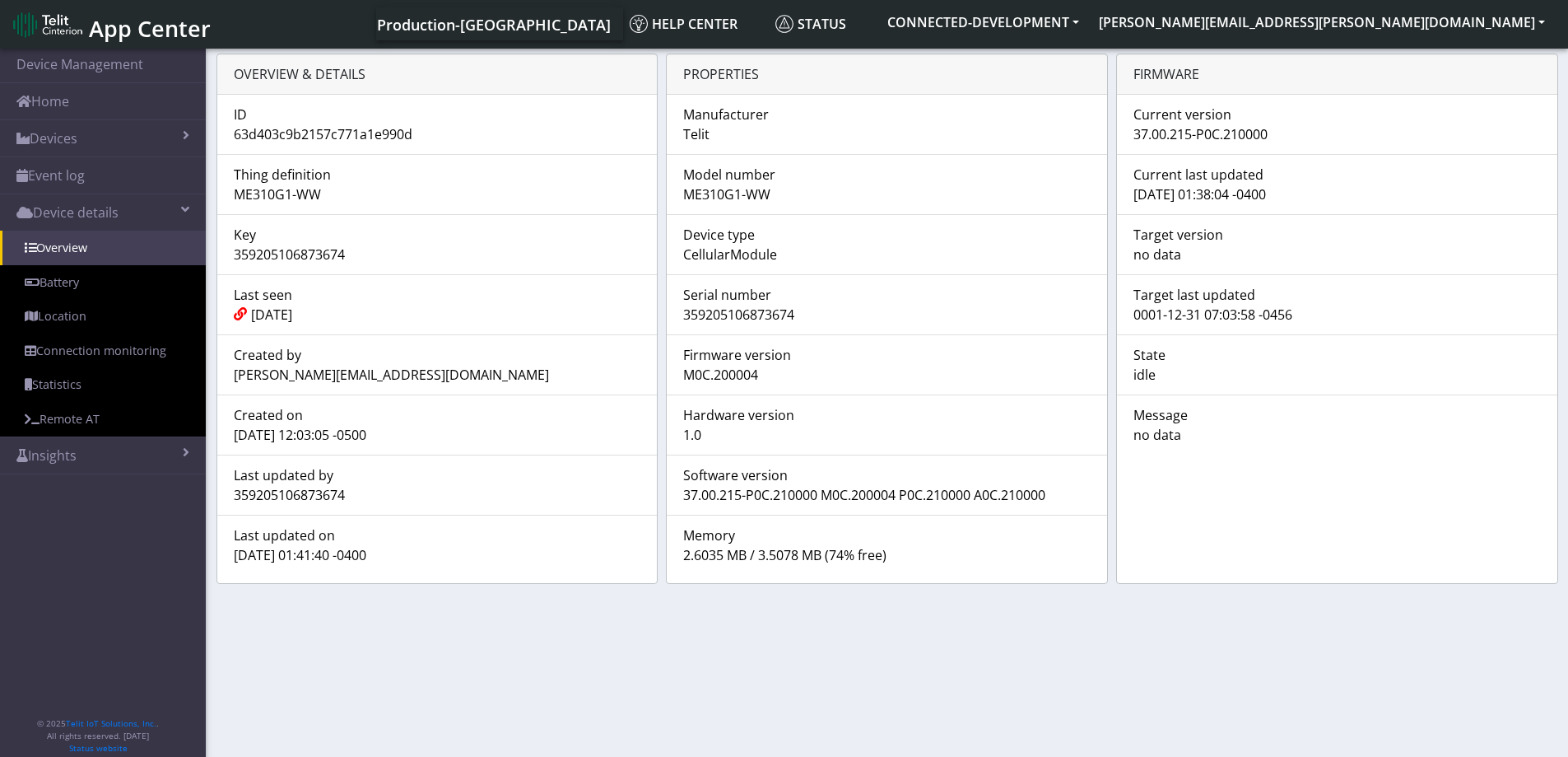
drag, startPoint x: 798, startPoint y: 314, endPoint x: 674, endPoint y: 313, distance: 124.0
click at [674, 313] on div "359205106873674" at bounding box center [887, 314] width 432 height 20
drag, startPoint x: 1268, startPoint y: 135, endPoint x: 1124, endPoint y: 133, distance: 144.0
click at [1124, 133] on div "37.00.215-P0C.210000" at bounding box center [1337, 134] width 432 height 20
drag, startPoint x: 394, startPoint y: 557, endPoint x: 227, endPoint y: 561, distance: 167.0
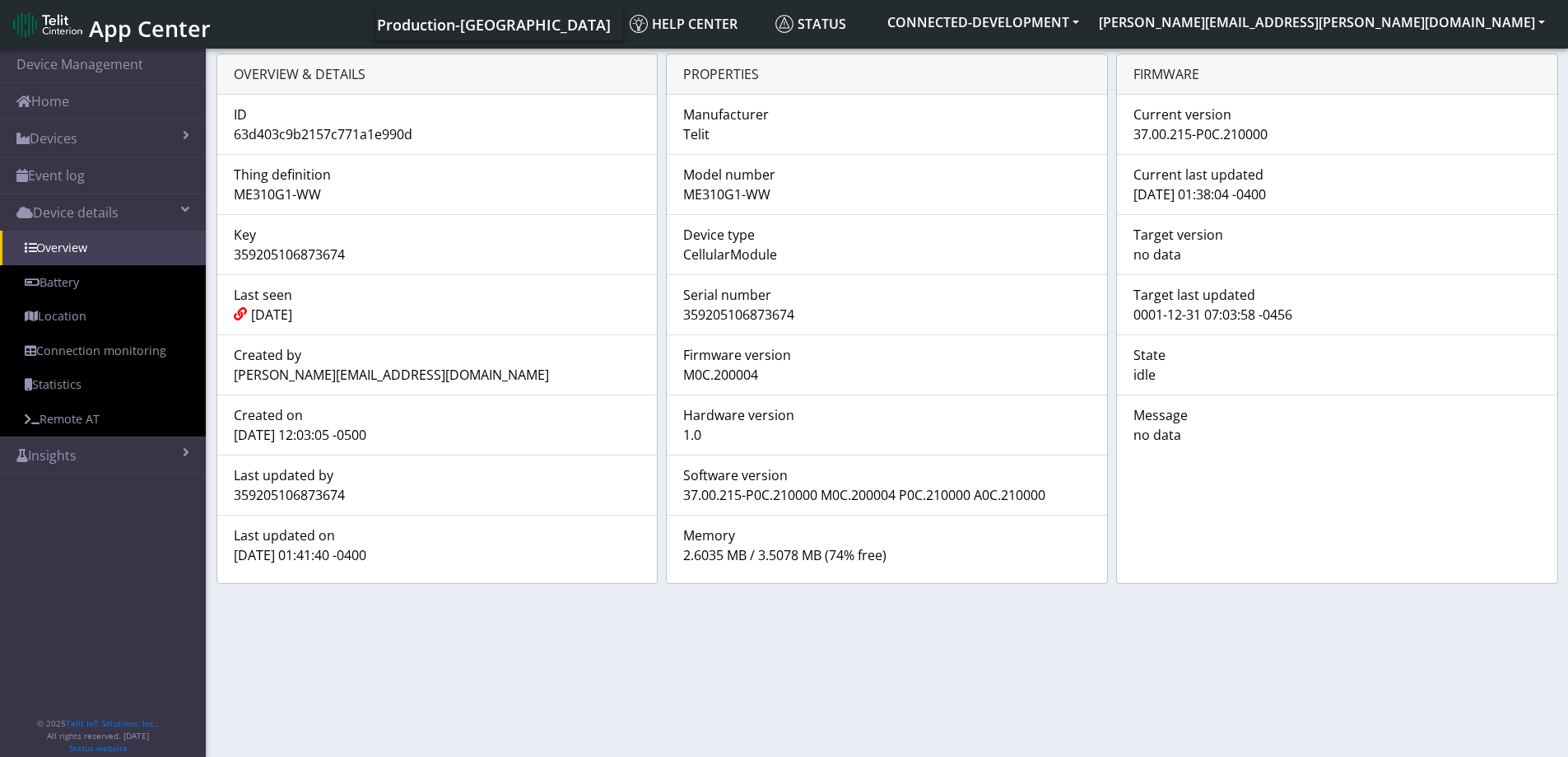
click at [227, 561] on div "[DATE] 01:41:40 -0400" at bounding box center [437, 555] width 432 height 20
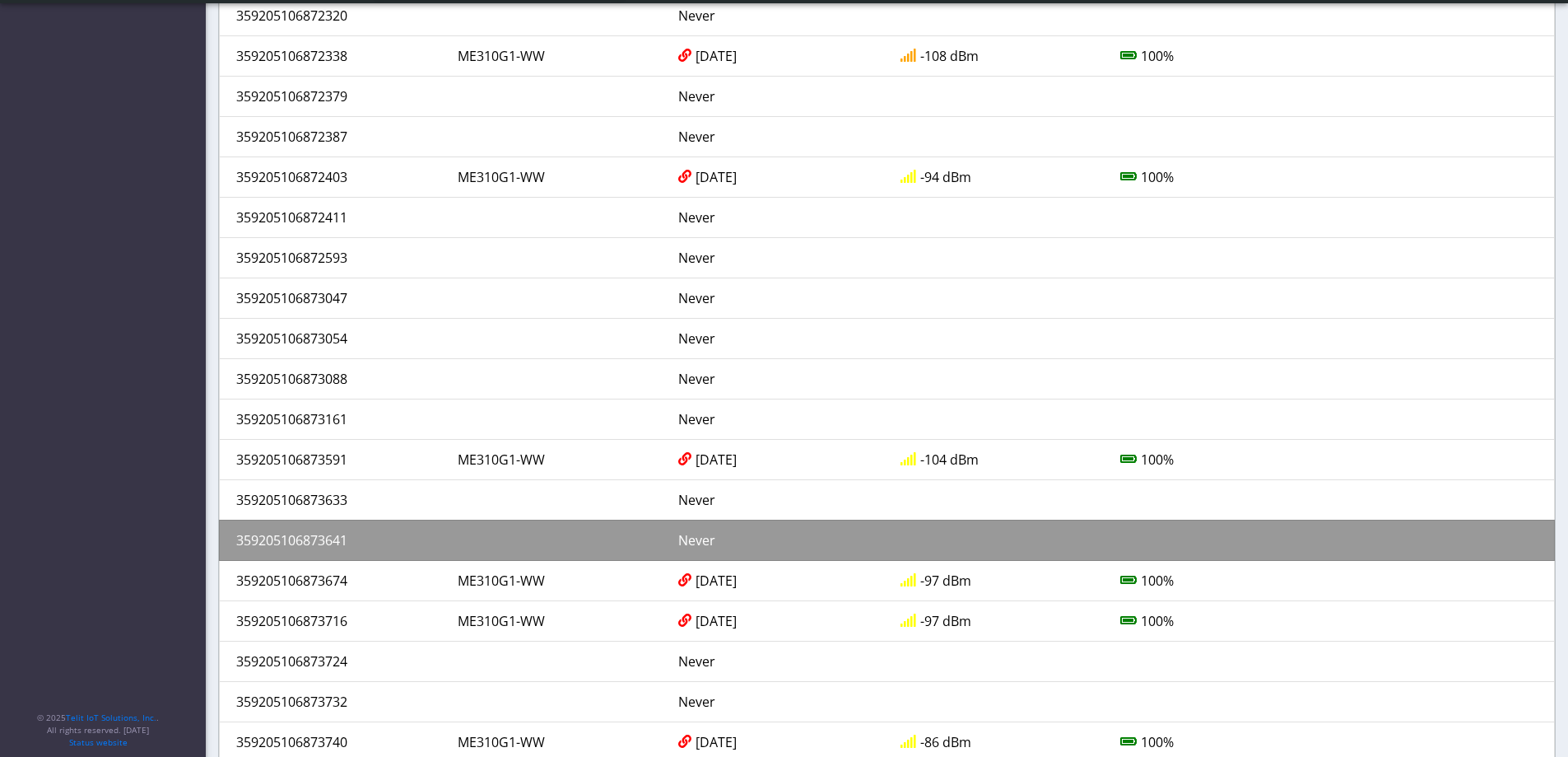
scroll to position [1471, 0]
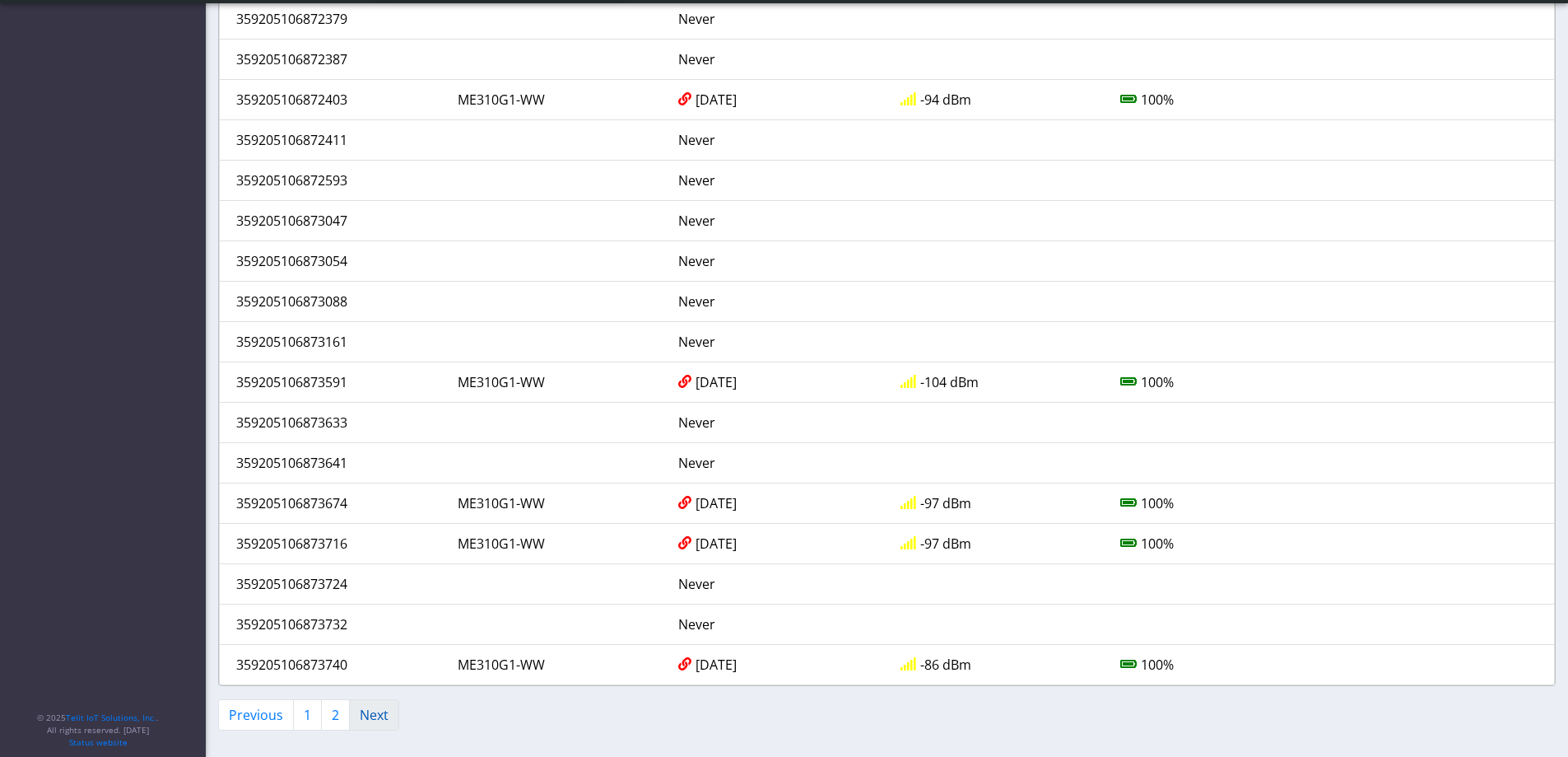
click at [375, 712] on link "Next" at bounding box center [374, 715] width 50 height 32
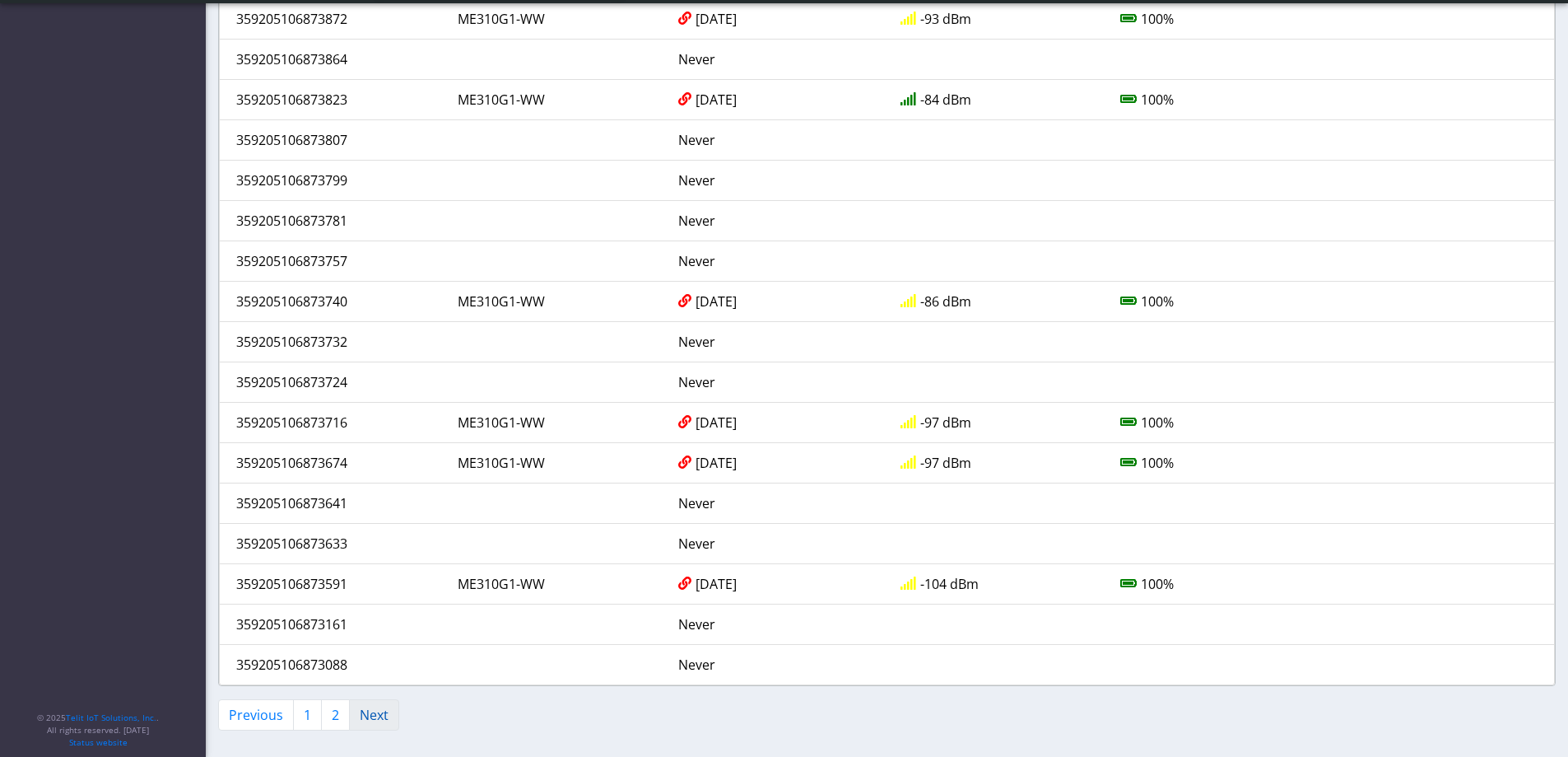
scroll to position [422, 0]
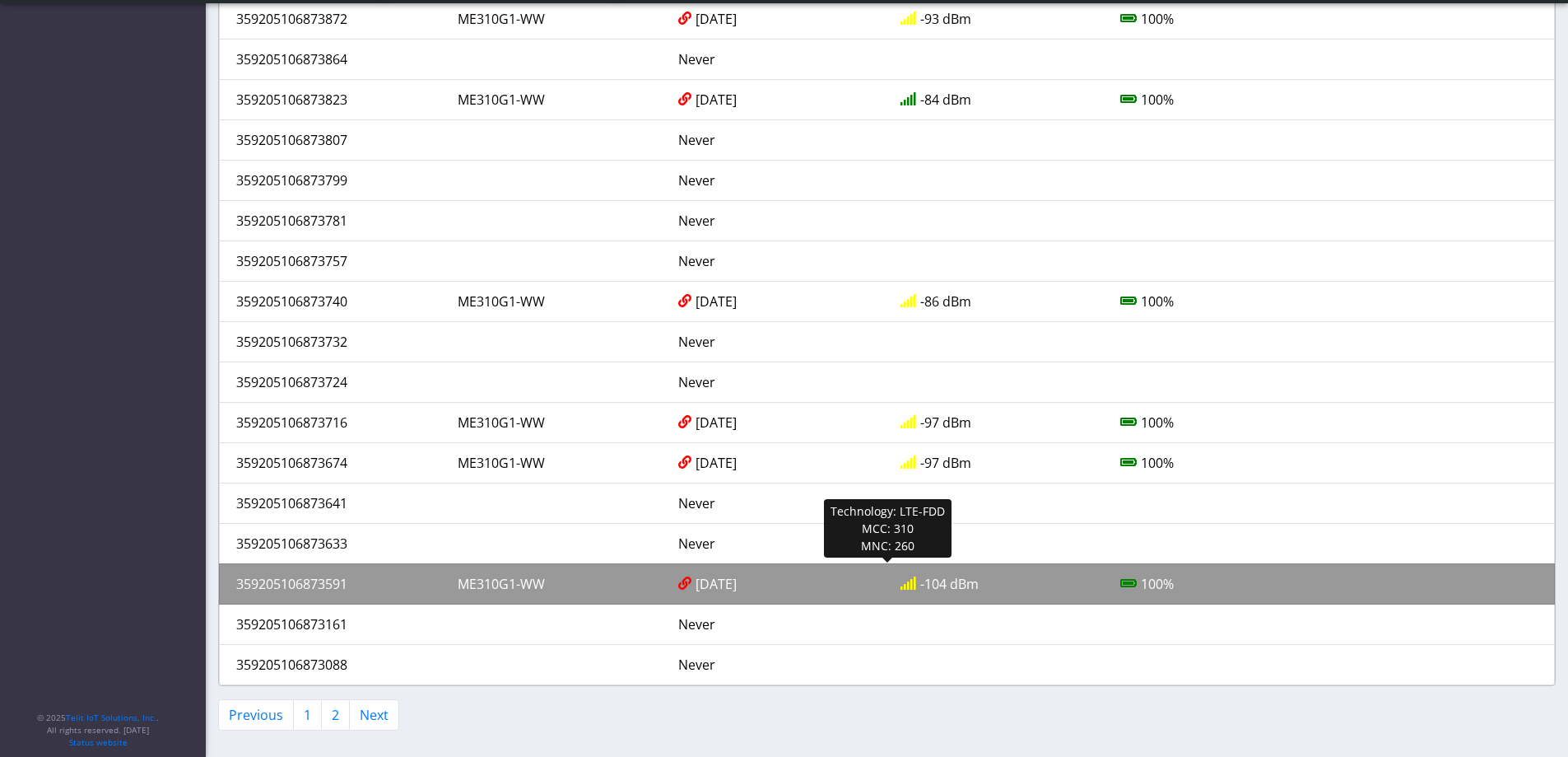
click at [304, 585] on div "359205106873591" at bounding box center [335, 583] width 222 height 20
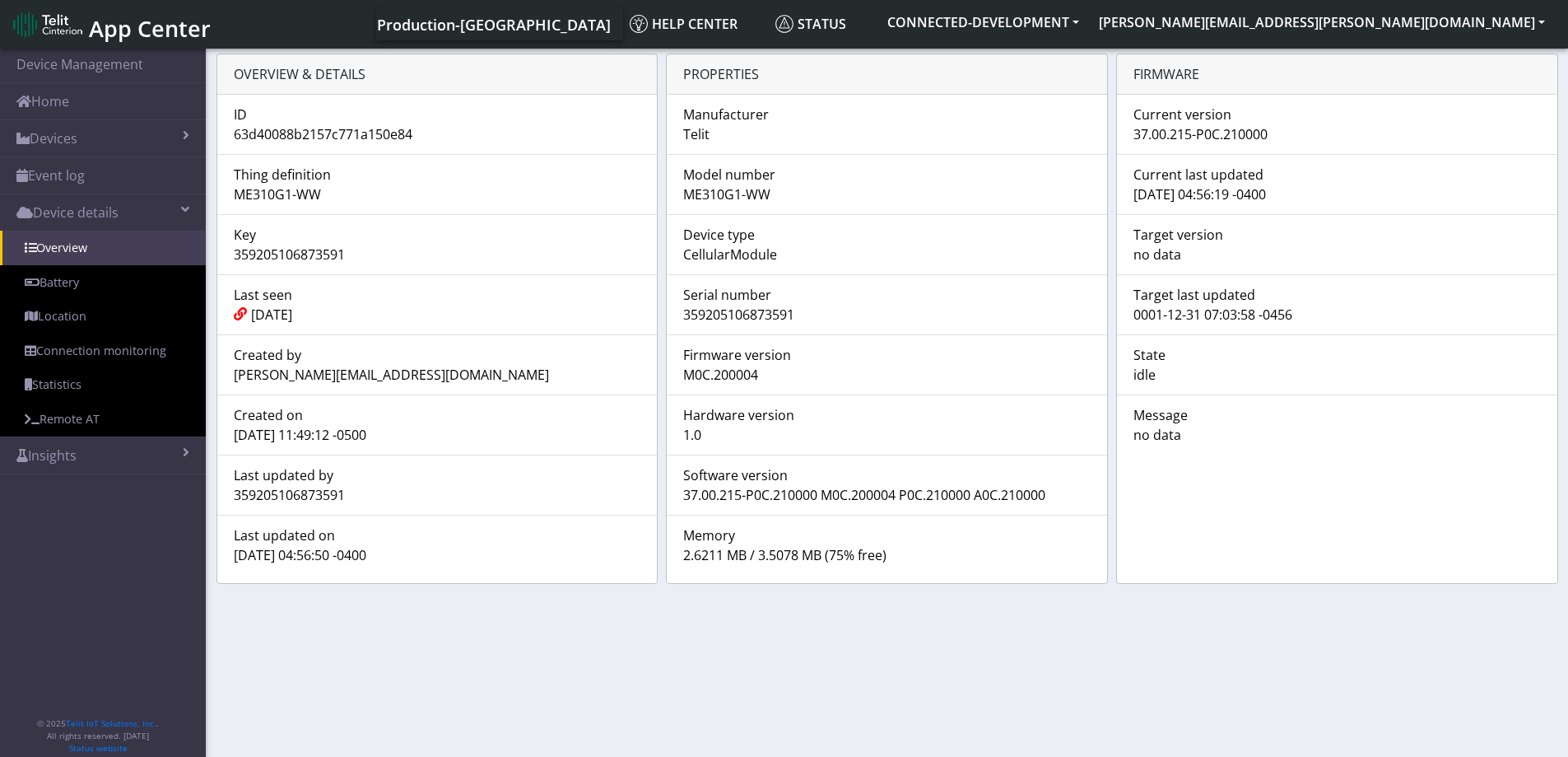
drag, startPoint x: 797, startPoint y: 314, endPoint x: 667, endPoint y: 314, distance: 130.0
click at [667, 314] on li "Serial number 359205106873591" at bounding box center [887, 304] width 441 height 61
drag, startPoint x: 1268, startPoint y: 134, endPoint x: 1126, endPoint y: 132, distance: 142.0
click at [1126, 132] on div "37.00.215-P0C.210000" at bounding box center [1337, 134] width 432 height 20
drag, startPoint x: 395, startPoint y: 552, endPoint x: 217, endPoint y: 557, distance: 178.1
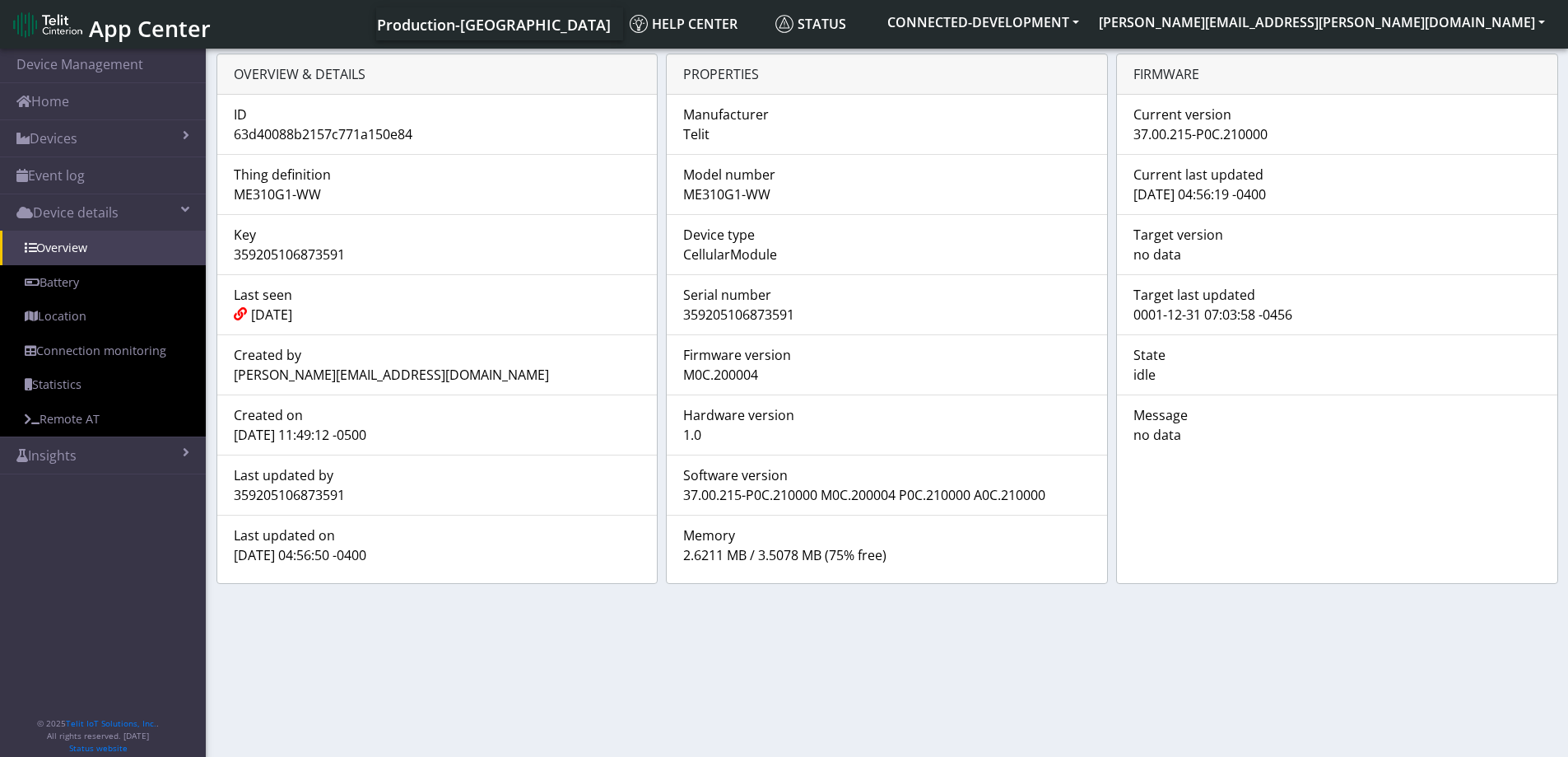
click at [217, 557] on li "Last updated on [DATE] 04:56:50 -0400" at bounding box center [437, 545] width 441 height 60
